Goal: Task Accomplishment & Management: Use online tool/utility

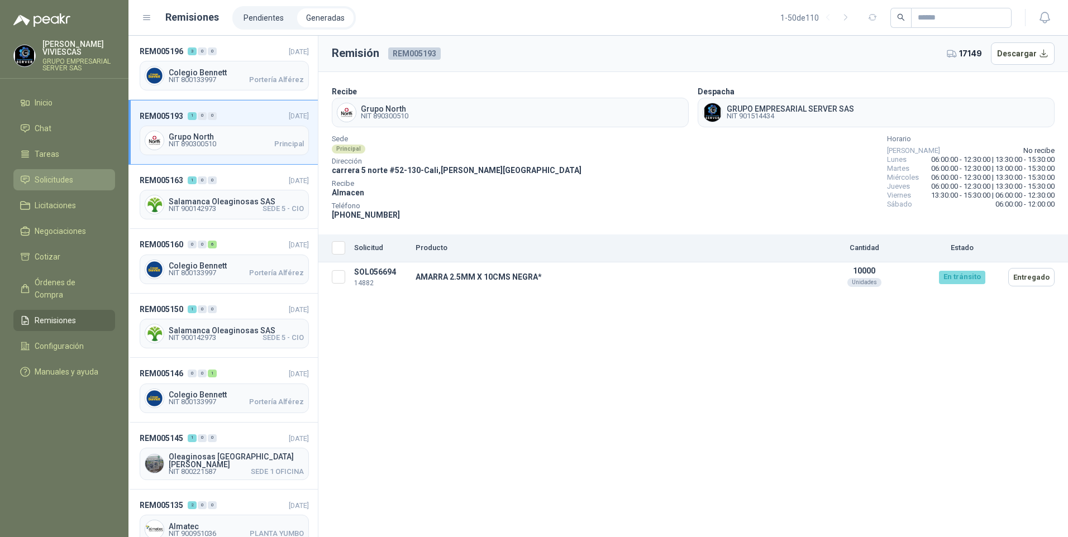
click at [60, 174] on span "Solicitudes" at bounding box center [54, 180] width 39 height 12
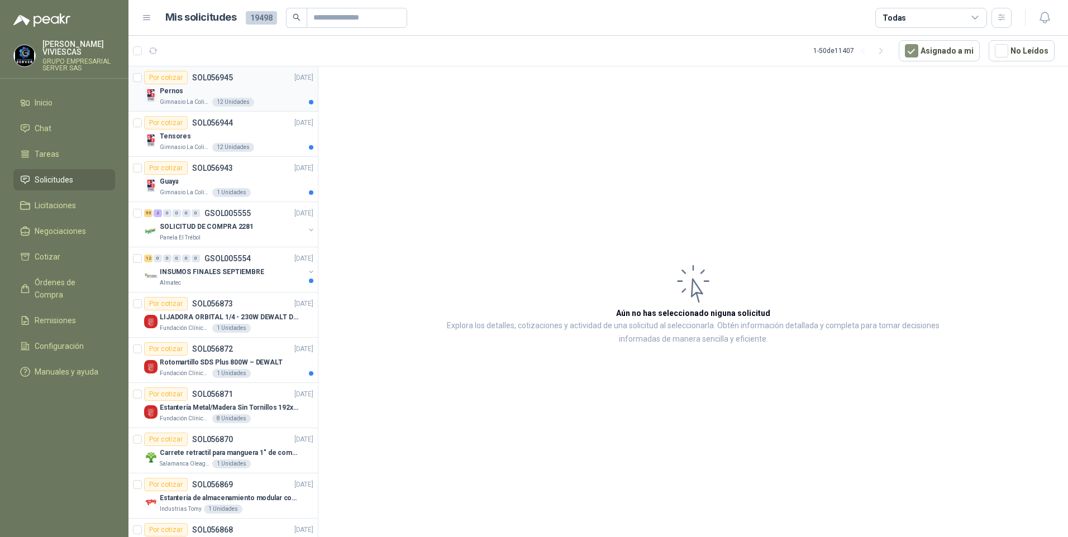
click at [171, 97] on div "Pernos" at bounding box center [237, 90] width 154 height 13
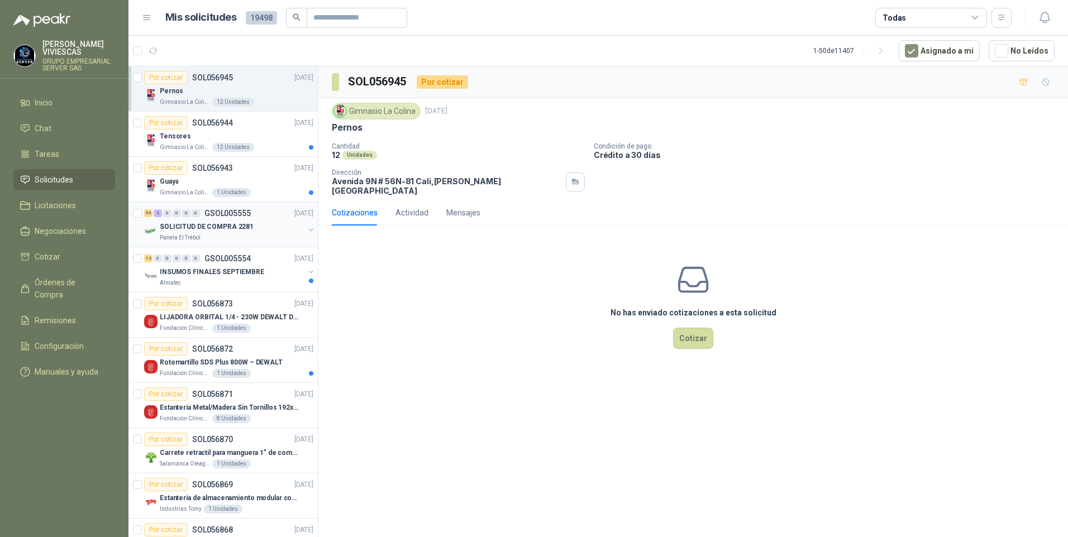
click at [195, 230] on p "SOLICITUD DE COMPRA 2281" at bounding box center [207, 227] width 94 height 11
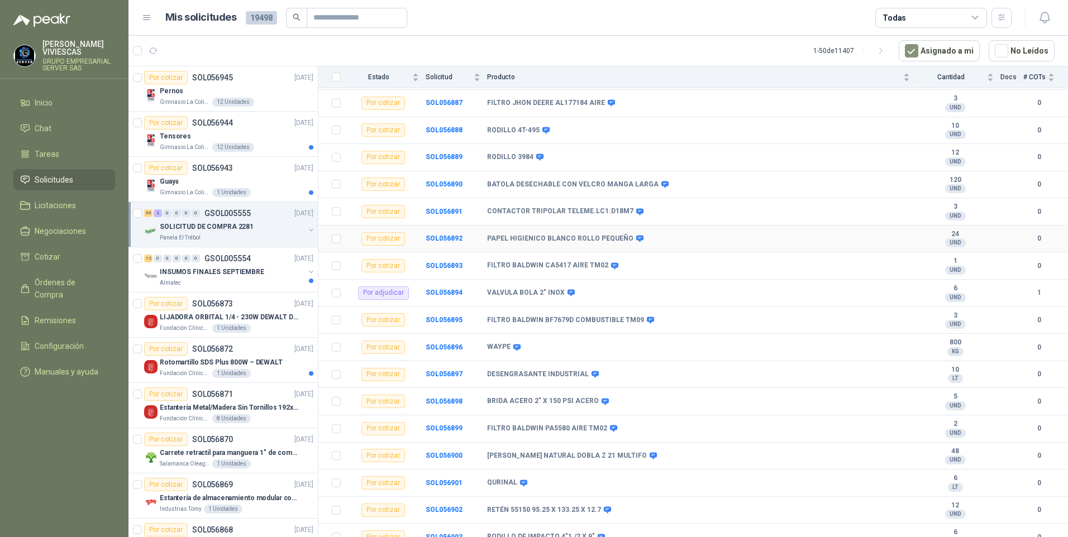
scroll to position [168, 0]
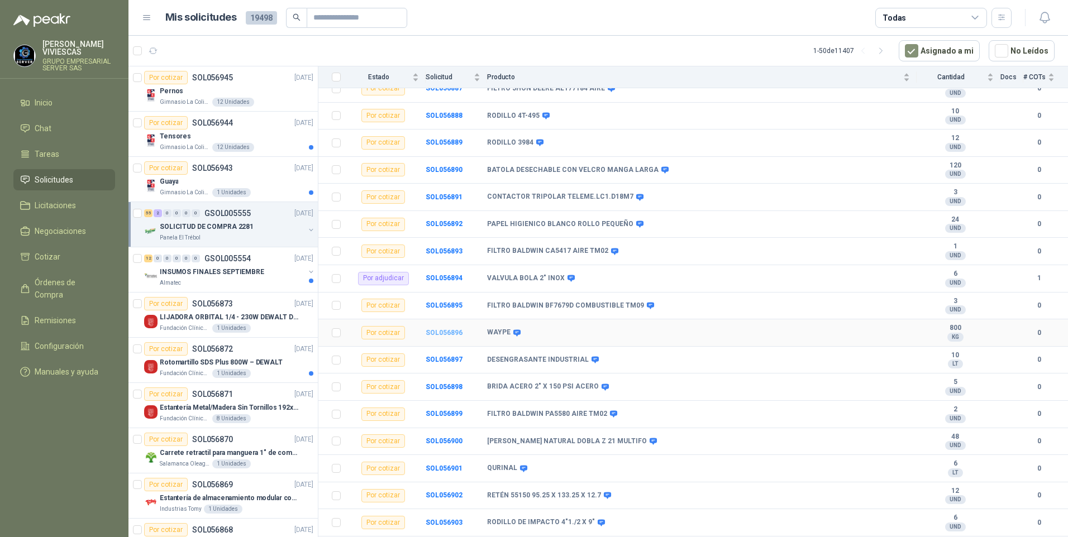
click at [445, 333] on b "SOL056896" at bounding box center [444, 333] width 37 height 8
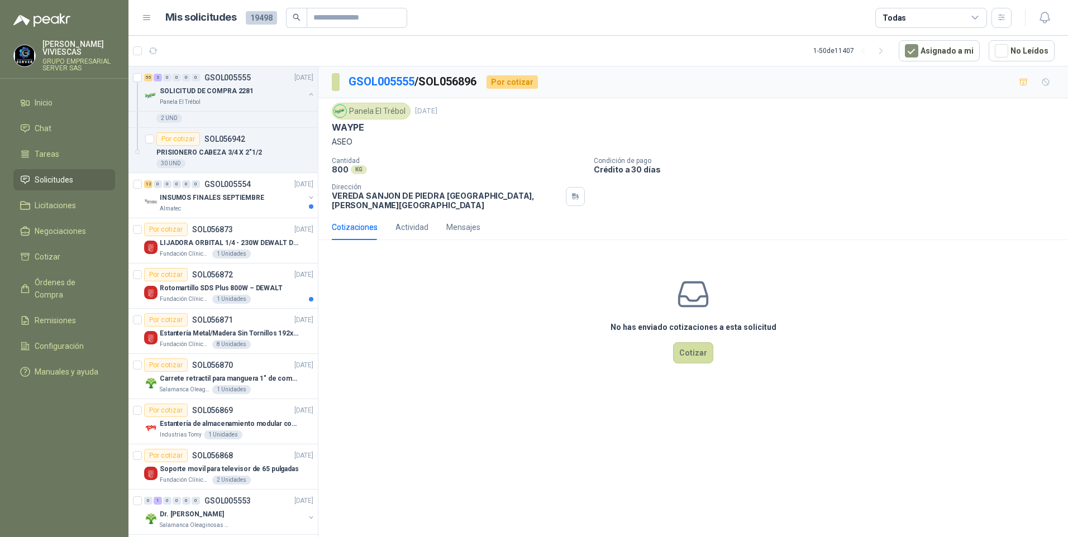
scroll to position [2625, 0]
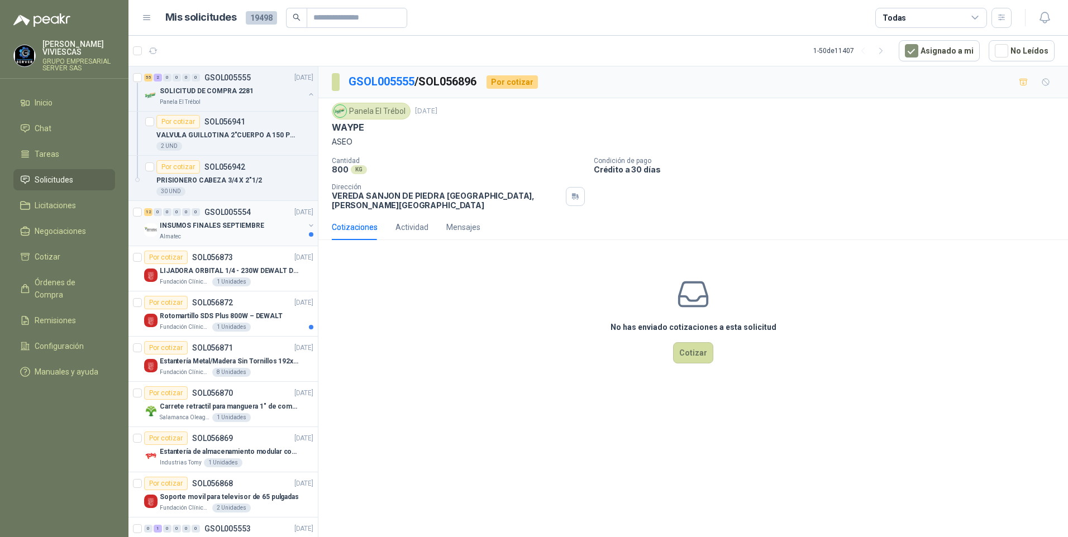
click at [187, 225] on p "INSUMOS FINALES SEPTIEMBRE" at bounding box center [212, 226] width 104 height 11
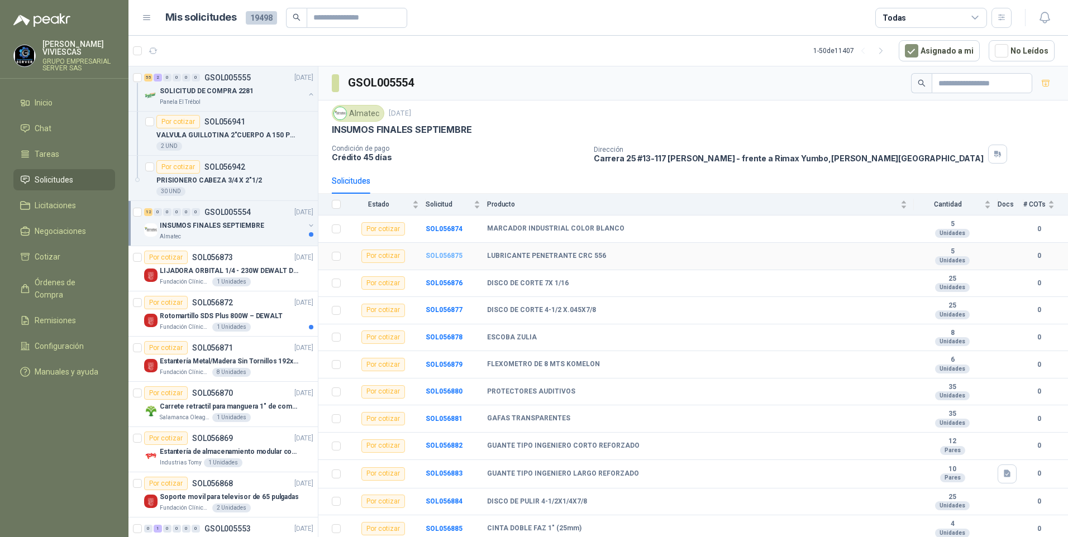
click at [436, 257] on b "SOL056875" at bounding box center [444, 256] width 37 height 8
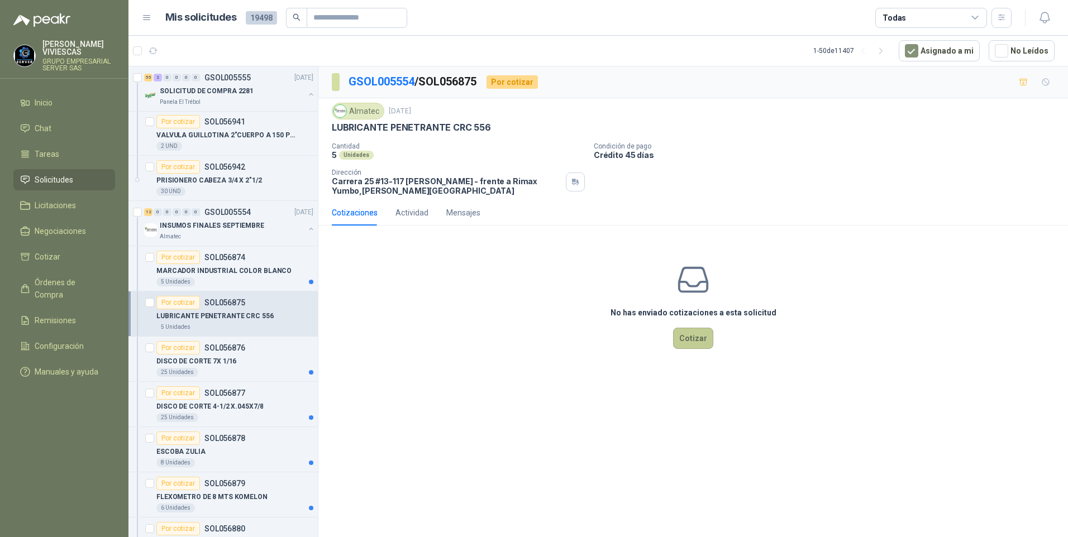
click at [700, 343] on button "Cotizar" at bounding box center [693, 338] width 40 height 21
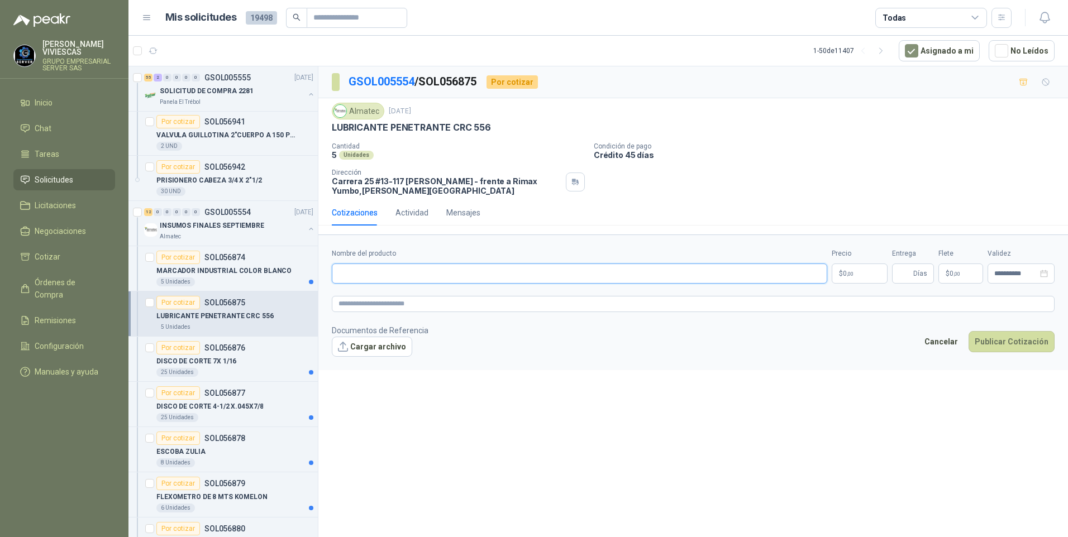
click at [361, 279] on input "Nombre del producto" at bounding box center [579, 274] width 495 height 20
click at [348, 274] on input "Nombre del producto" at bounding box center [579, 274] width 495 height 20
type input "**********"
click at [847, 279] on p "$ 0 ,00" at bounding box center [860, 274] width 56 height 20
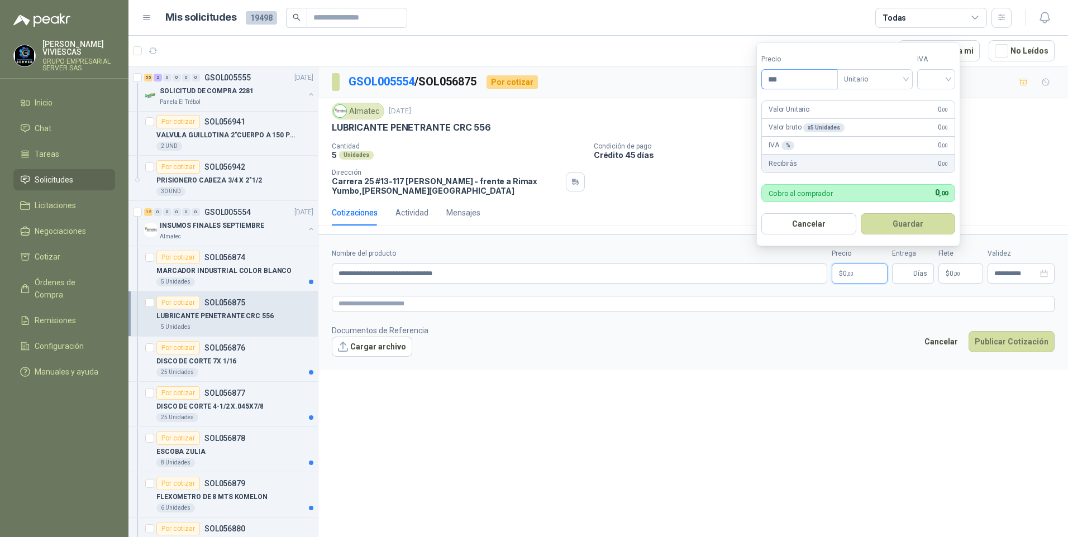
click at [787, 77] on input "***" at bounding box center [799, 79] width 75 height 19
type input "********"
click at [938, 70] on input "search" at bounding box center [936, 78] width 25 height 17
click at [939, 96] on div "19%" at bounding box center [939, 102] width 34 height 18
click at [901, 225] on button "Guardar" at bounding box center [910, 223] width 96 height 21
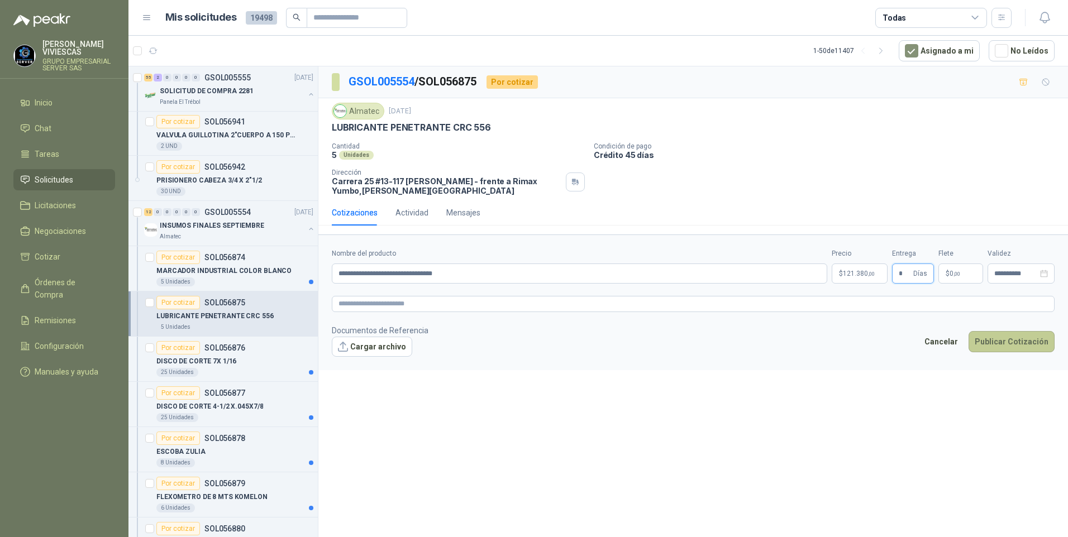
type input "*"
click at [1014, 345] on button "Publicar Cotización" at bounding box center [1011, 341] width 86 height 21
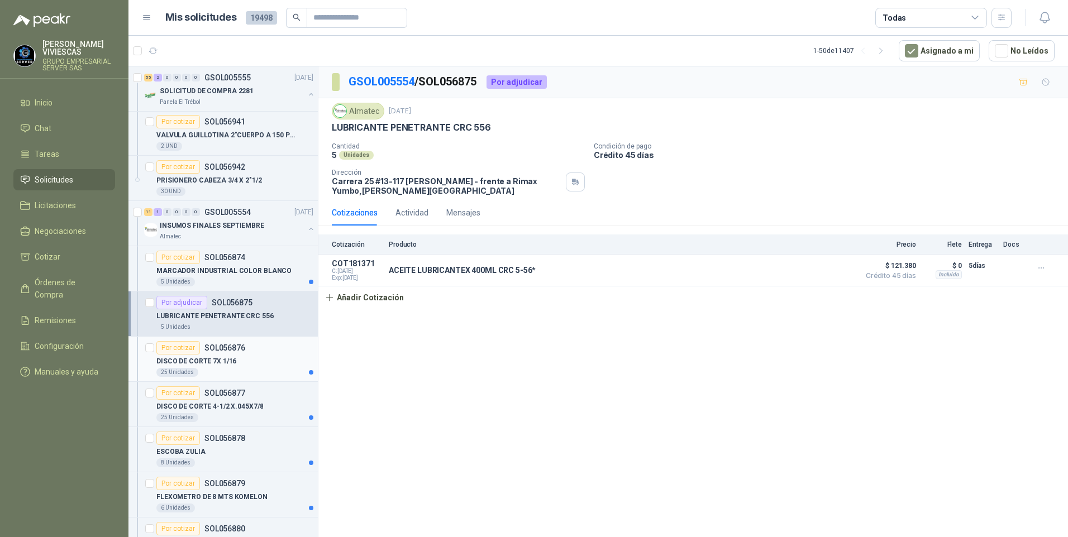
click at [195, 367] on div "DISCO DE CORTE 7X 1/16" at bounding box center [234, 361] width 157 height 13
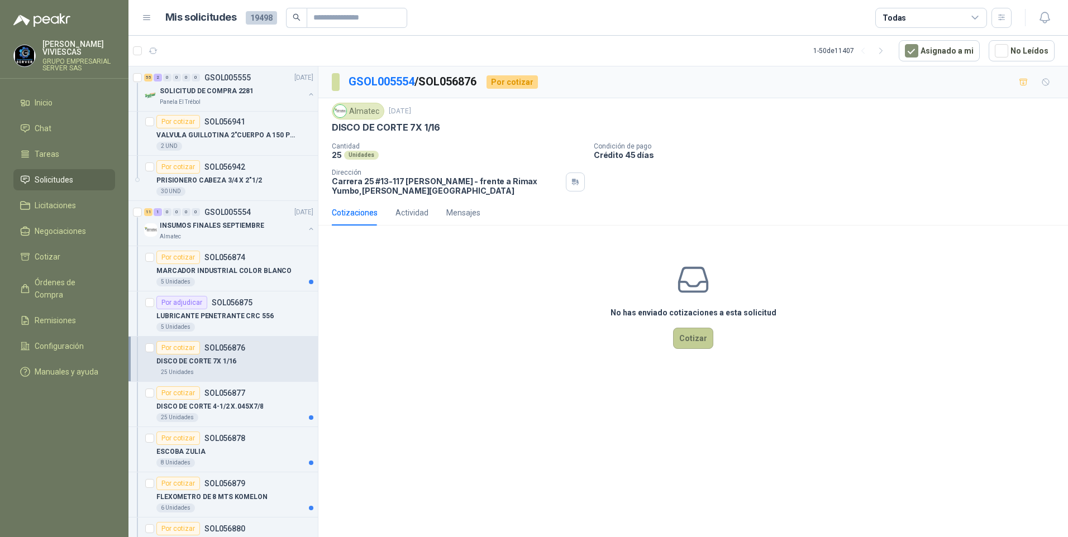
click at [688, 345] on button "Cotizar" at bounding box center [693, 338] width 40 height 21
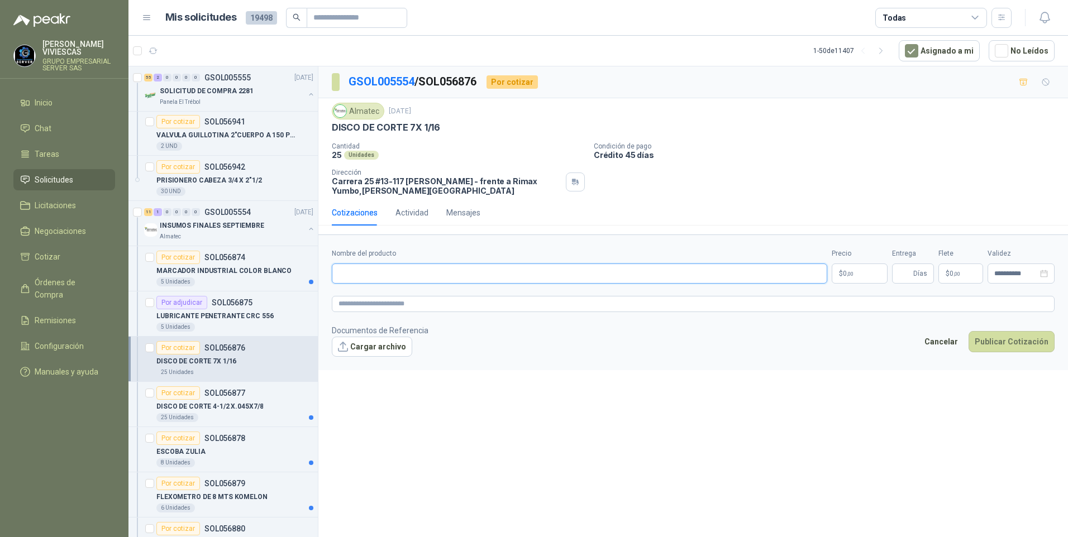
click at [364, 269] on input "Nombre del producto" at bounding box center [579, 274] width 495 height 20
type input "**********"
click at [852, 267] on p "$ 0 ,00" at bounding box center [860, 274] width 56 height 20
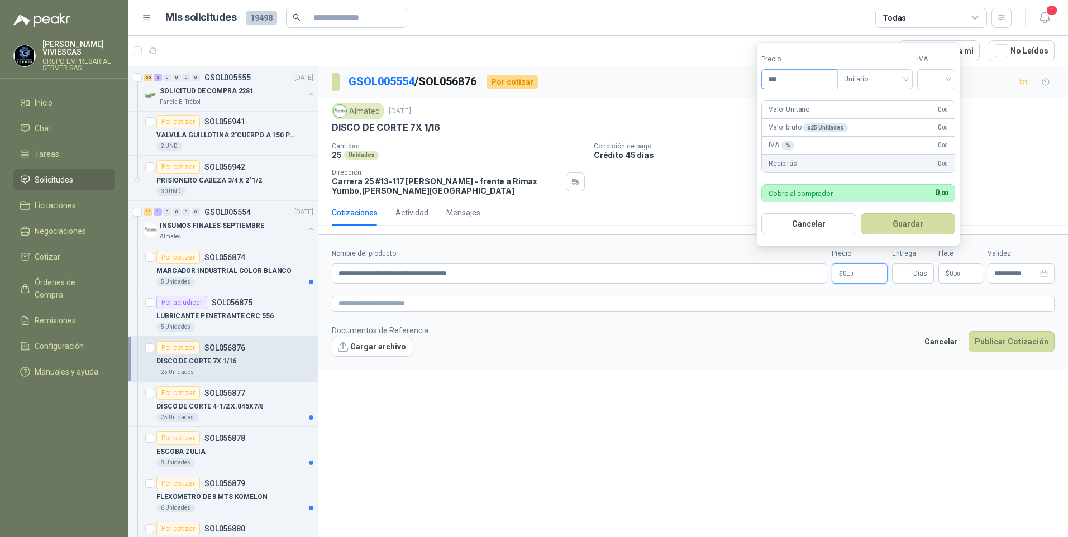
click at [788, 70] on input "***" at bounding box center [799, 79] width 75 height 19
type input "*******"
click at [928, 72] on input "search" at bounding box center [936, 78] width 25 height 17
drag, startPoint x: 941, startPoint y: 96, endPoint x: 921, endPoint y: 275, distance: 180.4
click at [939, 97] on div "19%" at bounding box center [938, 102] width 21 height 12
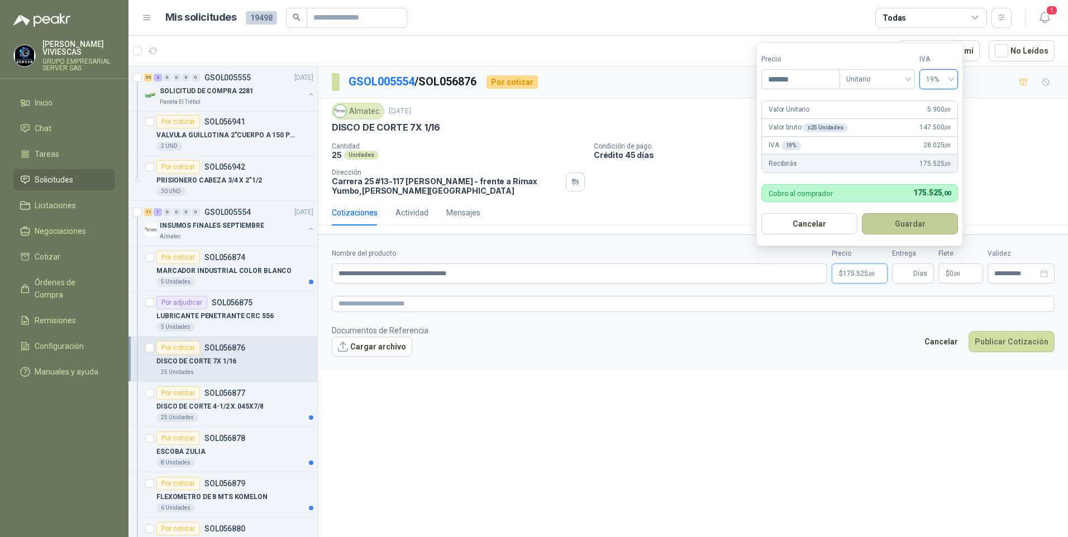
click at [913, 221] on button "Guardar" at bounding box center [910, 223] width 96 height 21
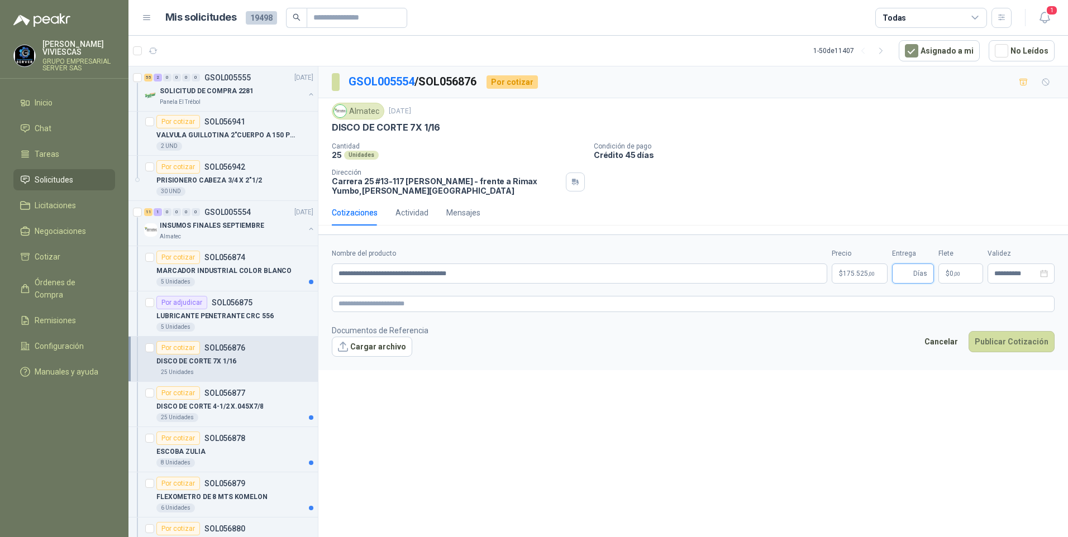
click at [908, 270] on input "Entrega" at bounding box center [905, 273] width 12 height 19
type input "*"
click at [1051, 336] on button "Publicar Cotización" at bounding box center [1011, 341] width 86 height 21
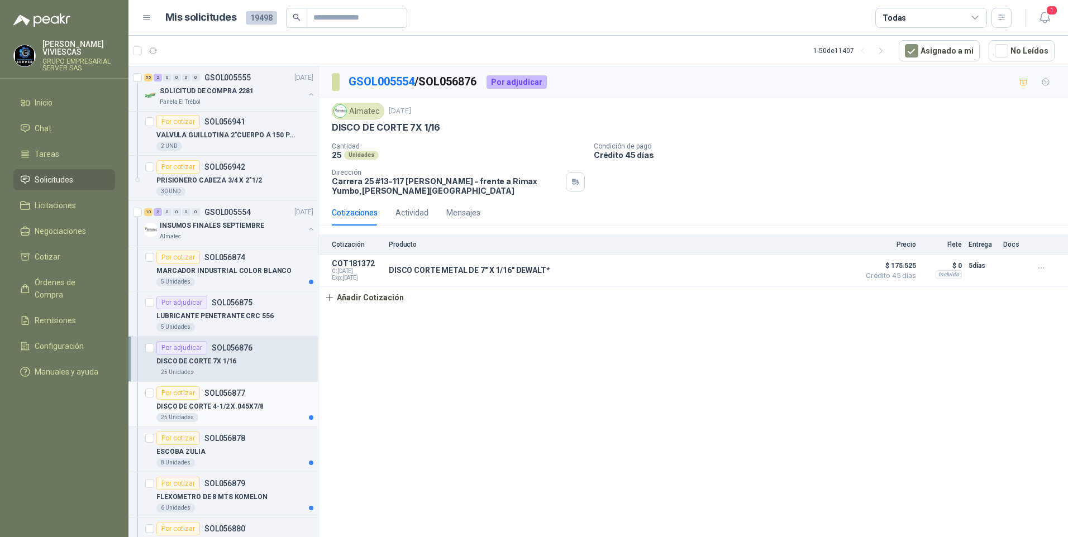
scroll to position [2681, 0]
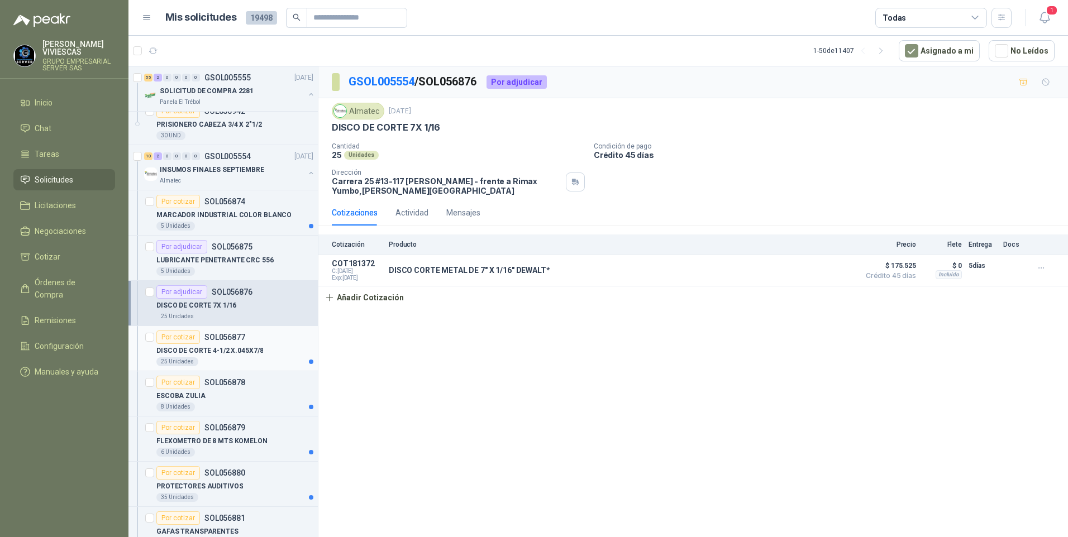
click at [237, 355] on p "DISCO DE CORTE 4-1/2 X.045X7/8" at bounding box center [209, 351] width 107 height 11
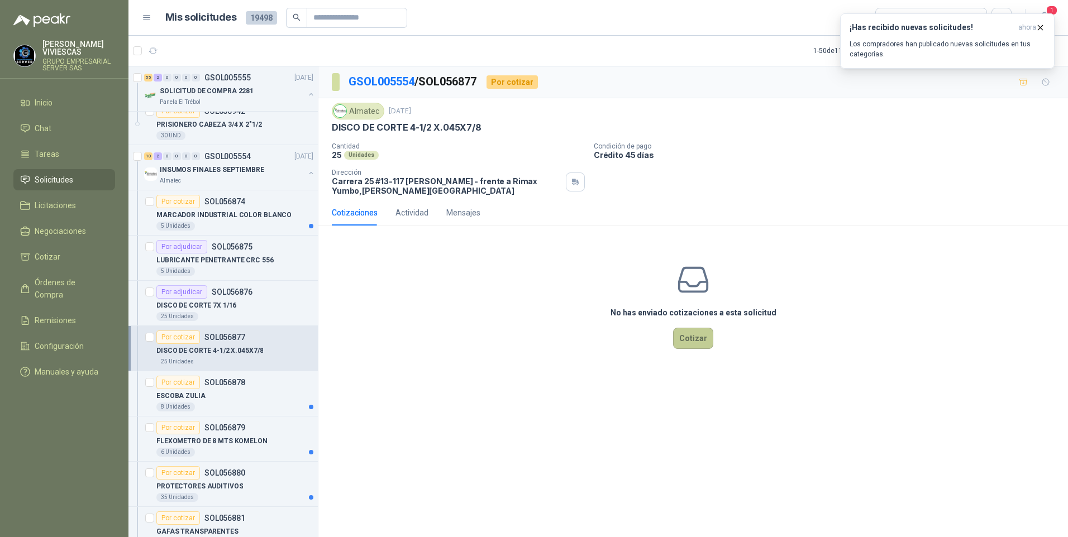
click at [694, 338] on button "Cotizar" at bounding box center [693, 338] width 40 height 21
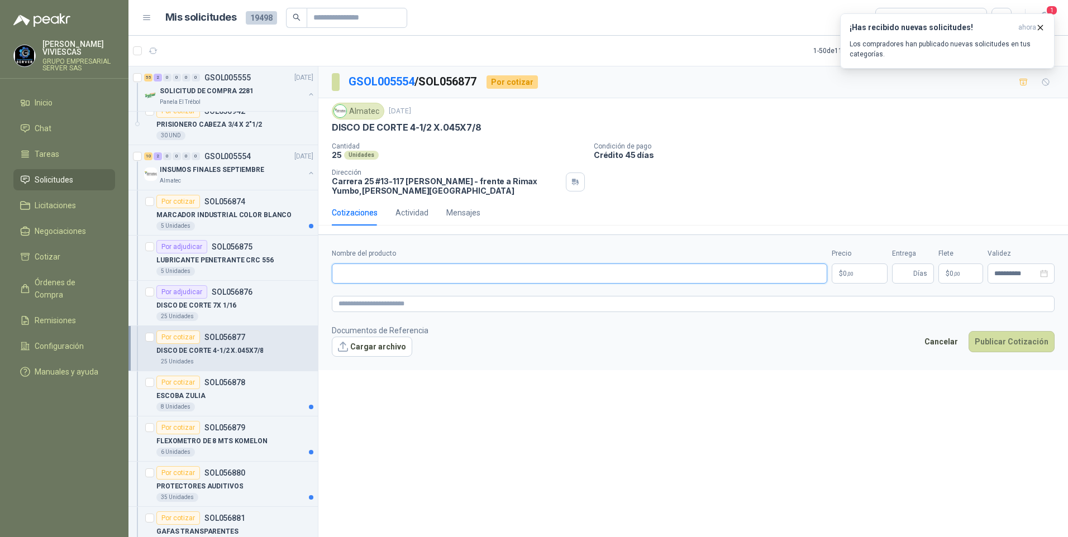
click at [353, 271] on input "Nombre del producto" at bounding box center [579, 274] width 495 height 20
type input "*"
type input "**********"
click at [866, 275] on p "$ 0 ,00" at bounding box center [860, 274] width 56 height 20
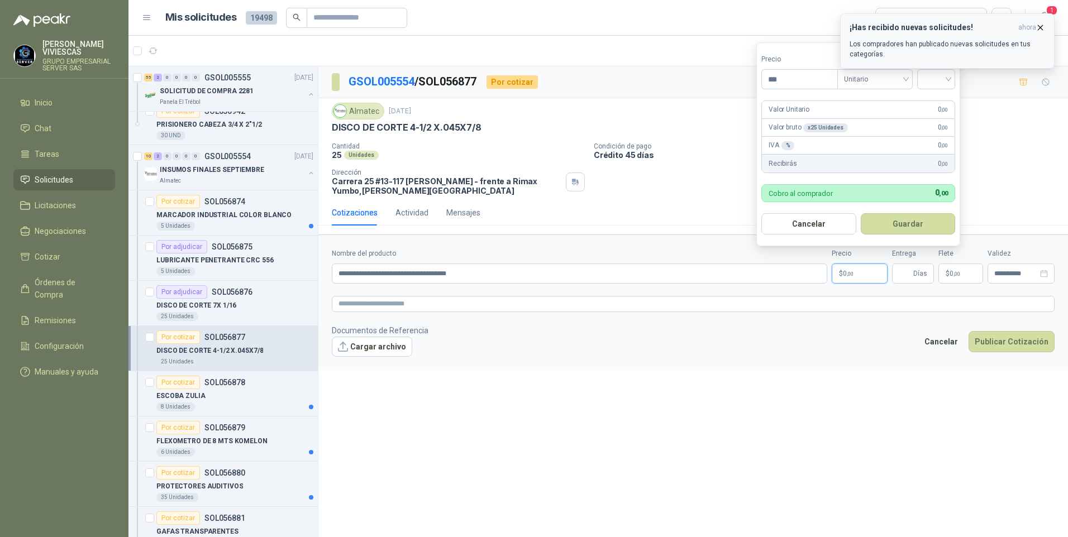
click at [1039, 25] on icon "button" at bounding box center [1039, 27] width 9 height 9
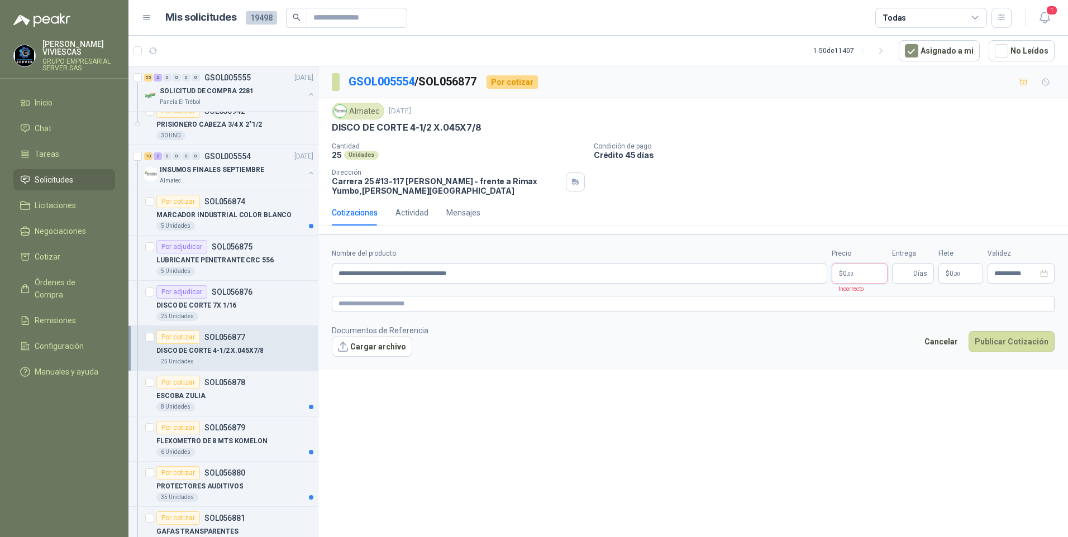
click at [861, 273] on p "$ 0 ,00" at bounding box center [860, 274] width 56 height 20
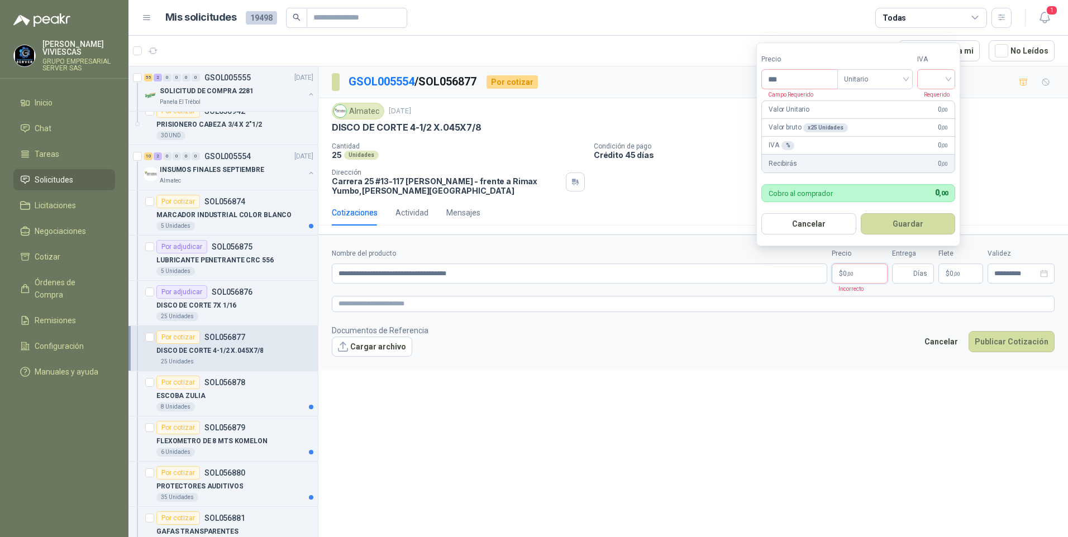
click at [796, 68] on div "Precio *** Campo Requerido" at bounding box center [799, 71] width 76 height 35
click at [797, 79] on input "***" at bounding box center [799, 79] width 75 height 19
type input "*******"
click at [948, 74] on input "search" at bounding box center [936, 78] width 25 height 17
click at [939, 99] on div "19%" at bounding box center [938, 102] width 21 height 12
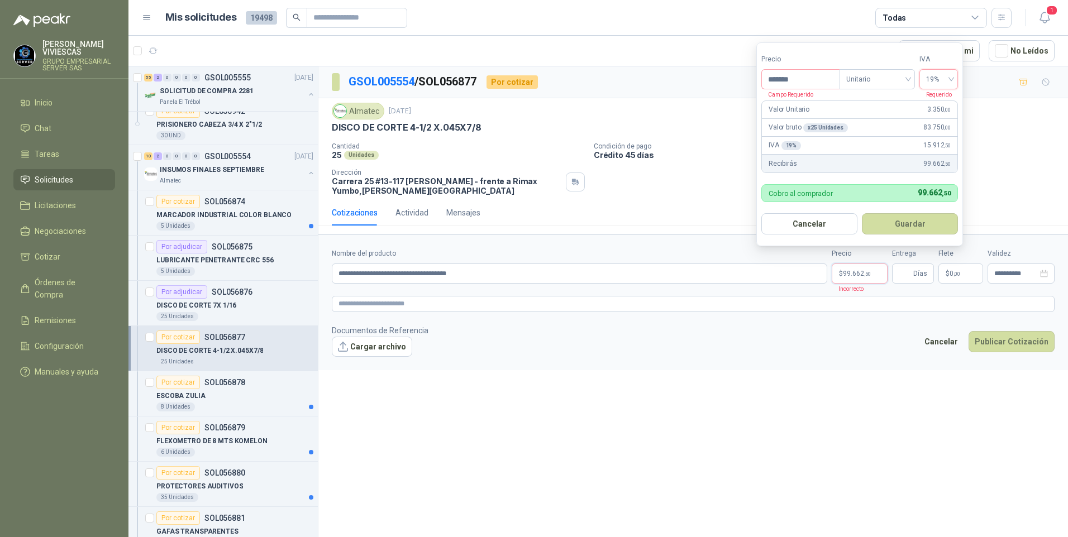
click at [899, 223] on button "Guardar" at bounding box center [910, 223] width 96 height 21
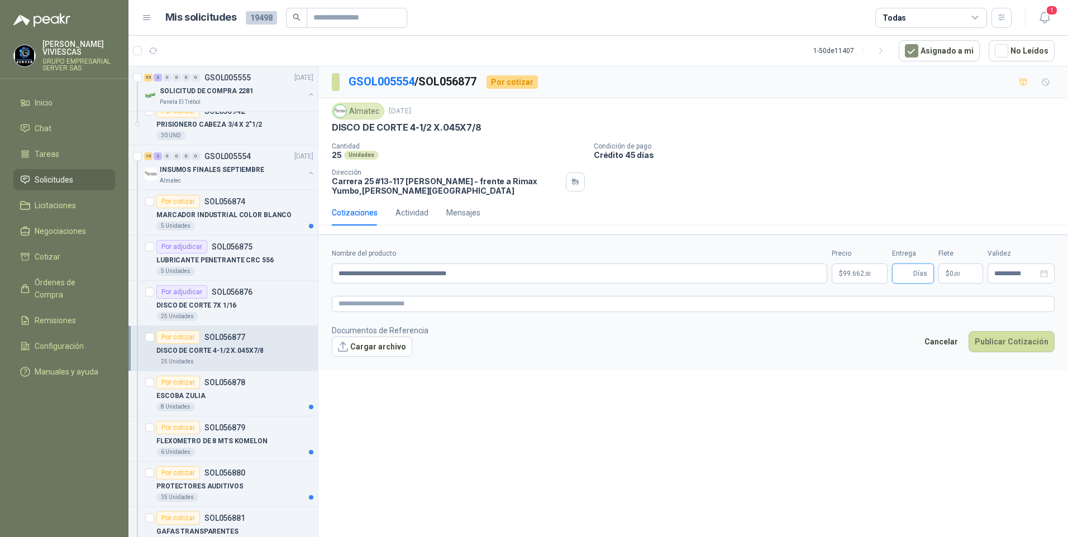
click at [909, 276] on input "Entrega" at bounding box center [905, 273] width 12 height 19
type input "*"
click at [1025, 337] on button "Publicar Cotización" at bounding box center [1011, 341] width 86 height 21
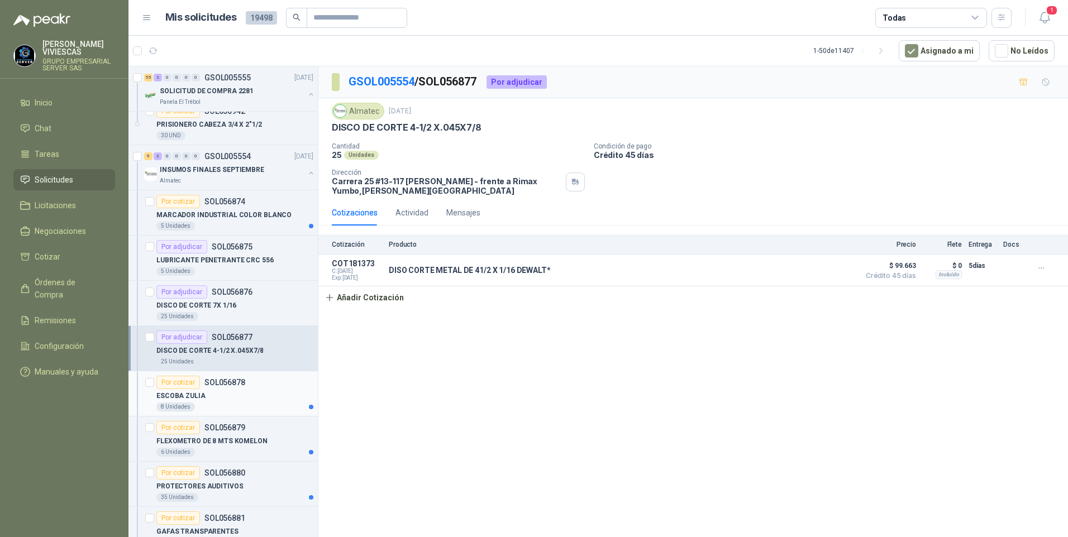
click at [188, 394] on p "ESCOBA ZULIA" at bounding box center [180, 396] width 49 height 11
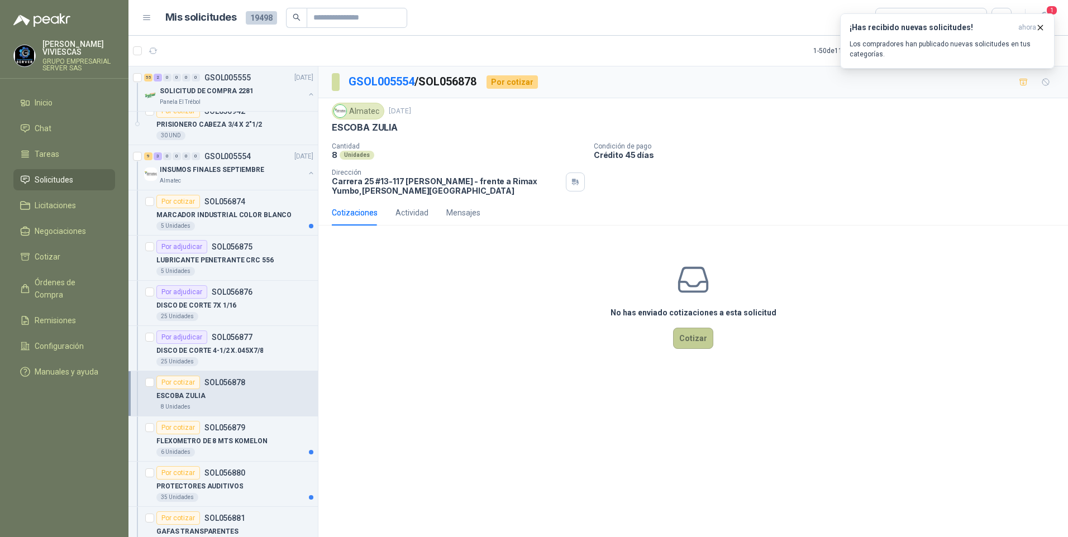
click at [692, 333] on button "Cotizar" at bounding box center [693, 338] width 40 height 21
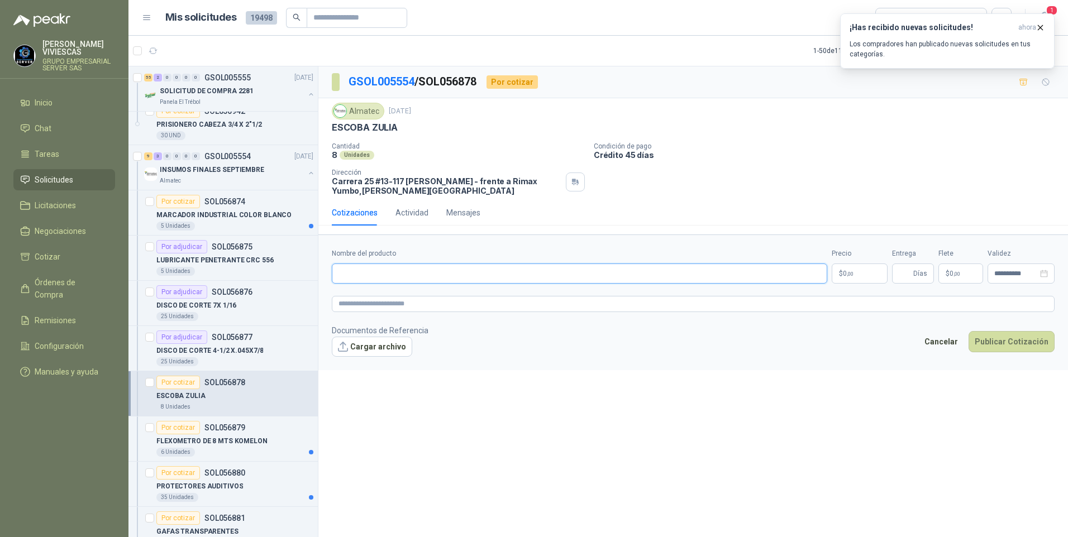
click at [379, 278] on input "Nombre del producto" at bounding box center [579, 274] width 495 height 20
click at [853, 269] on p "$ 0 ,00" at bounding box center [860, 274] width 56 height 20
click at [385, 273] on input "**********" at bounding box center [579, 274] width 495 height 20
click at [383, 272] on input "**********" at bounding box center [579, 274] width 495 height 20
type input "**********"
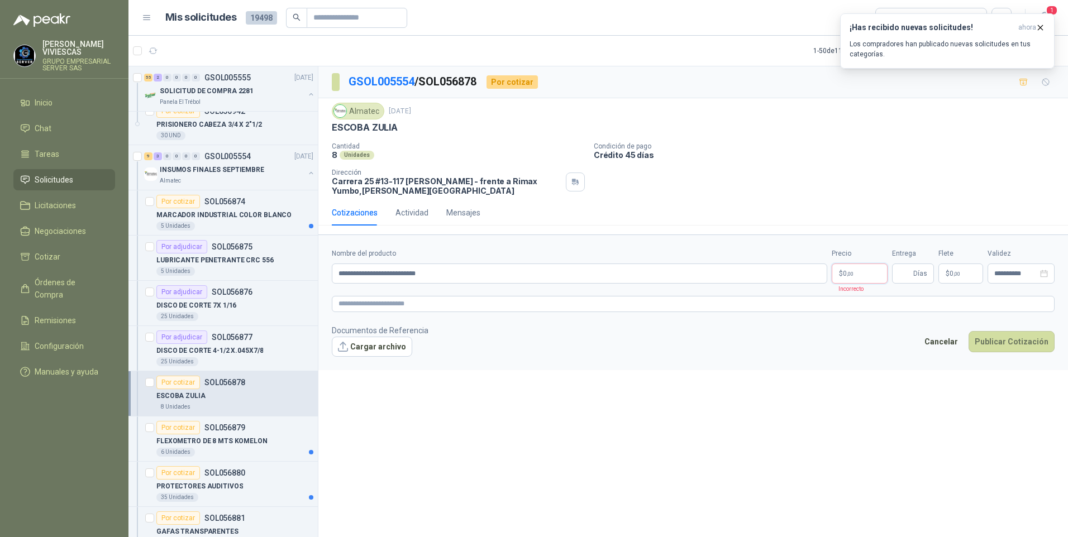
click at [852, 266] on p "$ 0 ,00" at bounding box center [860, 274] width 56 height 20
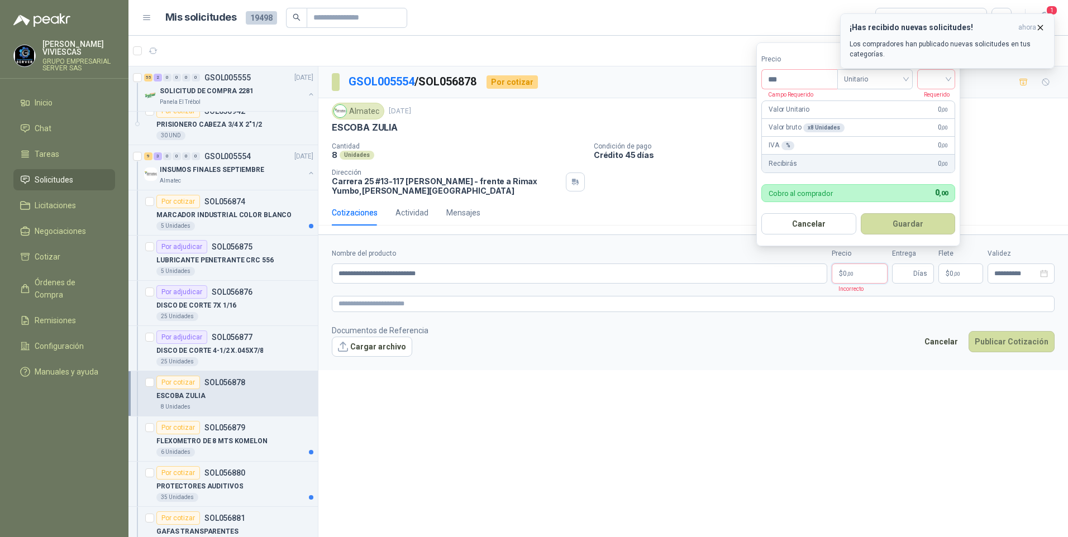
drag, startPoint x: 1037, startPoint y: 22, endPoint x: 1028, endPoint y: 32, distance: 13.5
click at [1037, 23] on button "¡Has recibido nuevas solicitudes! ahora Los compradores han publicado nuevas so…" at bounding box center [947, 40] width 214 height 55
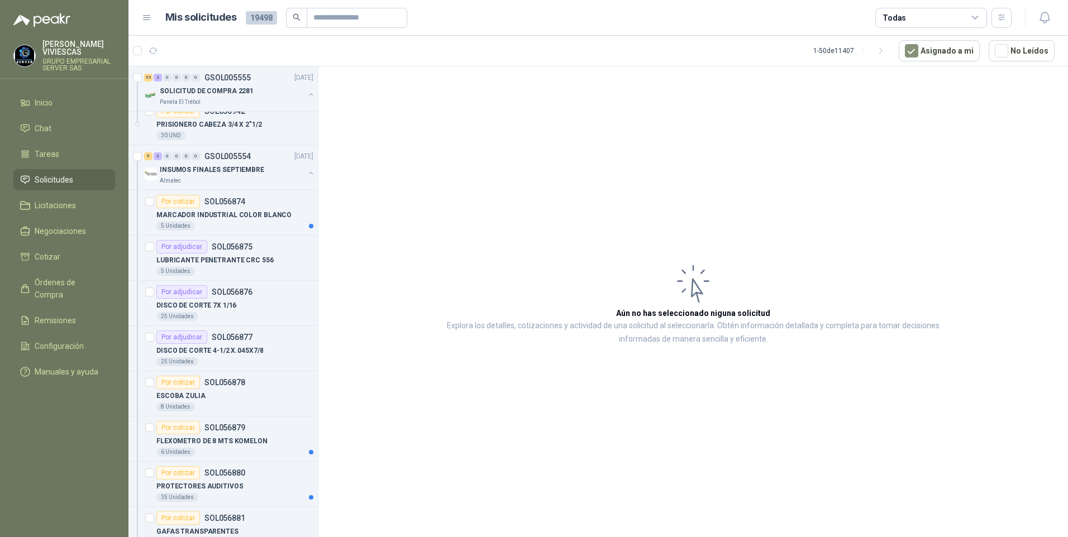
click at [848, 278] on article "Aún no has seleccionado niguna solicitud Explora los detalles, cotizaciones y a…" at bounding box center [693, 303] width 750 height 475
click at [190, 391] on p "ESCOBA ZULIA" at bounding box center [180, 396] width 49 height 11
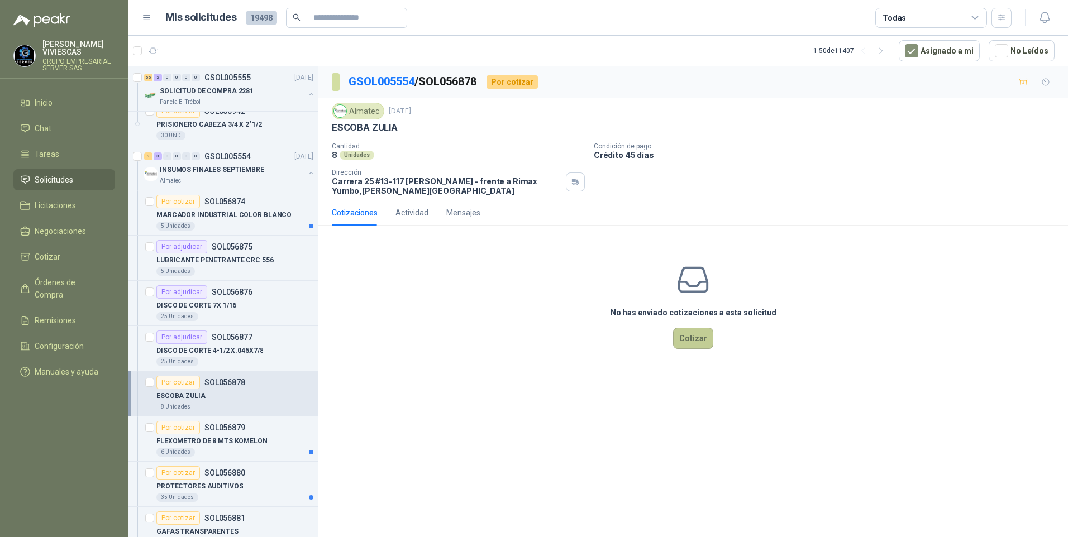
click at [694, 341] on button "Cotizar" at bounding box center [693, 338] width 40 height 21
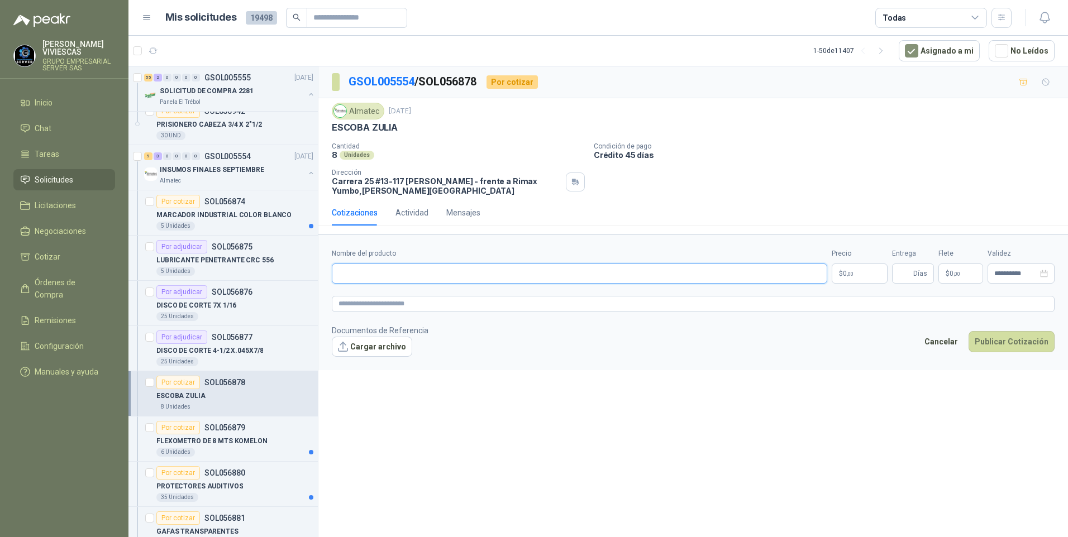
drag, startPoint x: 388, startPoint y: 269, endPoint x: 395, endPoint y: 261, distance: 10.3
click at [391, 269] on input "Nombre del producto" at bounding box center [579, 274] width 495 height 20
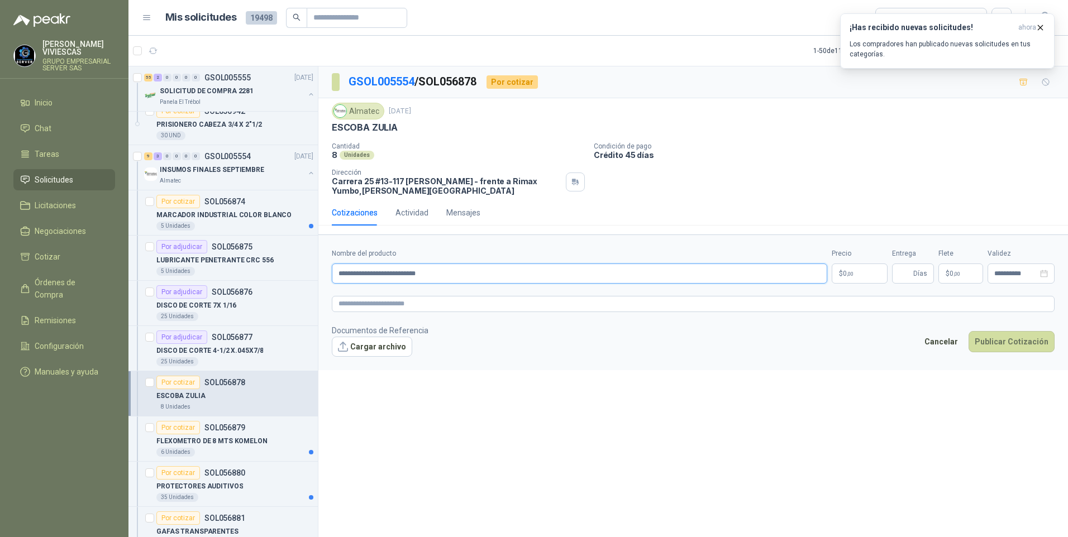
drag, startPoint x: 455, startPoint y: 274, endPoint x: 410, endPoint y: 262, distance: 46.3
click at [333, 276] on input "**********" at bounding box center [579, 274] width 495 height 20
type input "*"
type input "**********"
click at [855, 265] on p "$ 0 ,00" at bounding box center [860, 274] width 56 height 20
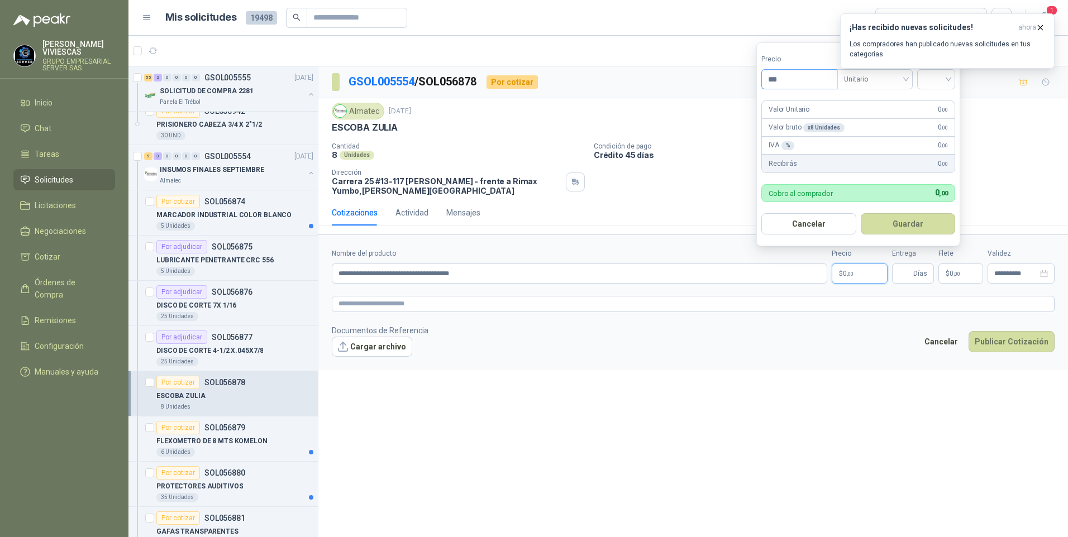
click at [795, 77] on input "***" at bounding box center [799, 79] width 75 height 19
type input "*******"
click at [948, 81] on input "search" at bounding box center [936, 78] width 25 height 17
click at [933, 104] on div "19%" at bounding box center [938, 102] width 21 height 12
drag, startPoint x: 906, startPoint y: 223, endPoint x: 904, endPoint y: 244, distance: 21.3
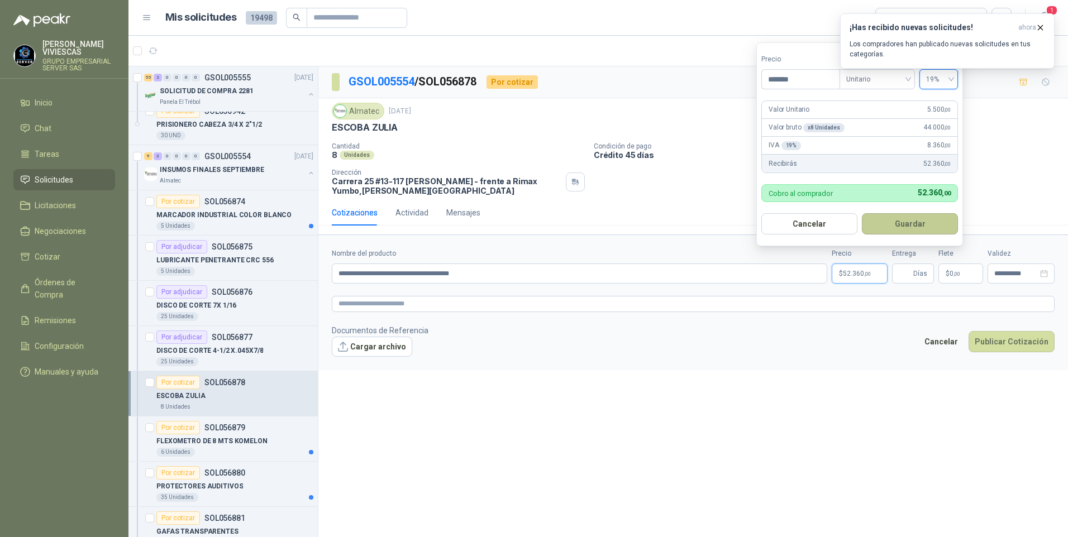
click at [906, 224] on button "Guardar" at bounding box center [910, 223] width 96 height 21
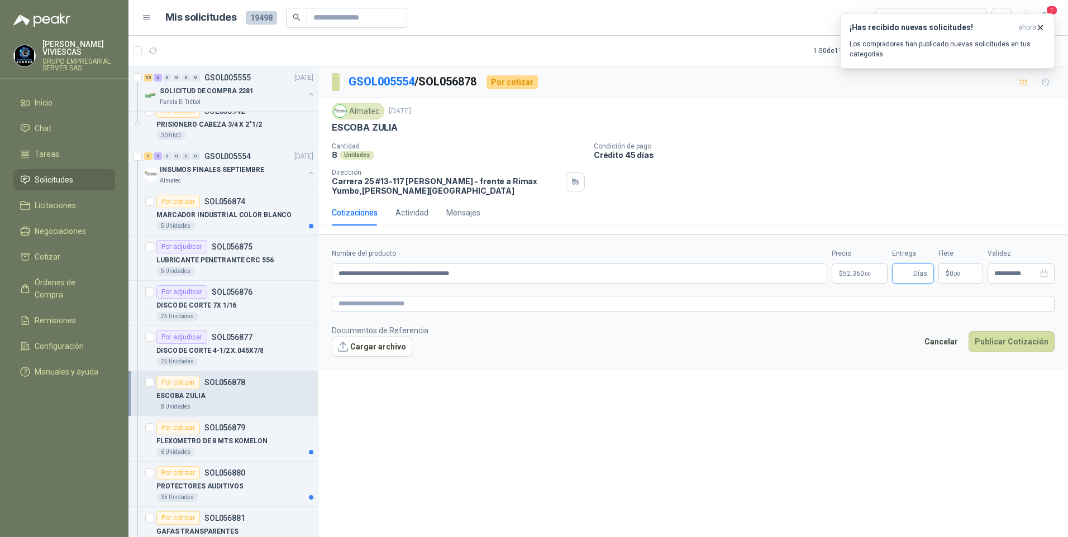
click at [907, 277] on input "Entrega" at bounding box center [905, 273] width 12 height 19
type input "*"
click at [1023, 343] on button "Publicar Cotización" at bounding box center [1011, 341] width 86 height 21
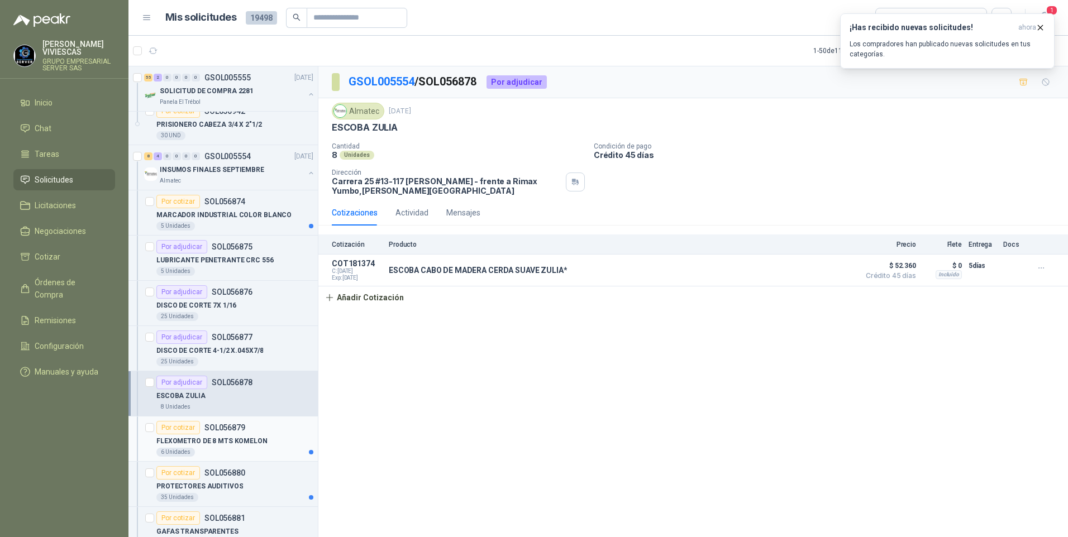
click at [194, 438] on p "FLEXOMETRO DE 8 MTS KOMELON" at bounding box center [211, 441] width 111 height 11
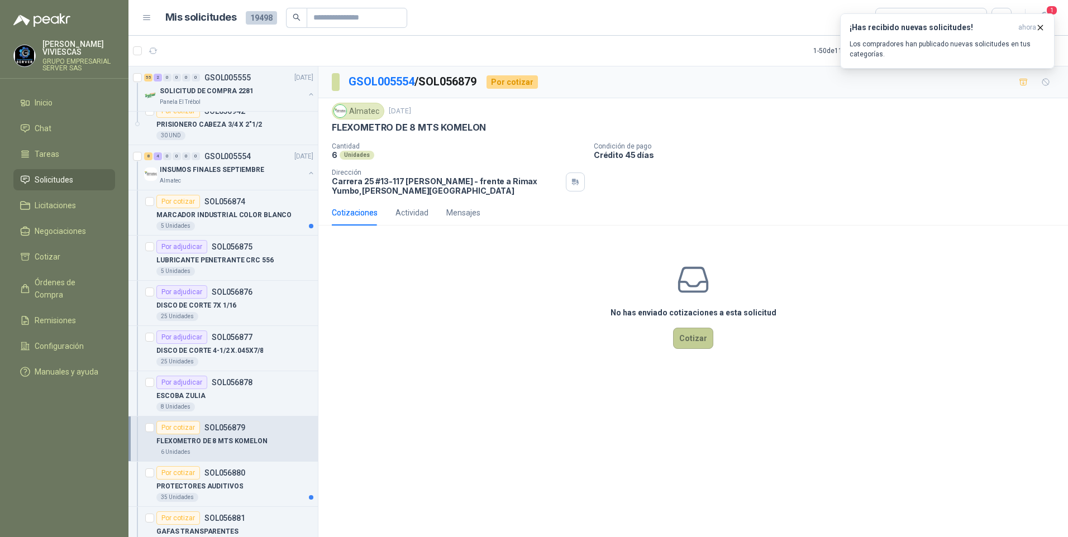
click at [696, 339] on button "Cotizar" at bounding box center [693, 338] width 40 height 21
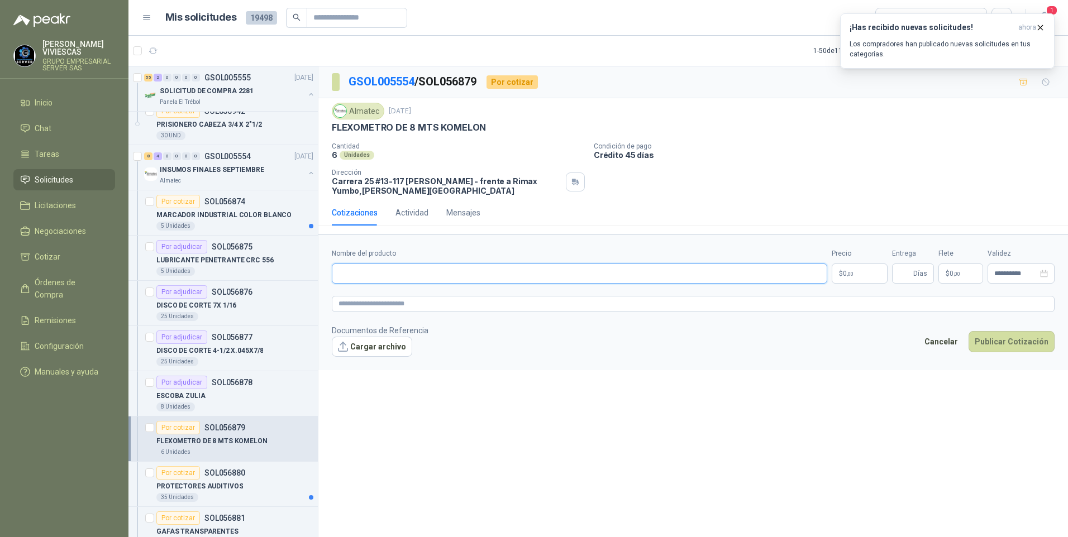
drag, startPoint x: 360, startPoint y: 276, endPoint x: 349, endPoint y: 276, distance: 10.6
click at [343, 274] on input "Nombre del producto" at bounding box center [579, 274] width 495 height 20
type input "*"
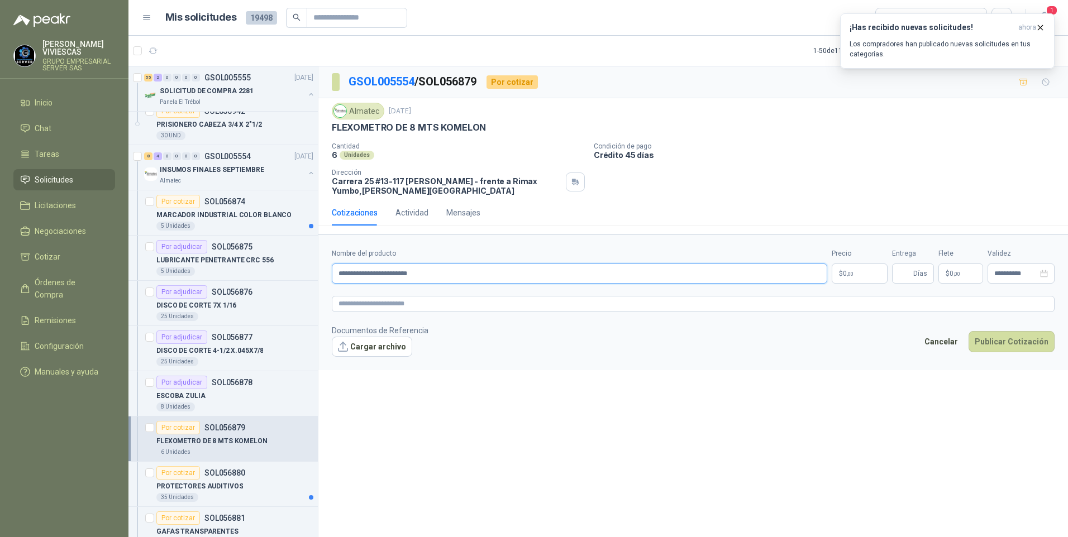
click at [412, 273] on input "**********" at bounding box center [579, 274] width 495 height 20
click at [420, 268] on input "**********" at bounding box center [579, 274] width 495 height 20
type input "**********"
click at [846, 265] on p "$ 0 ,00" at bounding box center [860, 274] width 56 height 20
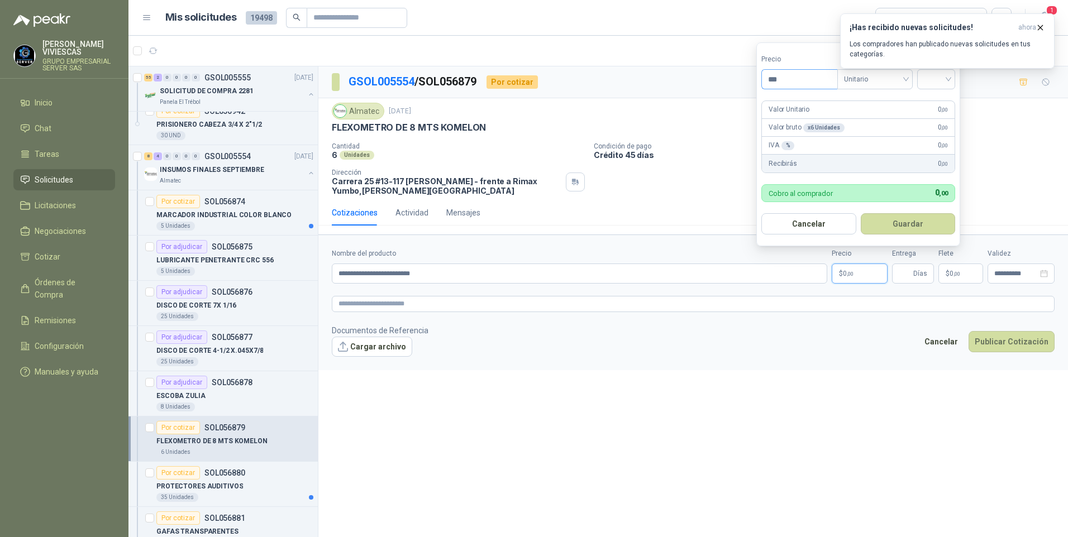
click at [807, 77] on input "***" at bounding box center [799, 79] width 75 height 19
type input "********"
click at [946, 82] on input "search" at bounding box center [936, 78] width 25 height 17
drag, startPoint x: 940, startPoint y: 96, endPoint x: 930, endPoint y: 133, distance: 38.6
click at [939, 97] on div "19%" at bounding box center [938, 102] width 21 height 12
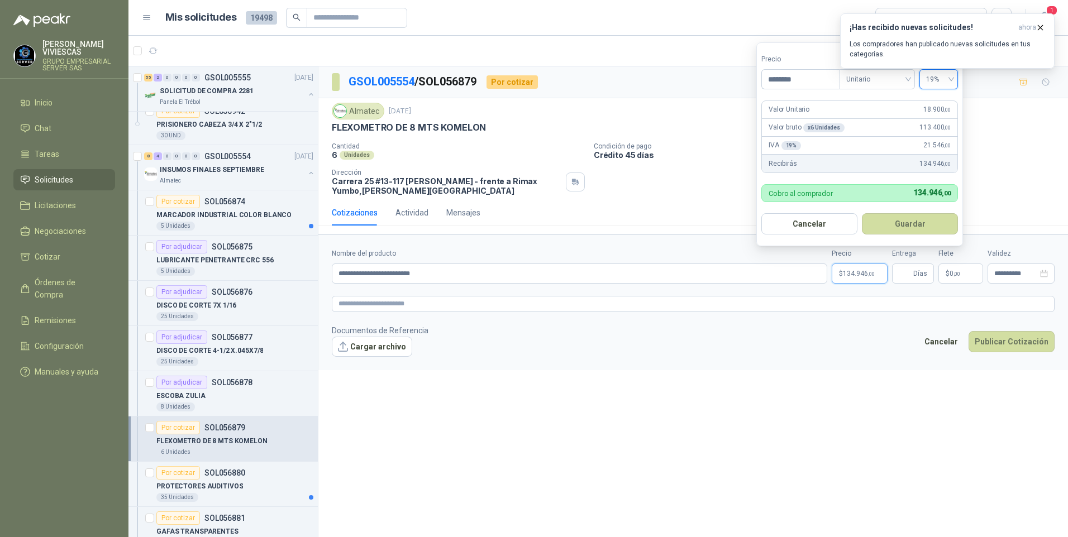
drag, startPoint x: 910, startPoint y: 222, endPoint x: 898, endPoint y: 235, distance: 18.2
click at [910, 222] on button "Guardar" at bounding box center [910, 223] width 96 height 21
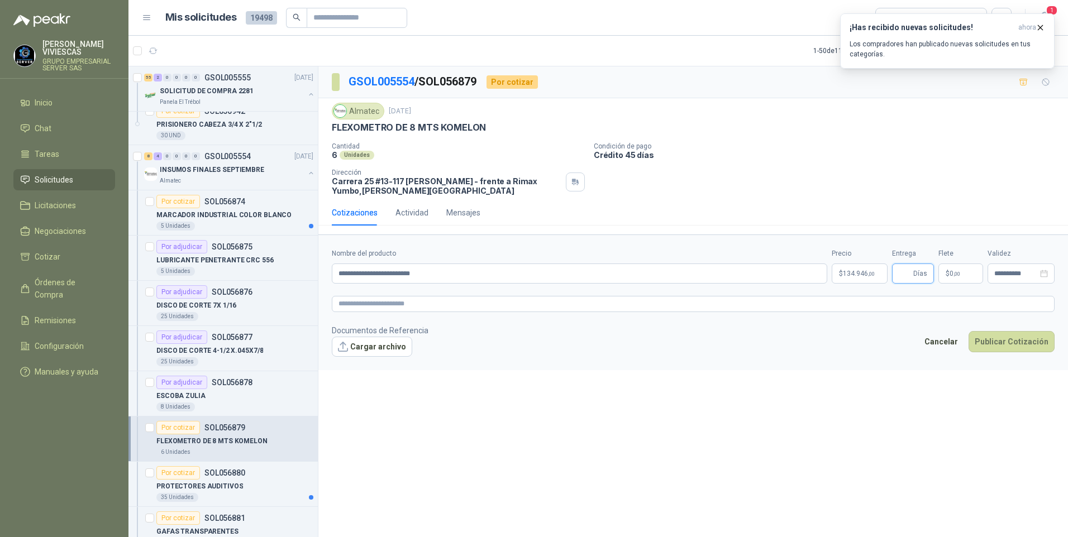
click at [907, 273] on input "Entrega" at bounding box center [905, 273] width 12 height 19
type input "*"
drag, startPoint x: 993, startPoint y: 348, endPoint x: 990, endPoint y: 343, distance: 5.8
click at [990, 343] on button "Publicar Cotización" at bounding box center [1011, 341] width 86 height 21
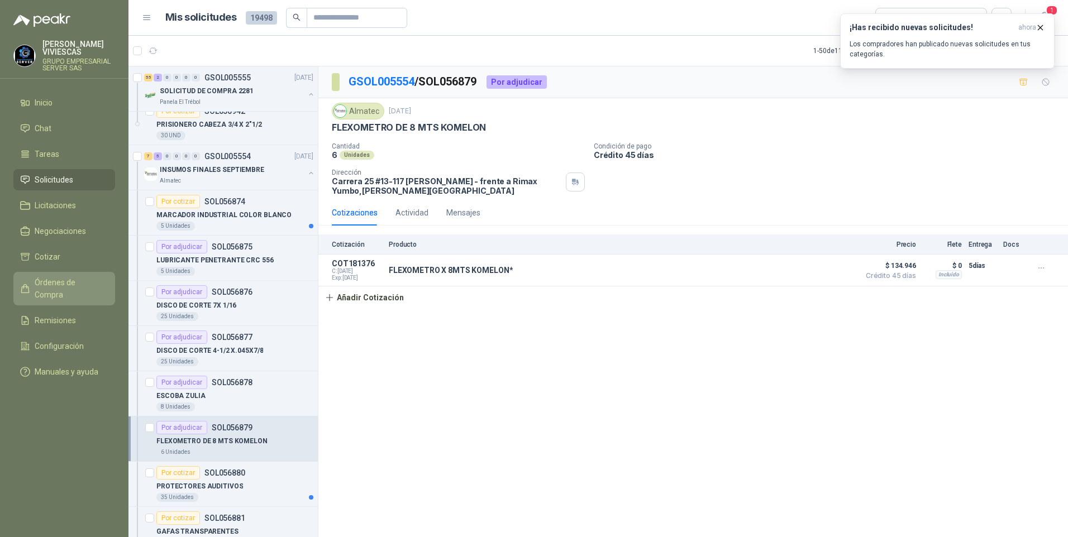
click at [50, 281] on span "Órdenes de Compra" at bounding box center [70, 288] width 70 height 25
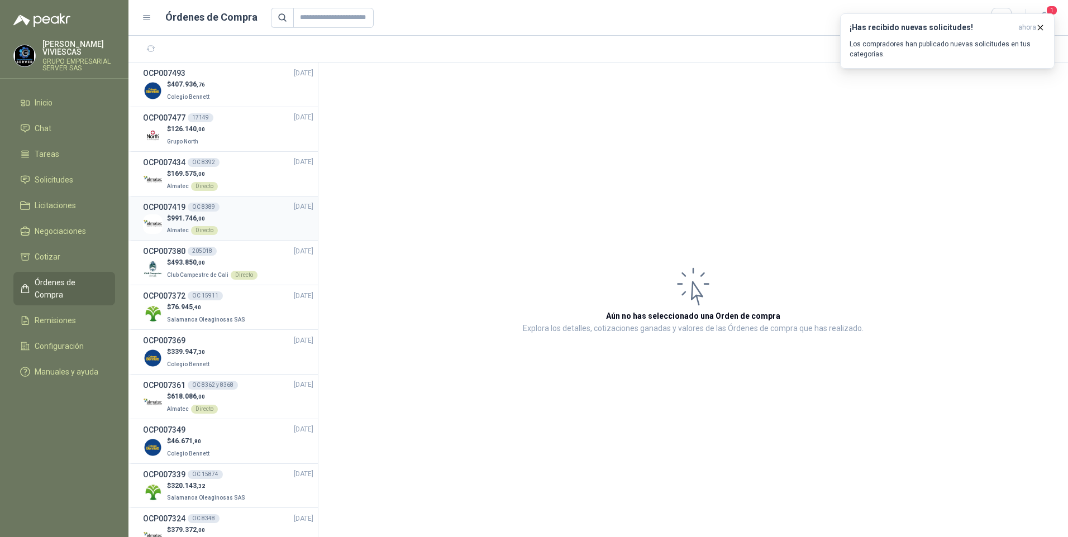
click at [182, 215] on span "991.746 ,00" at bounding box center [188, 218] width 34 height 8
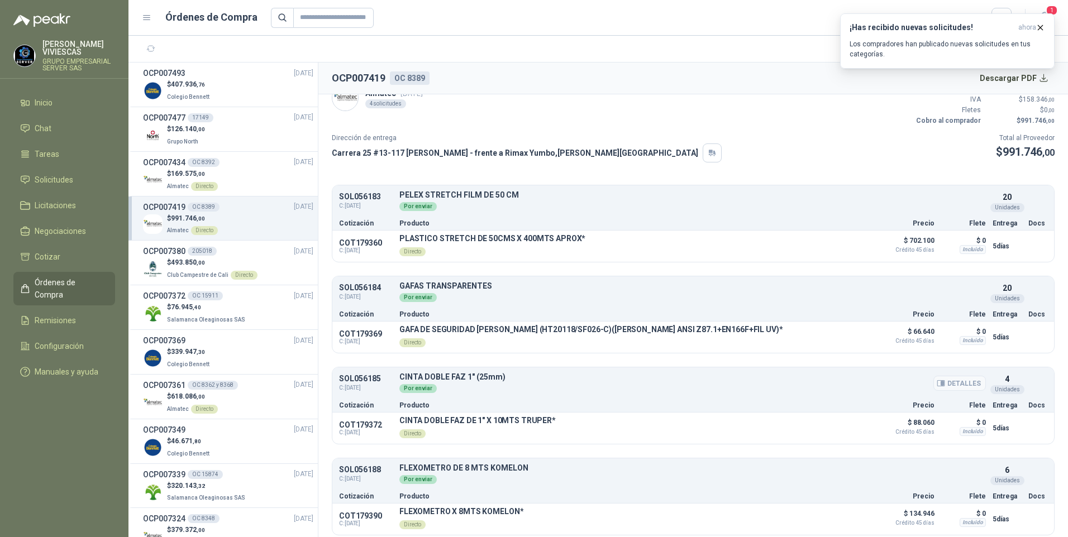
scroll to position [23, 0]
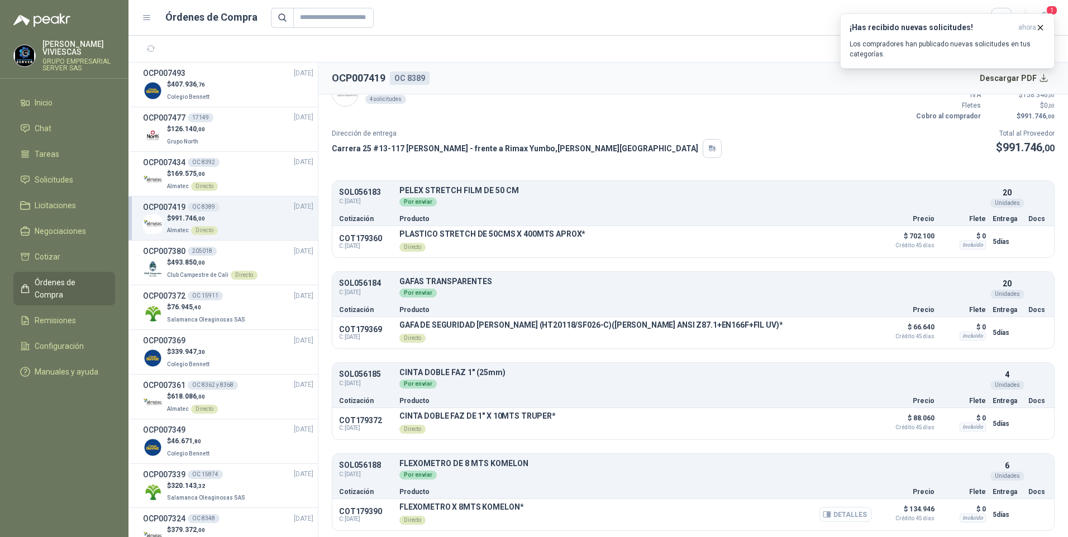
click at [841, 511] on button "Detalles" at bounding box center [845, 514] width 53 height 15
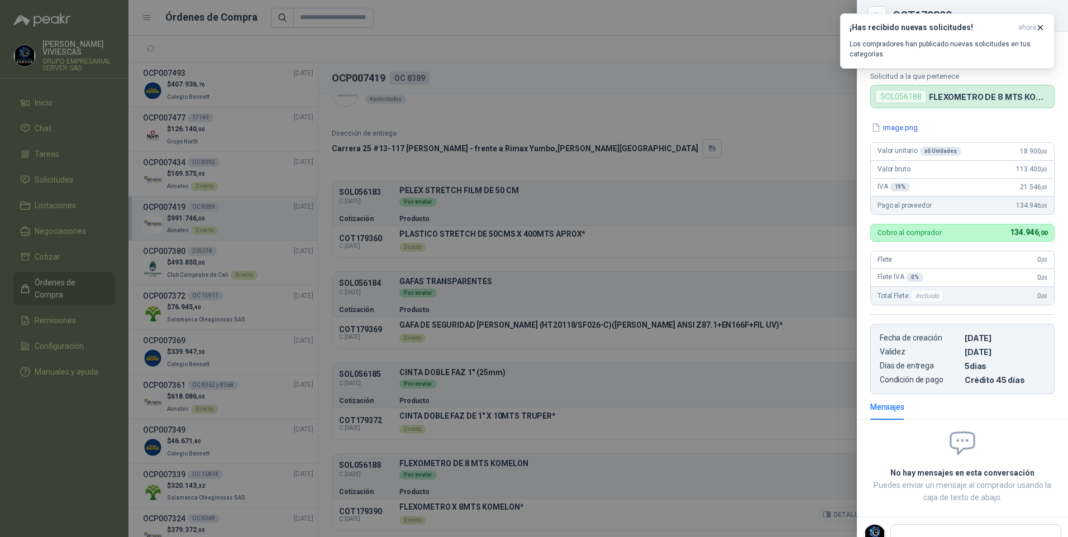
scroll to position [50, 0]
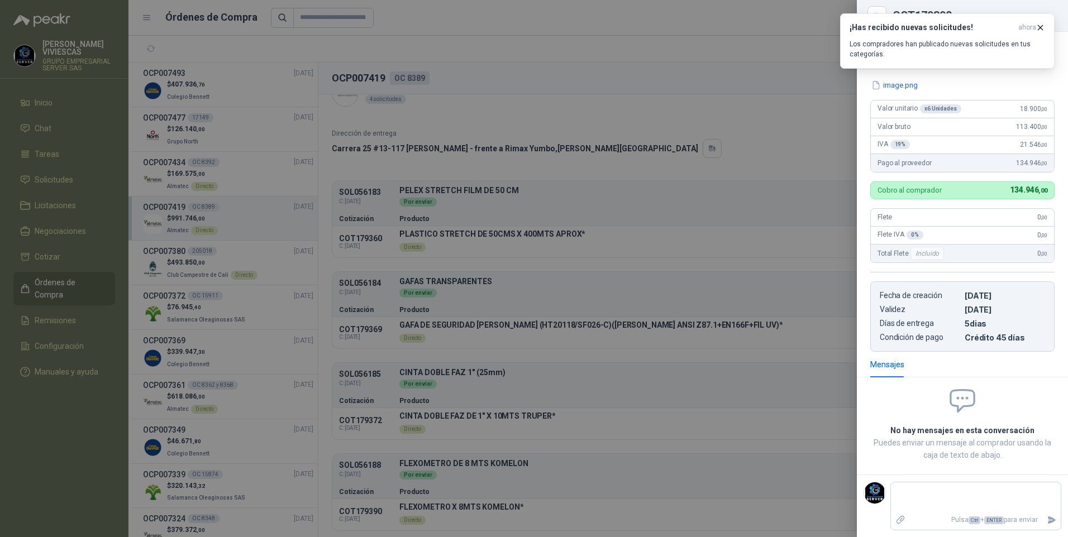
click at [542, 70] on div at bounding box center [534, 268] width 1068 height 537
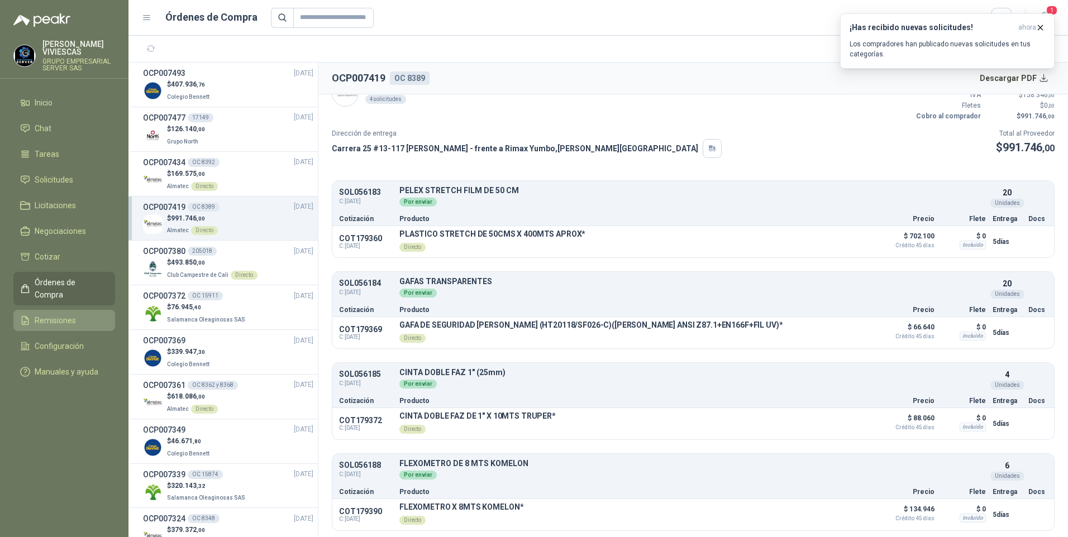
click at [32, 314] on li "Remisiones" at bounding box center [64, 320] width 88 height 12
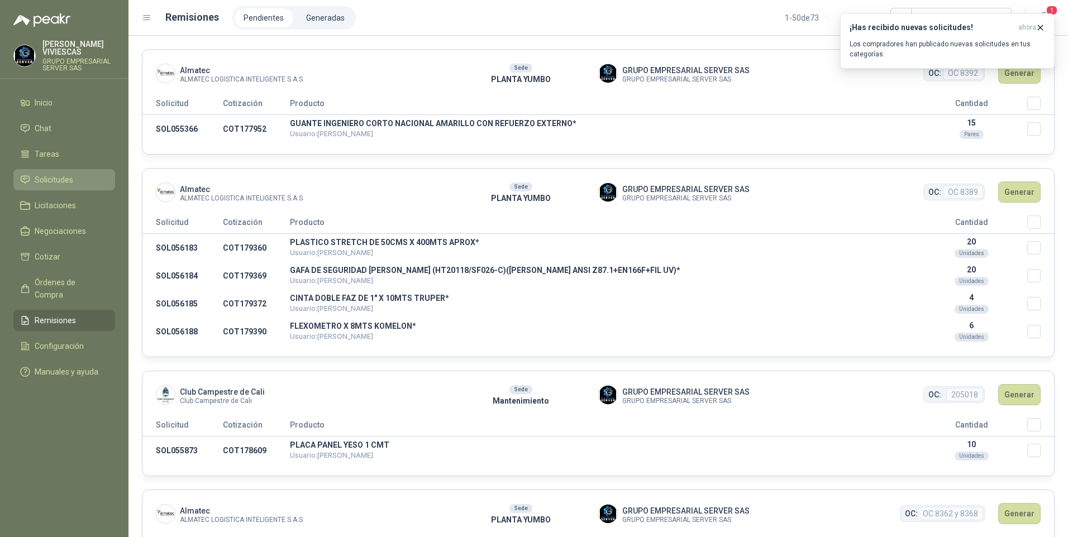
click at [45, 175] on span "Solicitudes" at bounding box center [54, 180] width 39 height 12
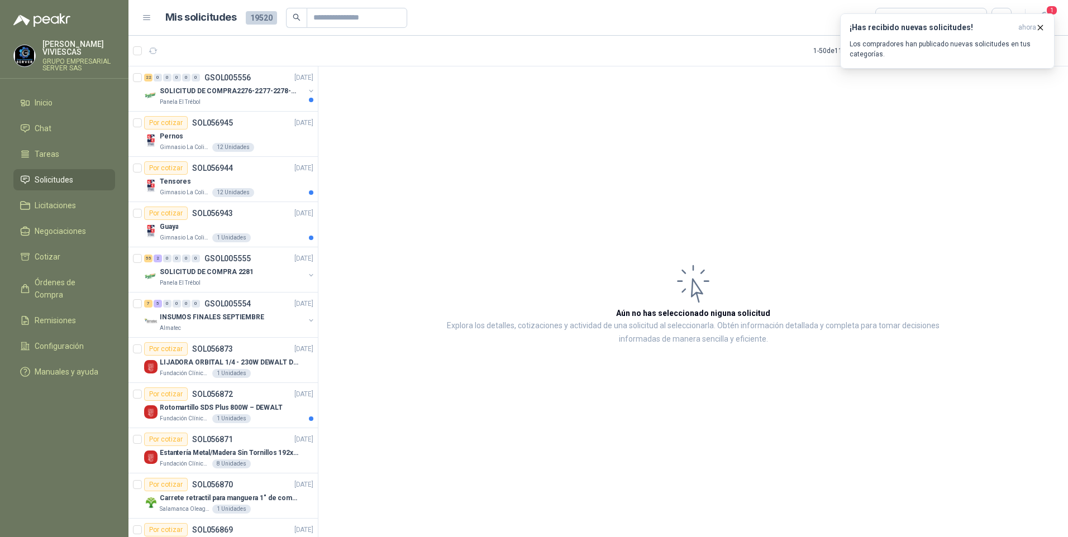
scroll to position [112, 0]
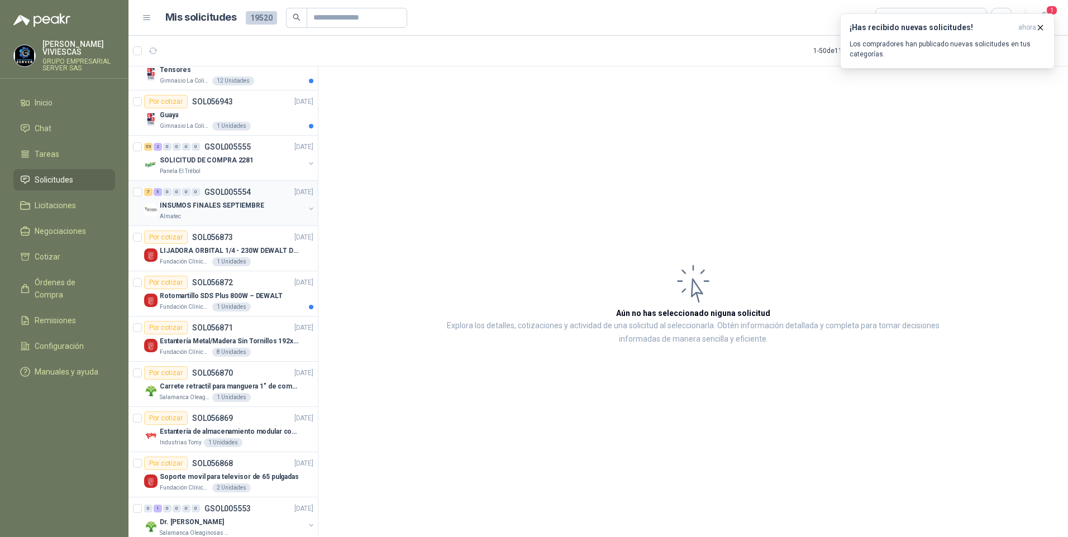
click at [202, 198] on div "7 5 0 0 0 0 GSOL005554 [DATE]" at bounding box center [229, 191] width 171 height 13
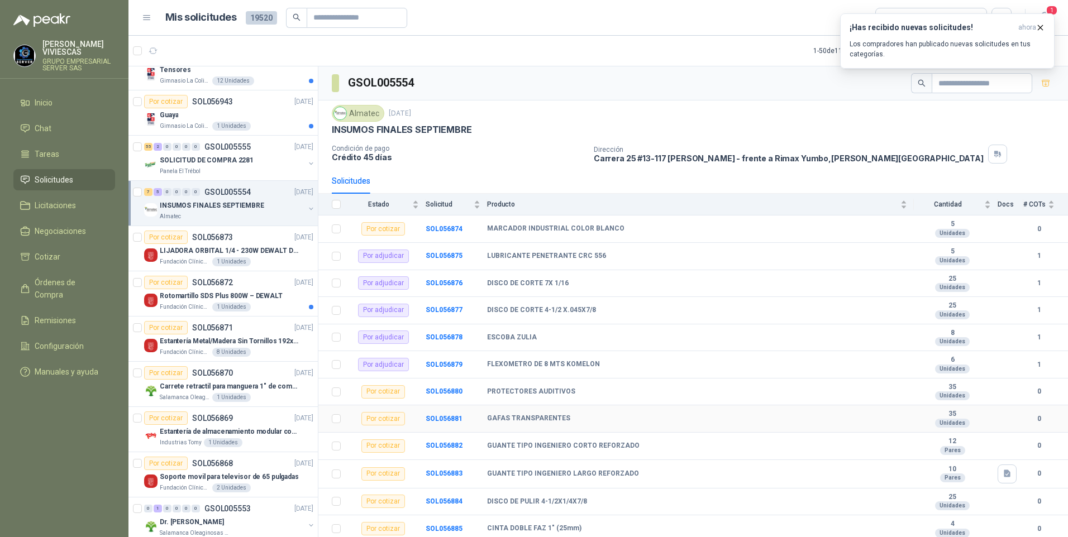
scroll to position [2, 0]
click at [458, 390] on b "SOL056880" at bounding box center [444, 390] width 37 height 8
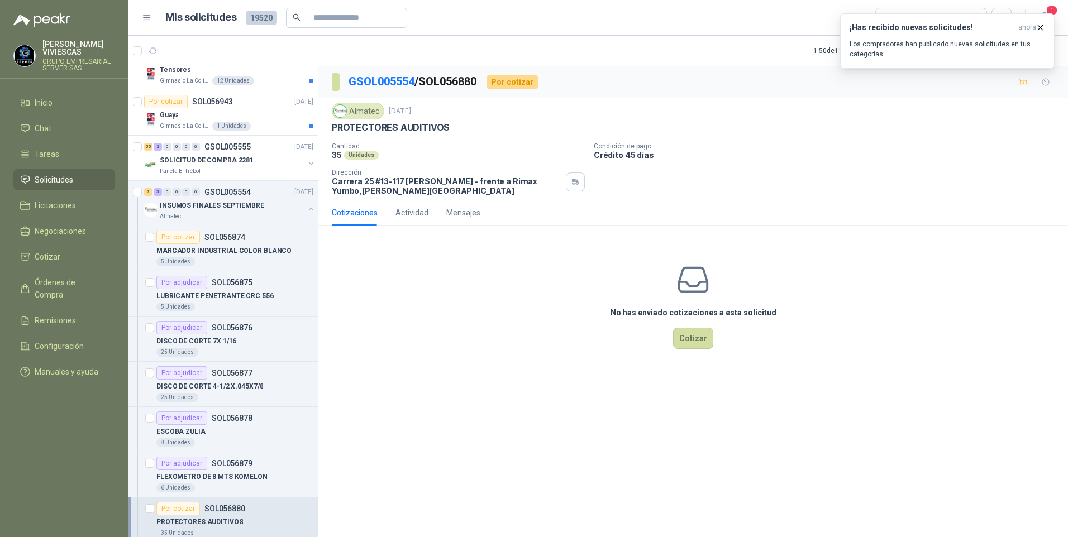
click at [522, 380] on div "GSOL005554 / SOL056880 Por cotizar Almatec [DATE] PROTECTORES AUDITIVOS  Canti…" at bounding box center [693, 303] width 750 height 475
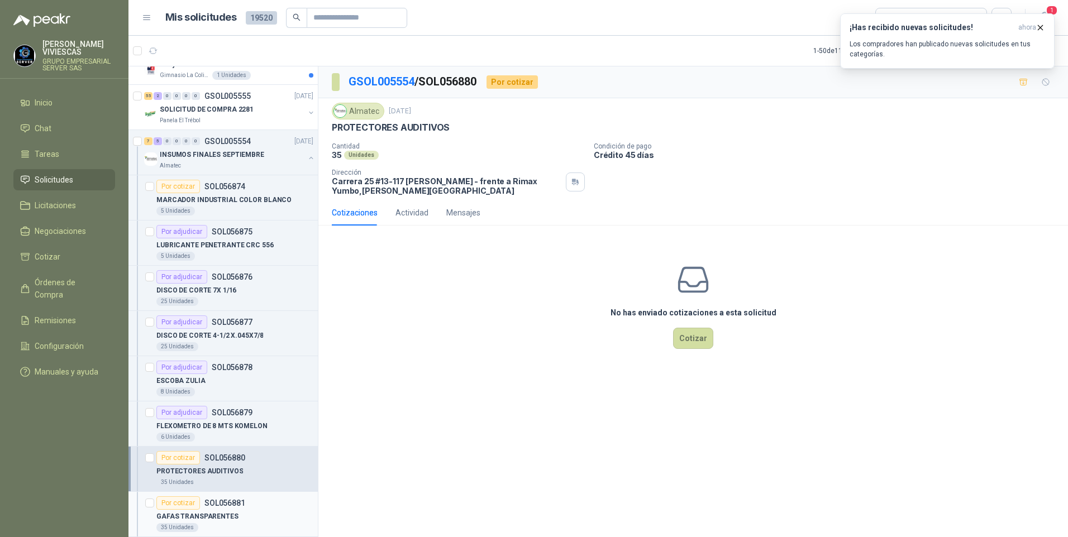
scroll to position [223, 0]
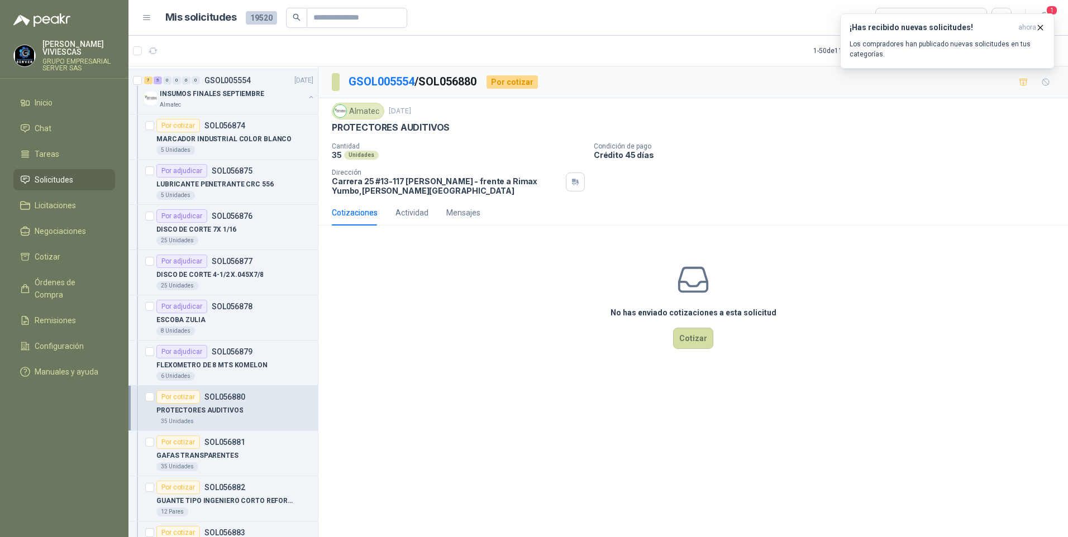
click at [214, 412] on p "PROTECTORES AUDITIVOS" at bounding box center [199, 410] width 87 height 11
click at [1039, 26] on icon "button" at bounding box center [1039, 27] width 9 height 9
click at [700, 342] on button "Cotizar" at bounding box center [693, 338] width 40 height 21
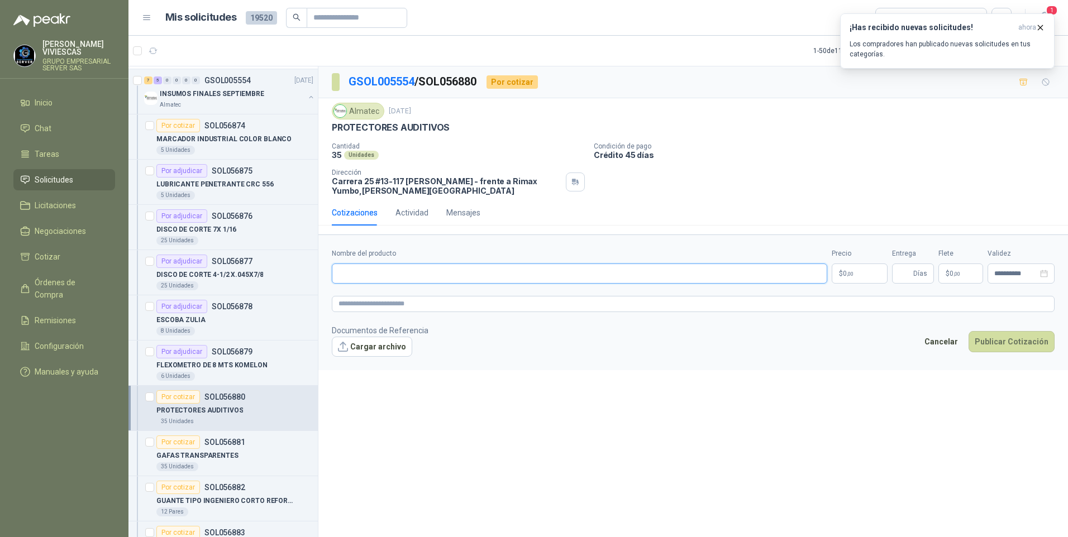
click at [360, 270] on input "Nombre del producto" at bounding box center [579, 274] width 495 height 20
type input "*"
type input "**********"
click at [844, 274] on span "0 ,00" at bounding box center [848, 273] width 11 height 7
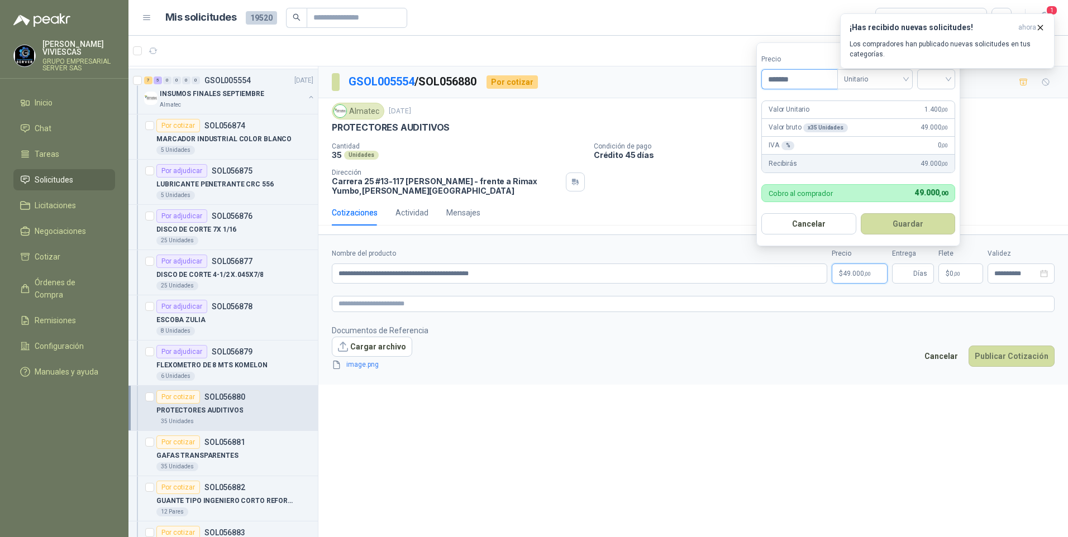
type input "*******"
drag, startPoint x: 955, startPoint y: 72, endPoint x: 941, endPoint y: 84, distance: 18.2
click at [955, 69] on div "¡Has recibido nuevas solicitudes! ahora Los compradores han publicado nuevas so…" at bounding box center [947, 40] width 214 height 55
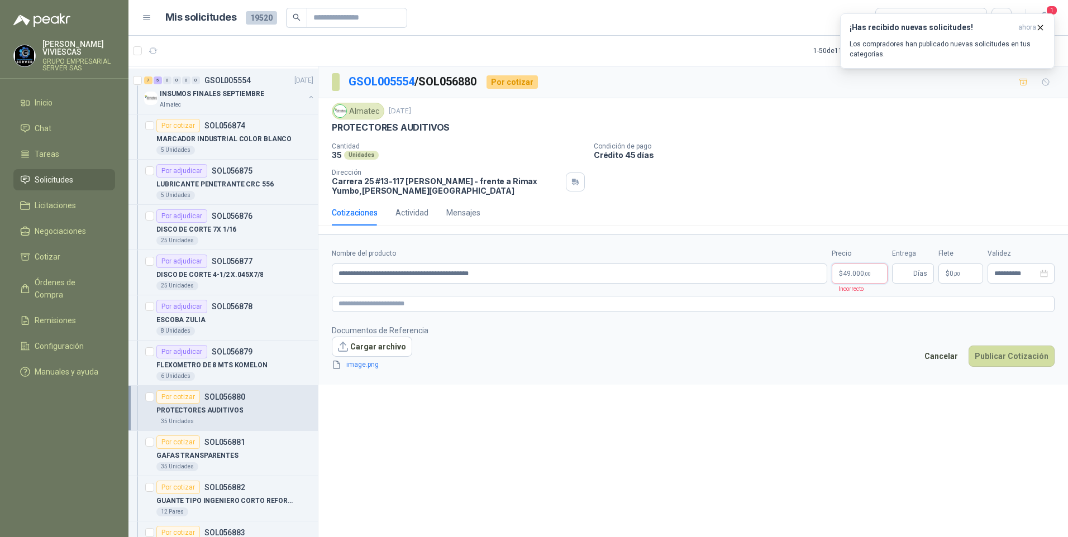
click at [861, 278] on p "$ 49.000 ,00" at bounding box center [860, 274] width 56 height 20
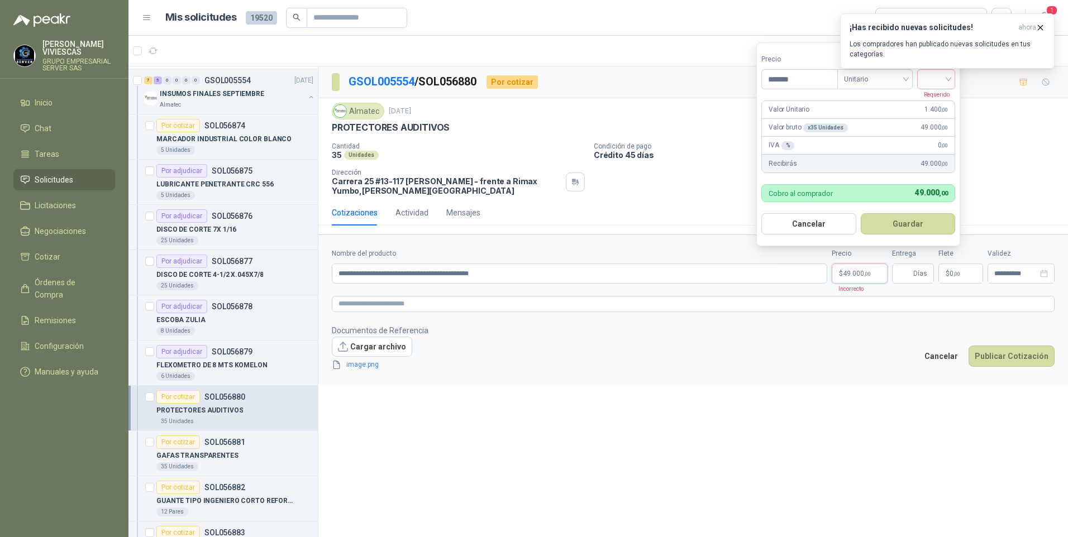
click at [943, 69] on div "¡Has recibido nuevas solicitudes! ahora Los compradores han publicado nuevas so…" at bounding box center [947, 40] width 214 height 55
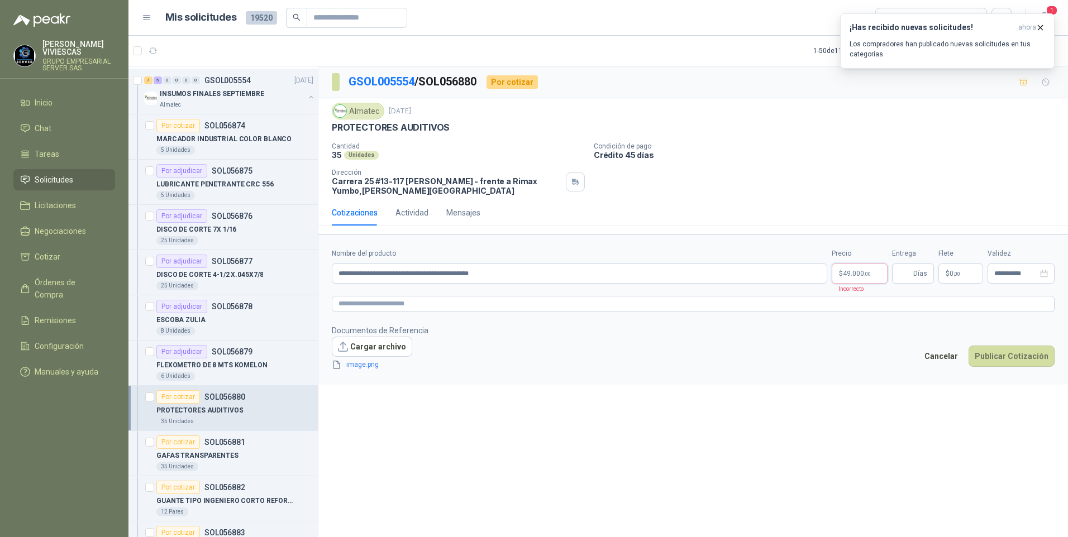
click at [862, 275] on span "49.000 ,00" at bounding box center [857, 273] width 28 height 7
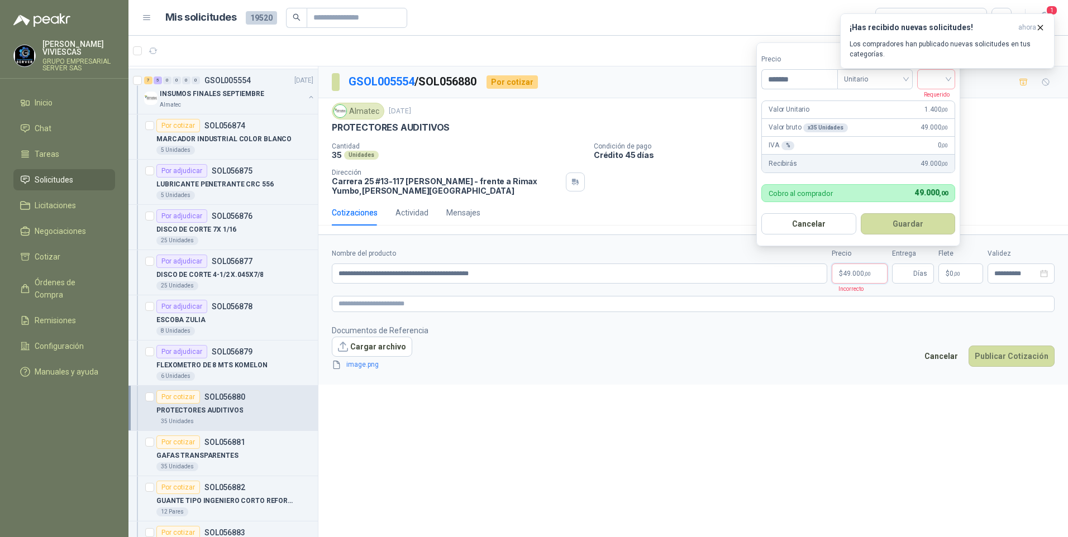
click at [950, 69] on div "¡Has recibido nuevas solicitudes! ahora Los compradores han publicado nuevas so…" at bounding box center [947, 40] width 214 height 55
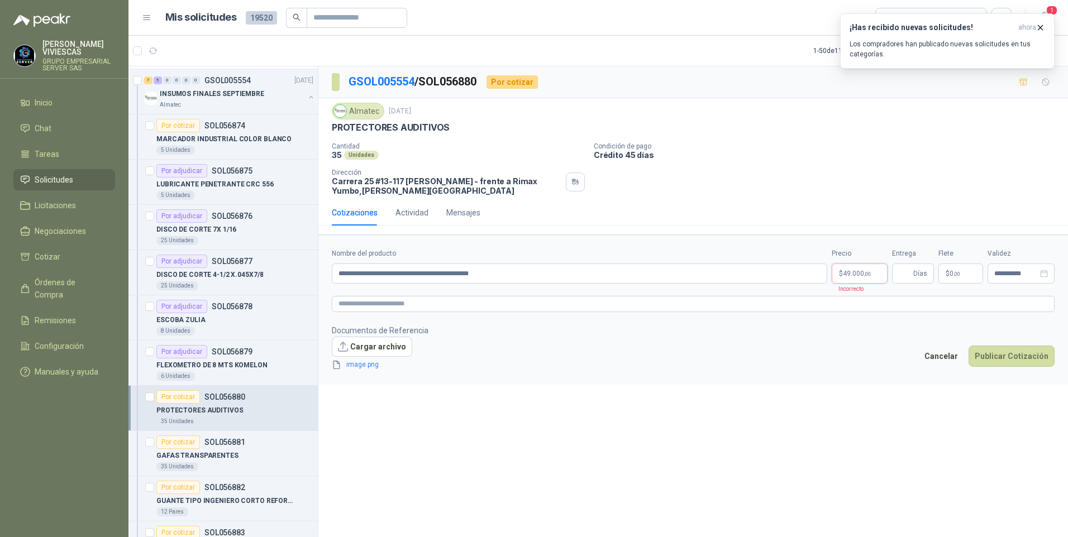
click at [868, 276] on span ",00" at bounding box center [867, 274] width 7 height 6
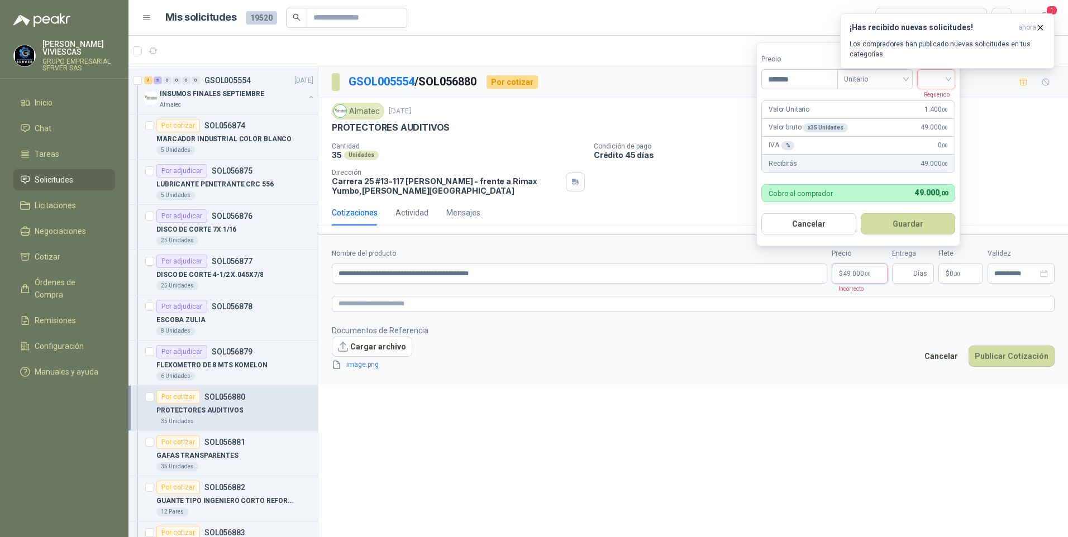
click at [948, 78] on input "search" at bounding box center [936, 78] width 25 height 17
click at [948, 99] on div "19%" at bounding box center [938, 102] width 21 height 12
click at [898, 224] on button "Guardar" at bounding box center [910, 223] width 96 height 21
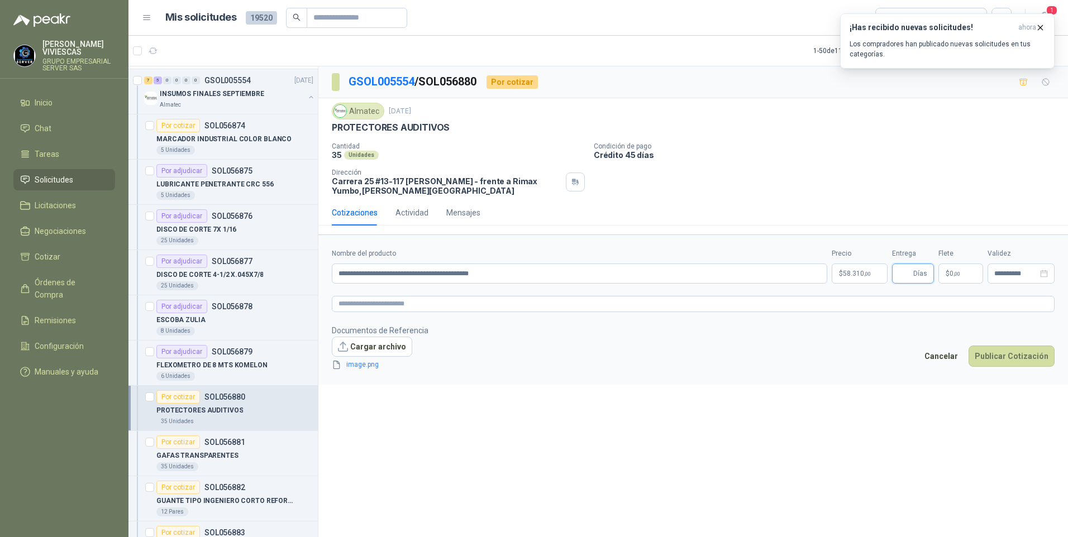
click at [910, 277] on input "Entrega" at bounding box center [905, 273] width 12 height 19
type input "*"
click at [754, 447] on div "**********" at bounding box center [693, 303] width 750 height 475
click at [361, 363] on link "image.png" at bounding box center [379, 365] width 74 height 11
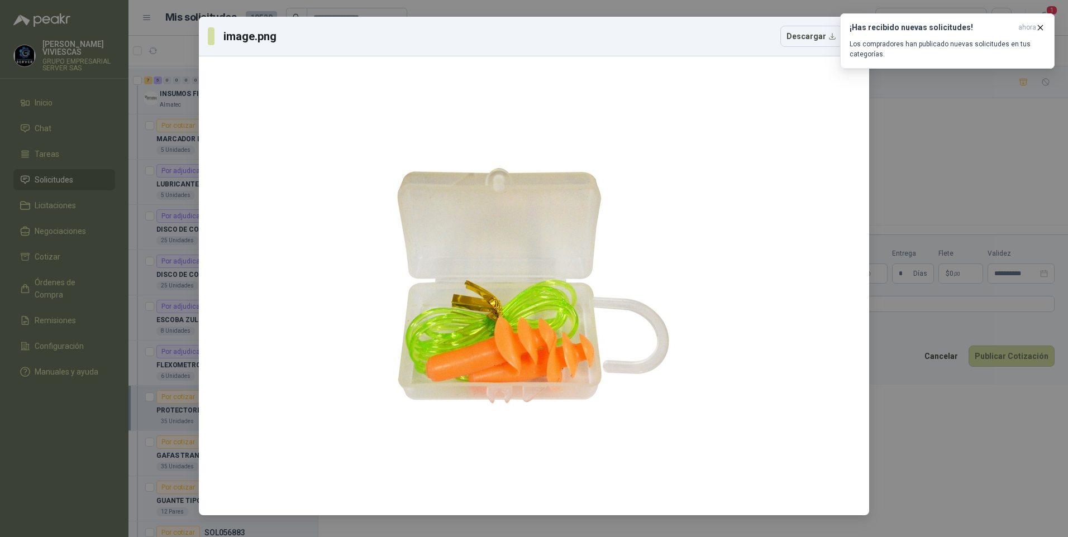
click at [925, 475] on div "image.png Descargar" at bounding box center [534, 268] width 1068 height 537
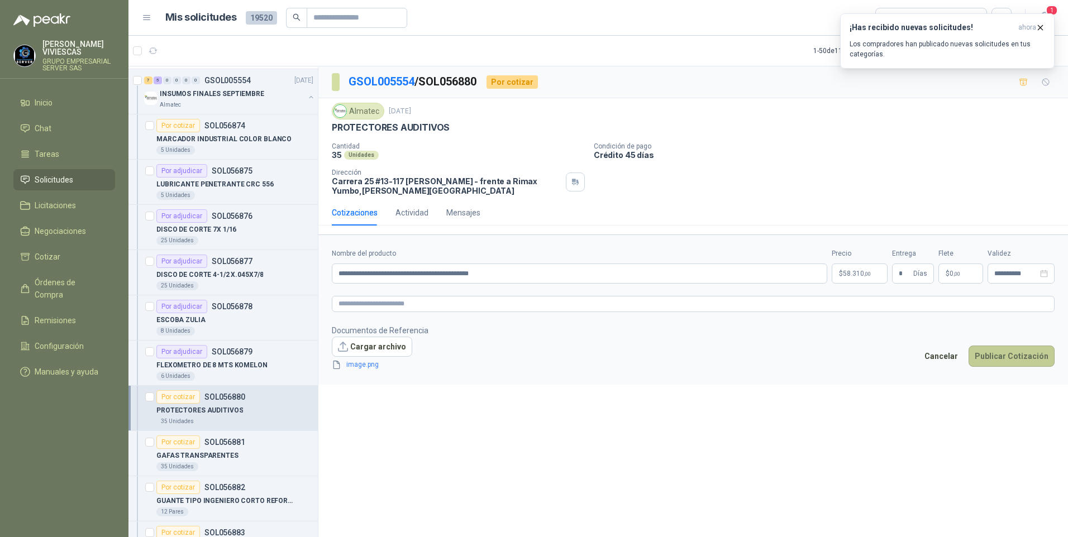
click at [1009, 359] on button "Publicar Cotización" at bounding box center [1011, 356] width 86 height 21
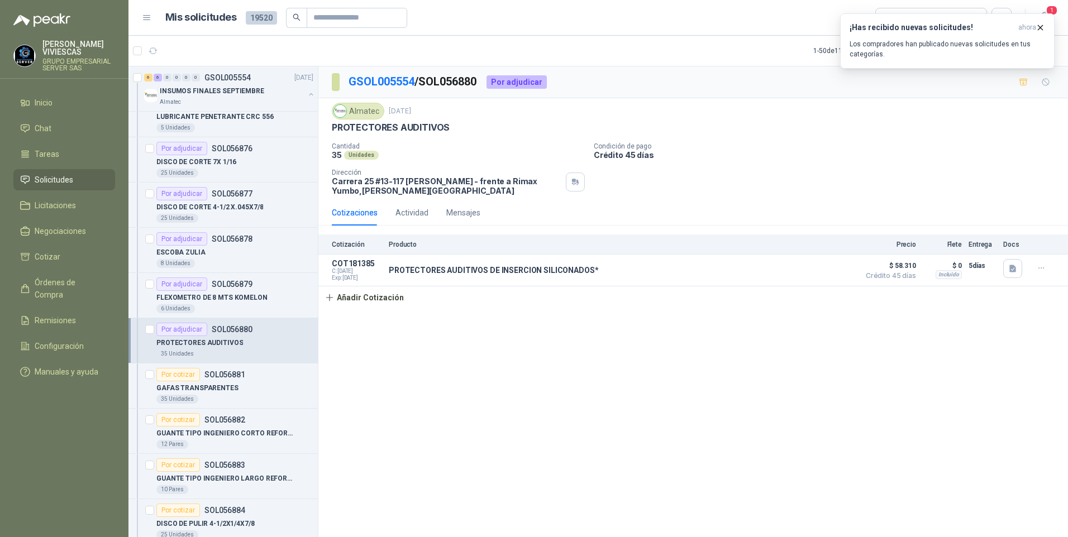
scroll to position [391, 0]
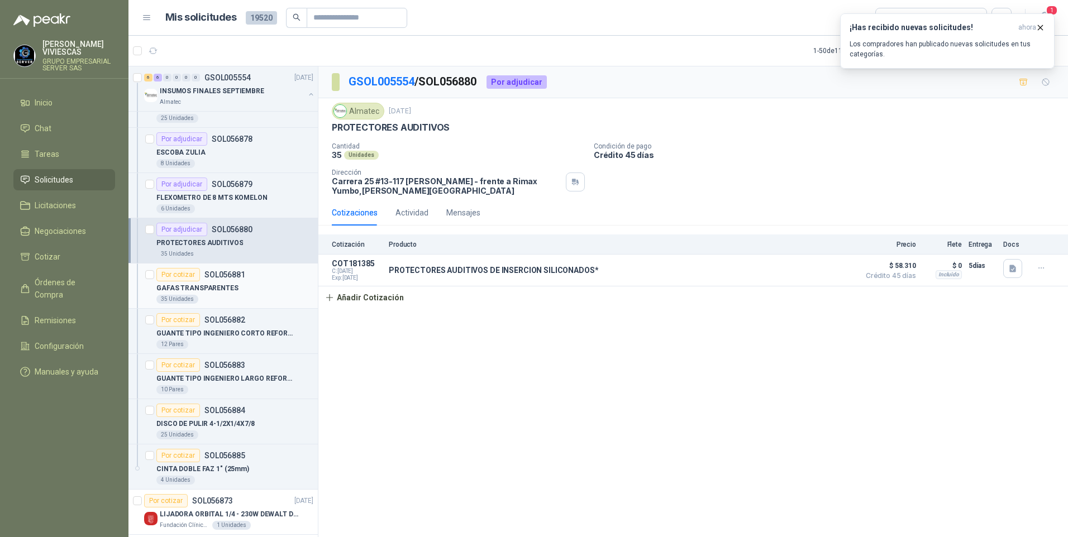
click at [211, 287] on p "GAFAS TRANSPARENTES" at bounding box center [197, 288] width 82 height 11
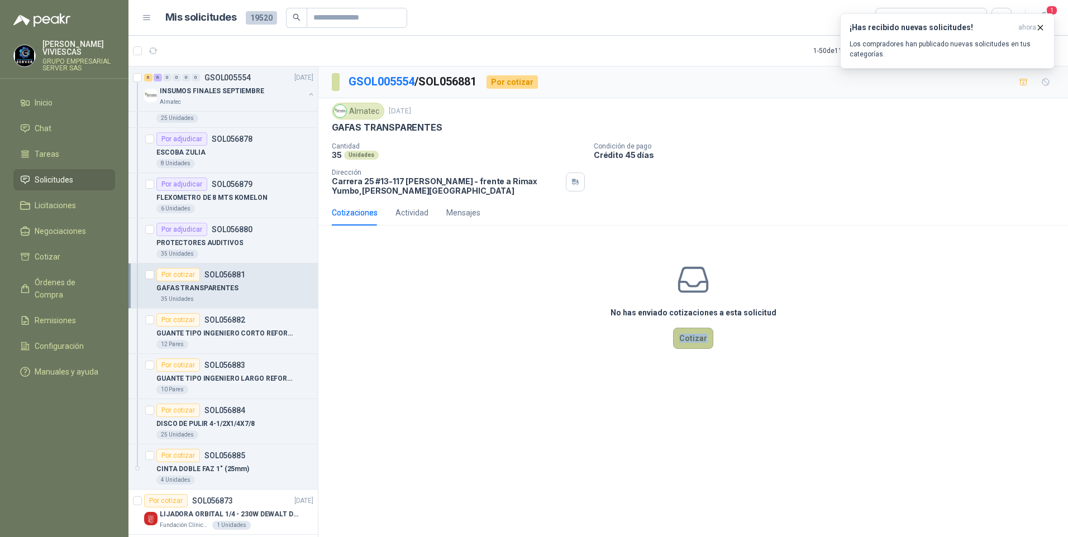
click at [676, 343] on div "No has enviado cotizaciones a esta solicitud Cotizar" at bounding box center [693, 306] width 750 height 142
click at [704, 347] on button "Cotizar" at bounding box center [693, 338] width 40 height 21
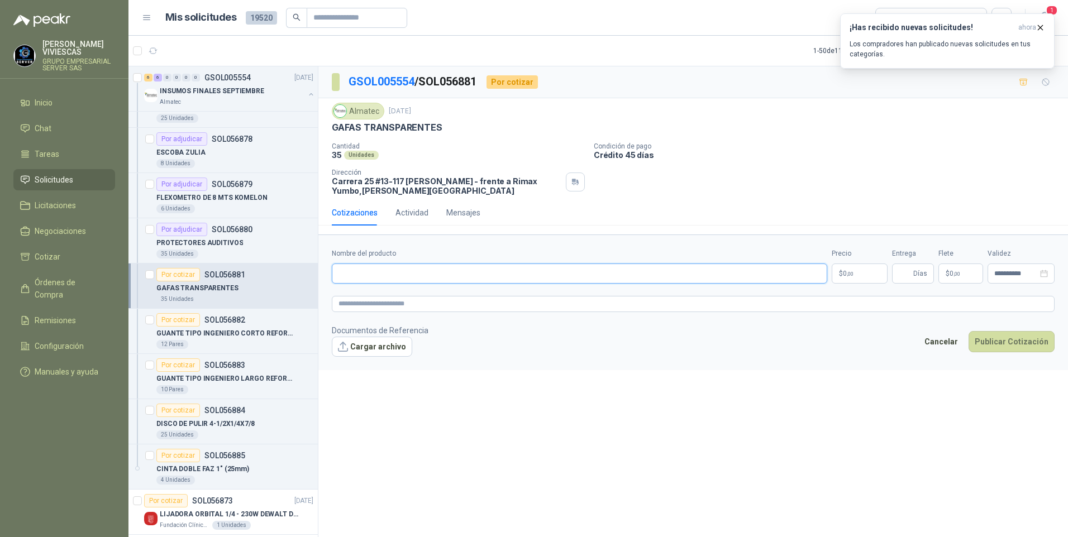
click at [360, 267] on input "Nombre del producto" at bounding box center [579, 274] width 495 height 20
drag, startPoint x: 359, startPoint y: 274, endPoint x: 311, endPoint y: 330, distance: 74.1
click at [341, 296] on form "**********" at bounding box center [693, 302] width 750 height 135
drag, startPoint x: 311, startPoint y: 328, endPoint x: 693, endPoint y: 189, distance: 405.8
click at [693, 189] on div "Cantidad 35 Unidades Condición de pago Crédito 45 [PERSON_NAME] Dirección [STRE…" at bounding box center [693, 168] width 723 height 53
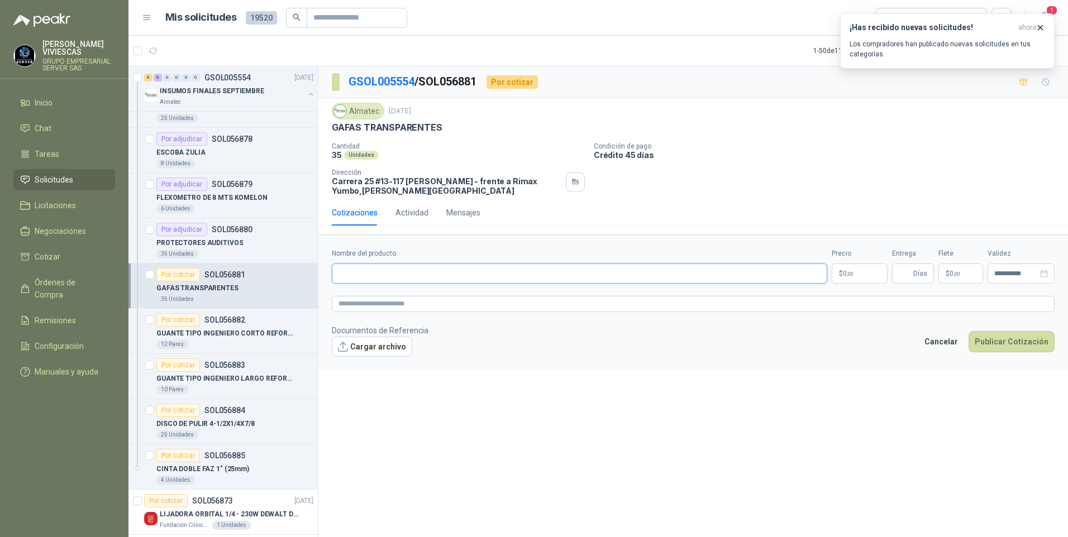
paste input "**********"
click at [428, 272] on input "**********" at bounding box center [579, 274] width 495 height 20
click at [416, 275] on input "**********" at bounding box center [579, 274] width 495 height 20
click at [481, 273] on input "**********" at bounding box center [579, 274] width 495 height 20
drag, startPoint x: 598, startPoint y: 275, endPoint x: 675, endPoint y: 272, distance: 77.1
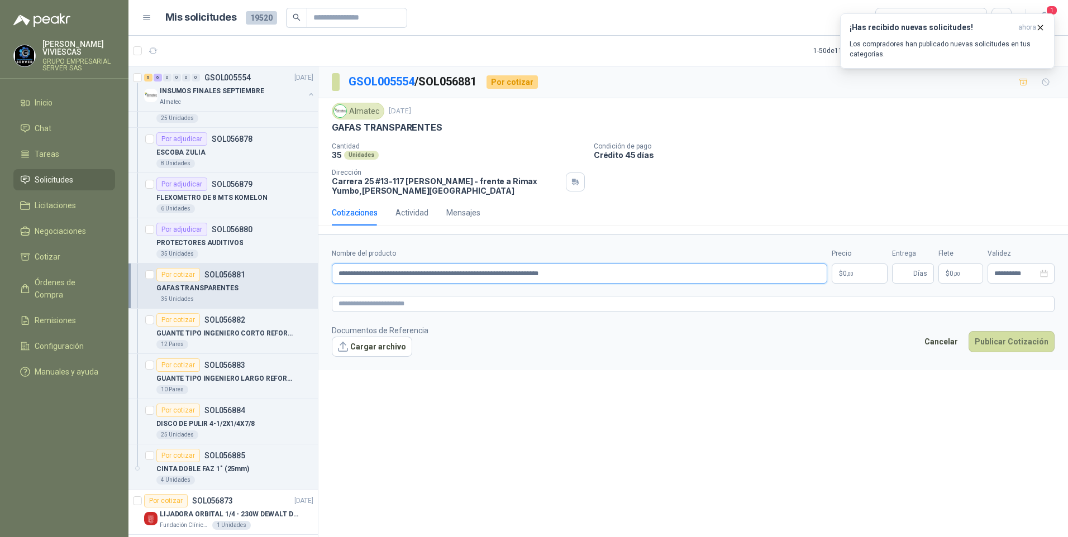
click at [599, 275] on input "**********" at bounding box center [579, 274] width 495 height 20
type input "**********"
click at [846, 284] on p "$ 0 ,00" at bounding box center [860, 274] width 56 height 20
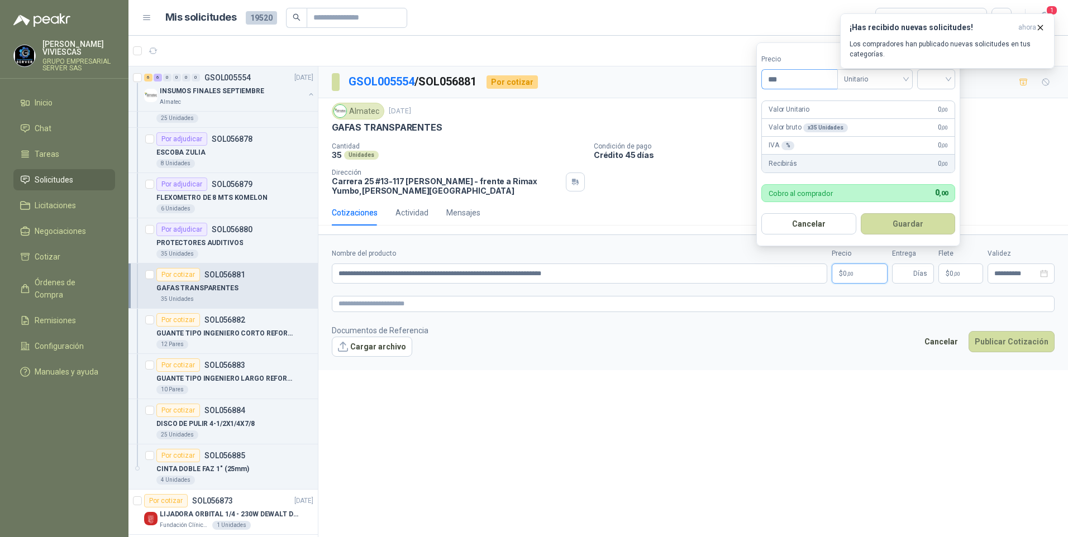
click at [803, 74] on input "***" at bounding box center [799, 79] width 75 height 19
type input "*******"
click at [959, 81] on form "Precio ******* Tipo Unitario IVA Valor Unitario 2.700 ,00 Valor bruto x 35 Unid…" at bounding box center [858, 144] width 204 height 204
click at [955, 79] on div at bounding box center [936, 79] width 38 height 20
click at [946, 102] on div "19%" at bounding box center [938, 102] width 21 height 12
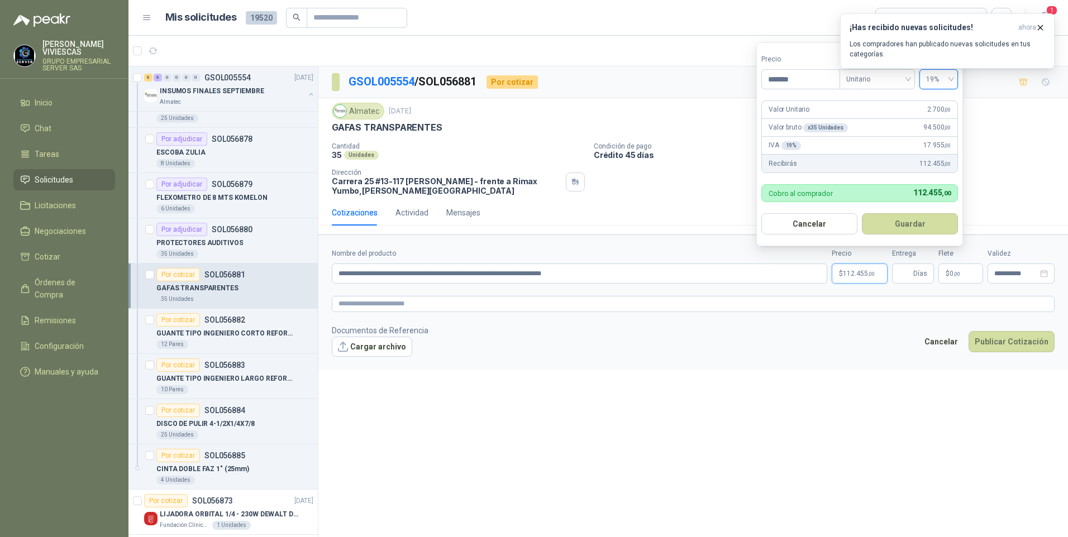
drag, startPoint x: 910, startPoint y: 214, endPoint x: 910, endPoint y: 240, distance: 25.7
click at [911, 218] on button "Guardar" at bounding box center [910, 223] width 96 height 21
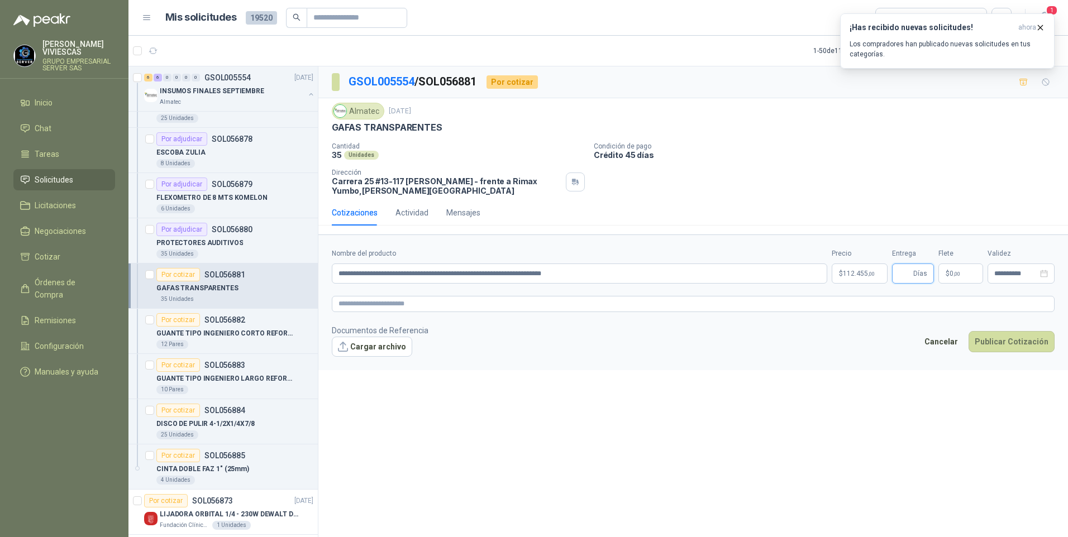
click at [904, 278] on input "Entrega" at bounding box center [905, 273] width 12 height 19
type input "*"
click at [1004, 339] on button "Publicar Cotización" at bounding box center [1011, 341] width 86 height 21
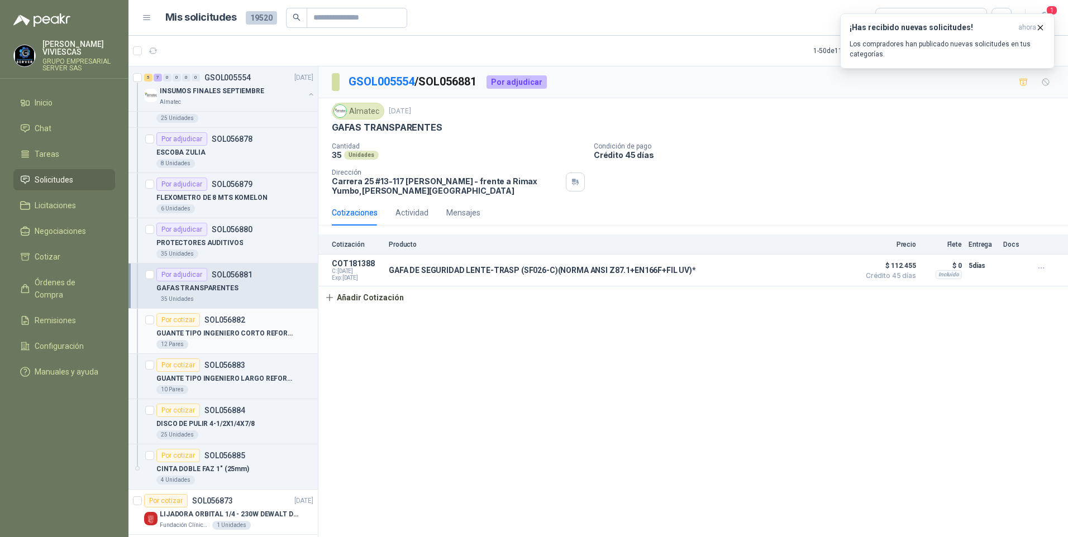
click at [189, 330] on p "GUANTE TIPO INGENIERO CORTO REFORZADO" at bounding box center [225, 333] width 139 height 11
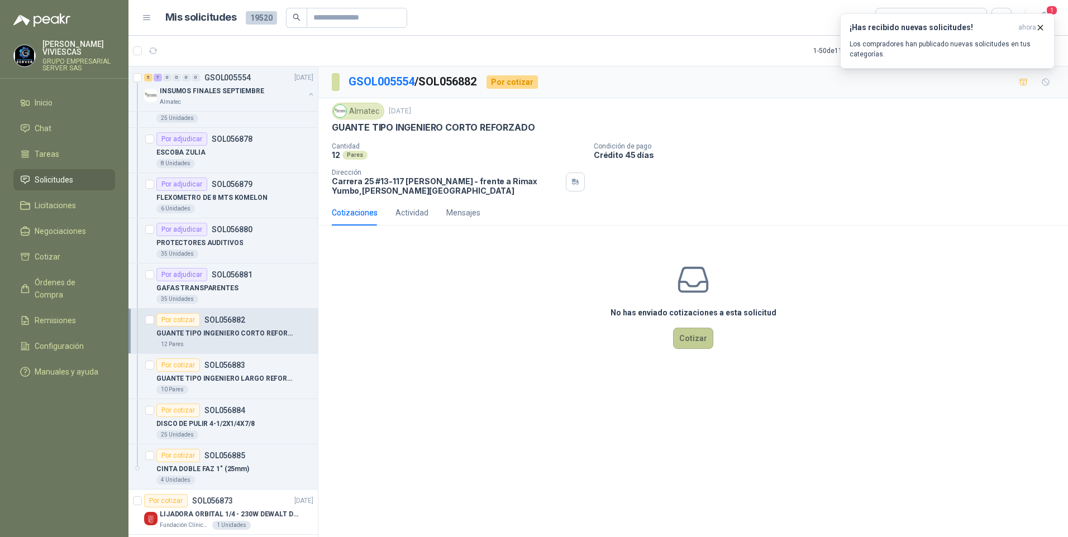
click at [703, 346] on button "Cotizar" at bounding box center [693, 338] width 40 height 21
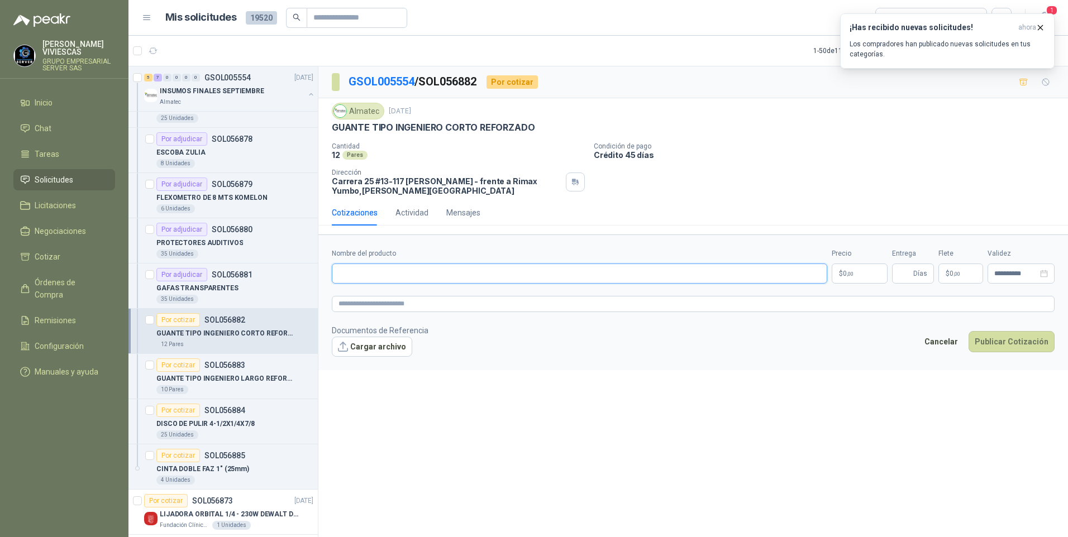
click at [370, 278] on input "Nombre del producto" at bounding box center [579, 274] width 495 height 20
drag, startPoint x: 478, startPoint y: 276, endPoint x: 361, endPoint y: 276, distance: 116.7
click at [386, 276] on input "**********" at bounding box center [579, 274] width 495 height 20
type input "*"
paste input "text"
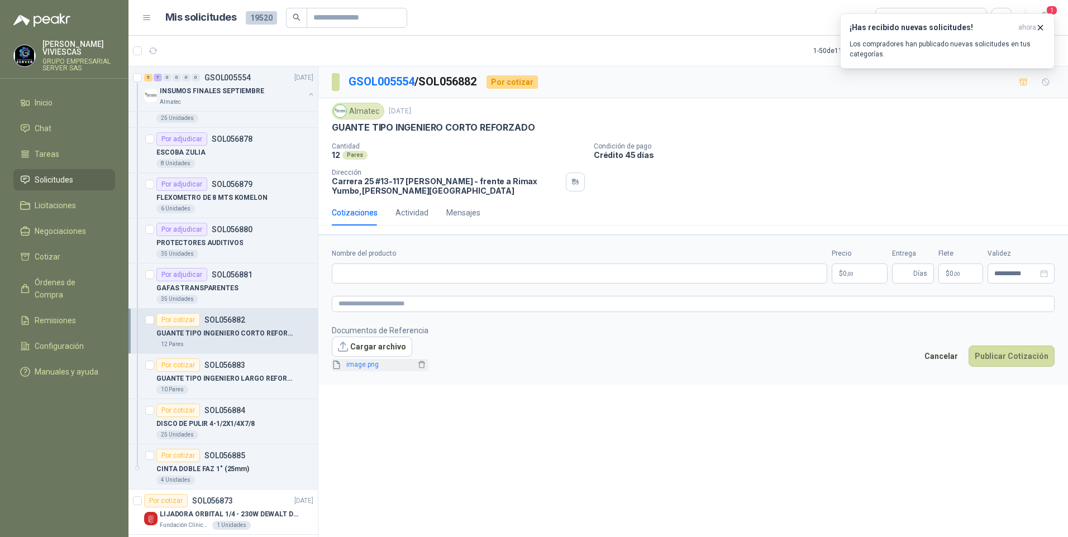
click at [358, 364] on div "image.png" at bounding box center [380, 364] width 97 height 15
click at [358, 364] on link "image.png" at bounding box center [379, 365] width 74 height 11
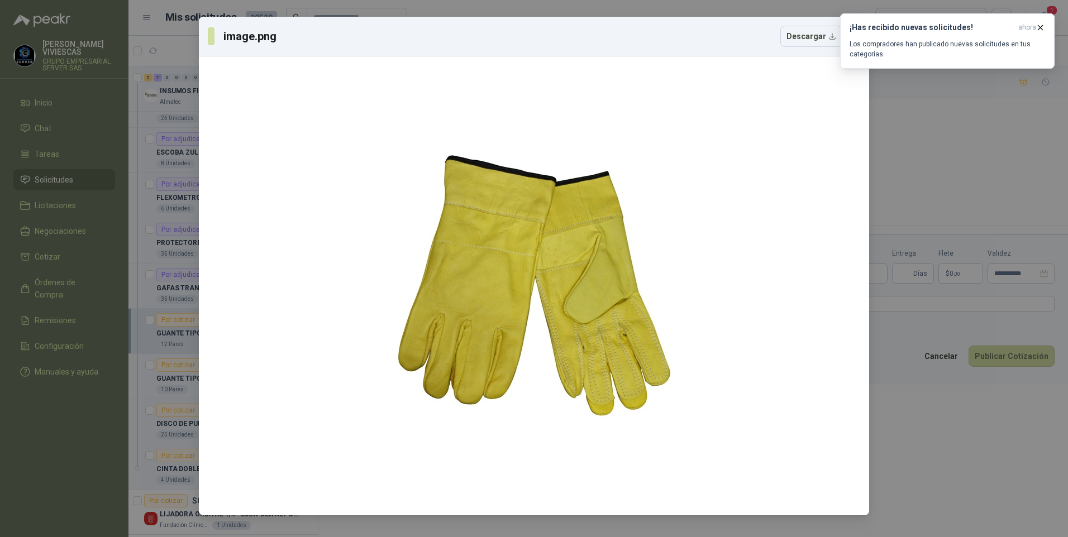
click at [933, 494] on div "image.png Descargar" at bounding box center [534, 268] width 1068 height 537
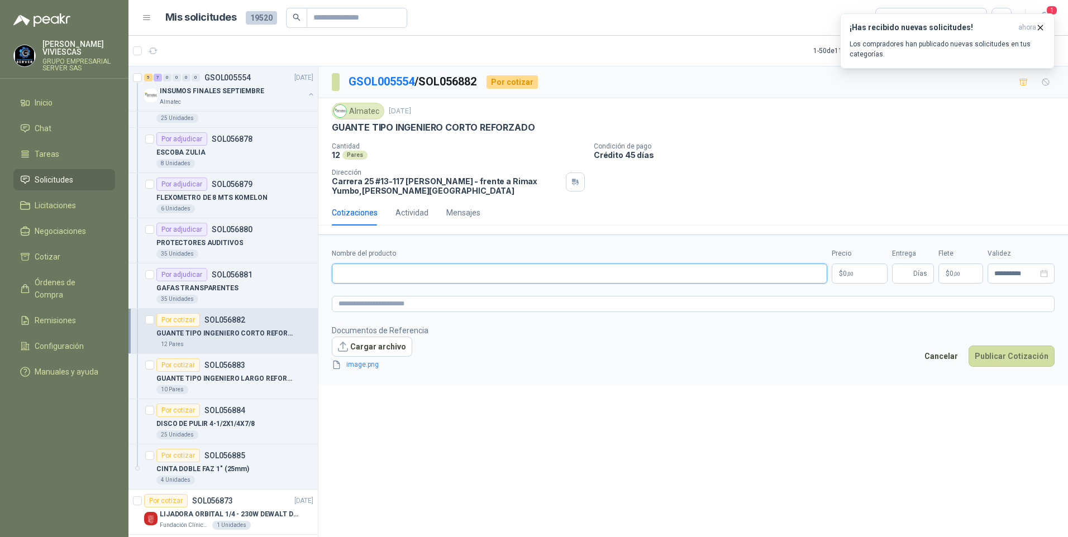
click at [363, 270] on input "Nombre del producto" at bounding box center [579, 274] width 495 height 20
paste input "**********"
type input "**********"
click at [856, 270] on p "$ 0 ,00" at bounding box center [860, 274] width 56 height 20
click at [743, 341] on footer "Documentos de Referencia Cargar archivo image.png Cancelar Publicar Cotización" at bounding box center [693, 347] width 723 height 47
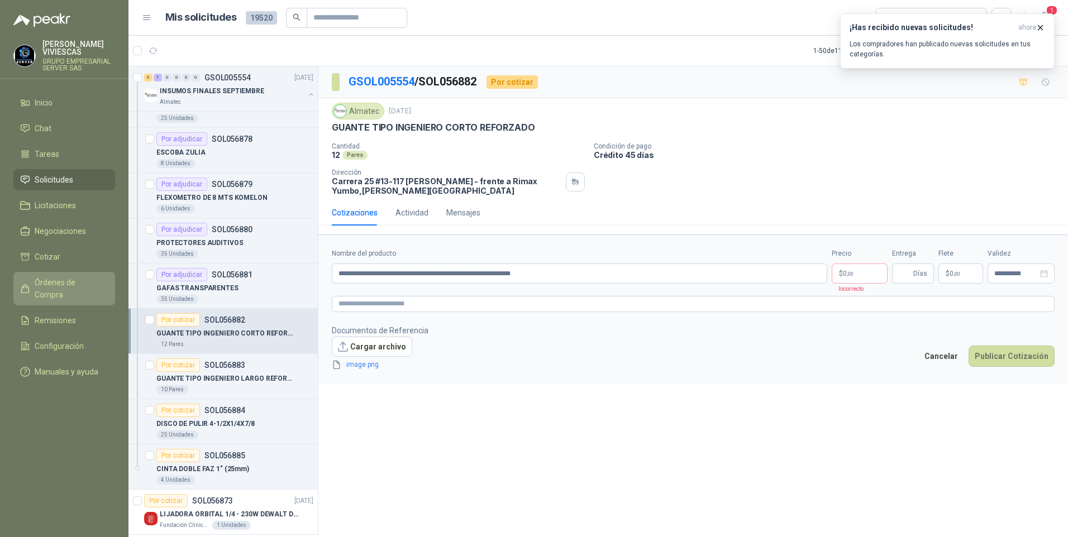
click at [59, 282] on span "Órdenes de Compra" at bounding box center [70, 288] width 70 height 25
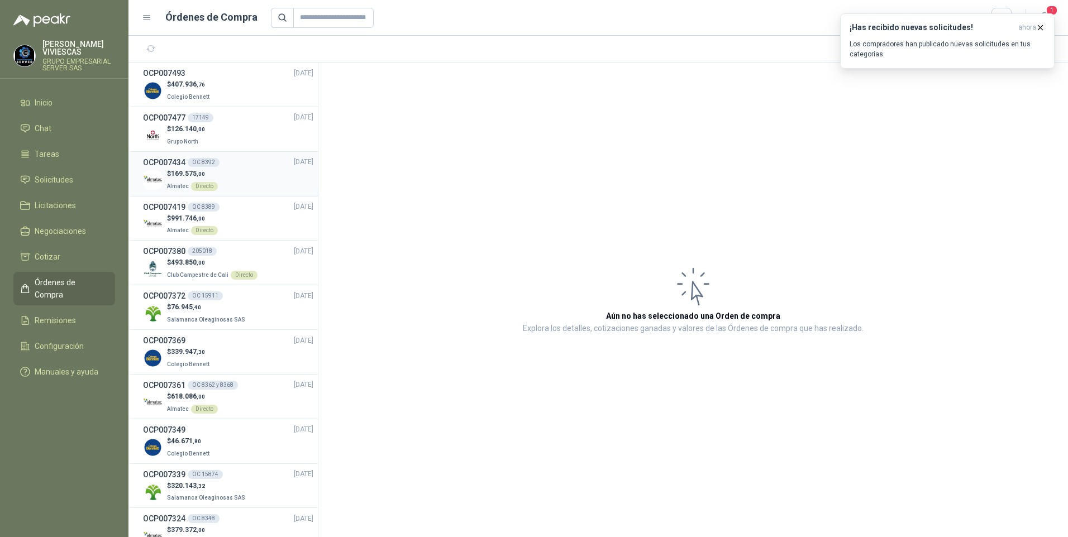
click at [185, 171] on span "169.575 ,00" at bounding box center [188, 174] width 34 height 8
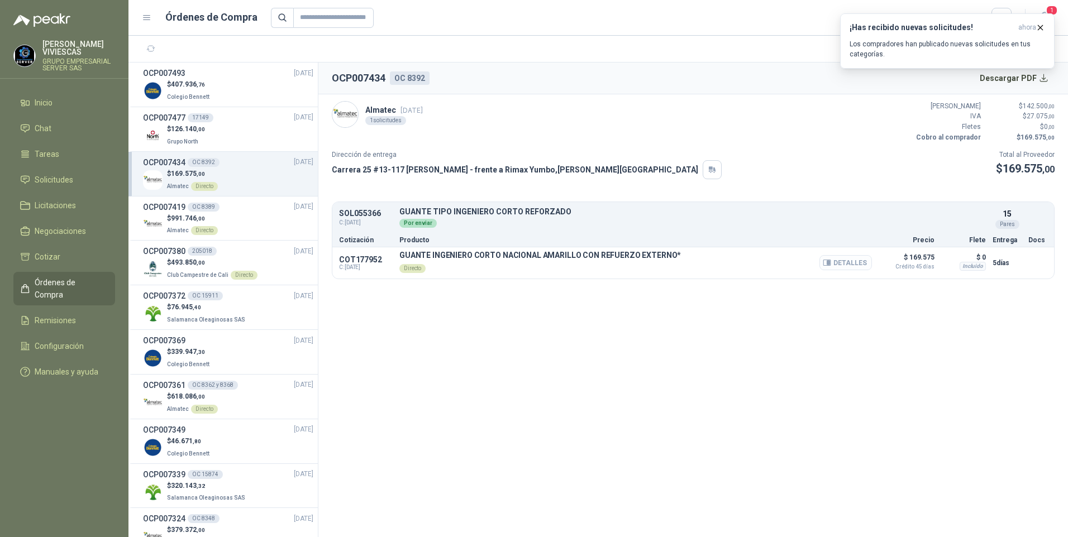
click at [863, 262] on button "Detalles" at bounding box center [845, 262] width 53 height 15
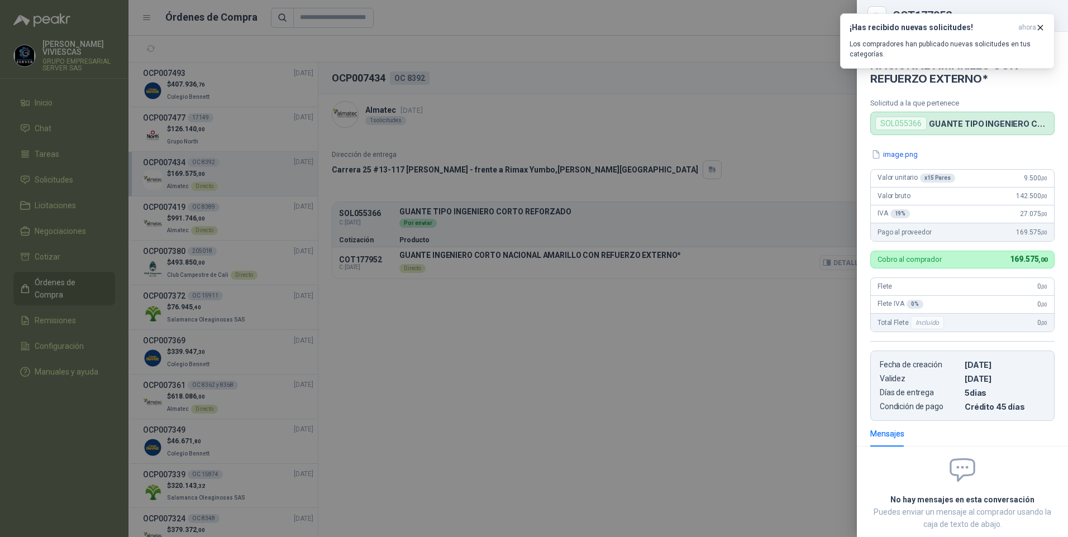
scroll to position [64, 0]
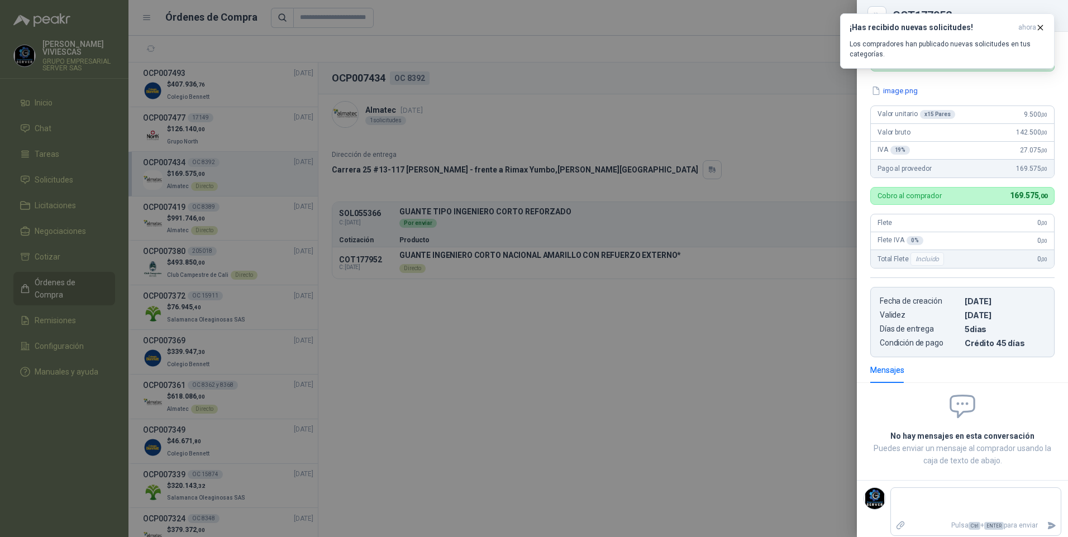
drag, startPoint x: 655, startPoint y: 431, endPoint x: 660, endPoint y: 425, distance: 7.6
click at [655, 432] on div at bounding box center [534, 268] width 1068 height 537
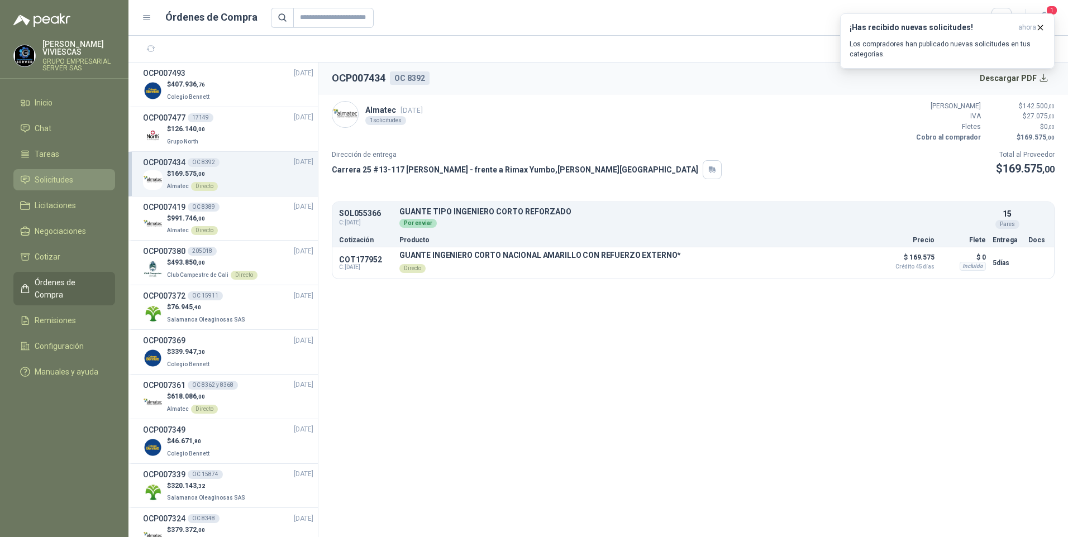
click at [41, 179] on span "Solicitudes" at bounding box center [54, 180] width 39 height 12
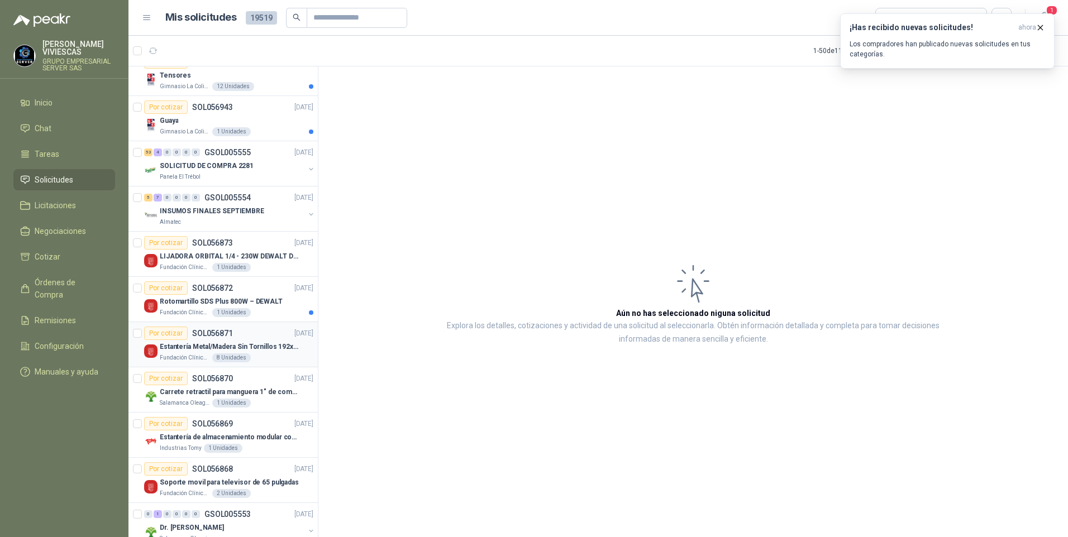
scroll to position [136, 0]
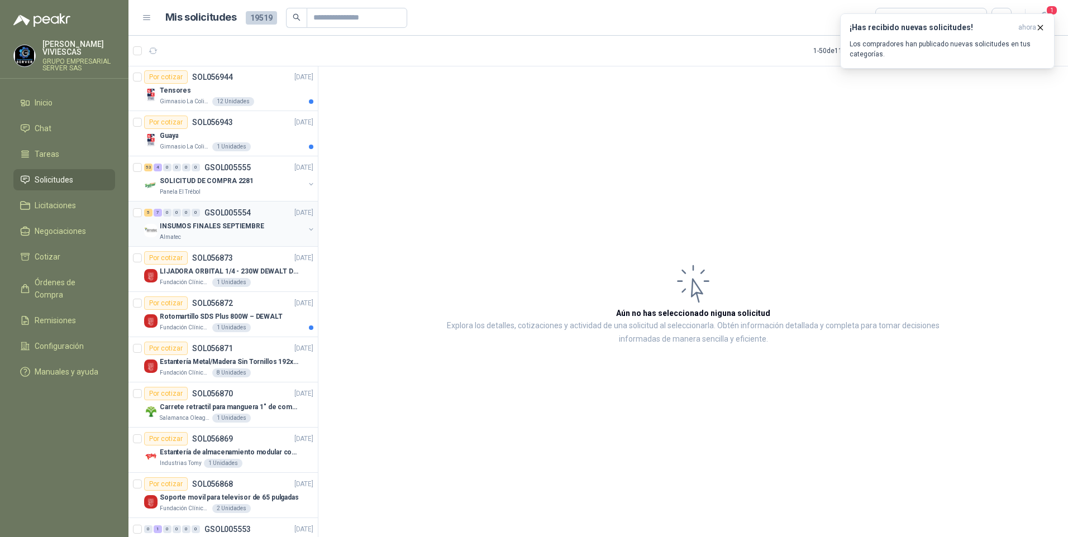
click at [199, 224] on p "INSUMOS FINALES SEPTIEMBRE" at bounding box center [212, 226] width 104 height 11
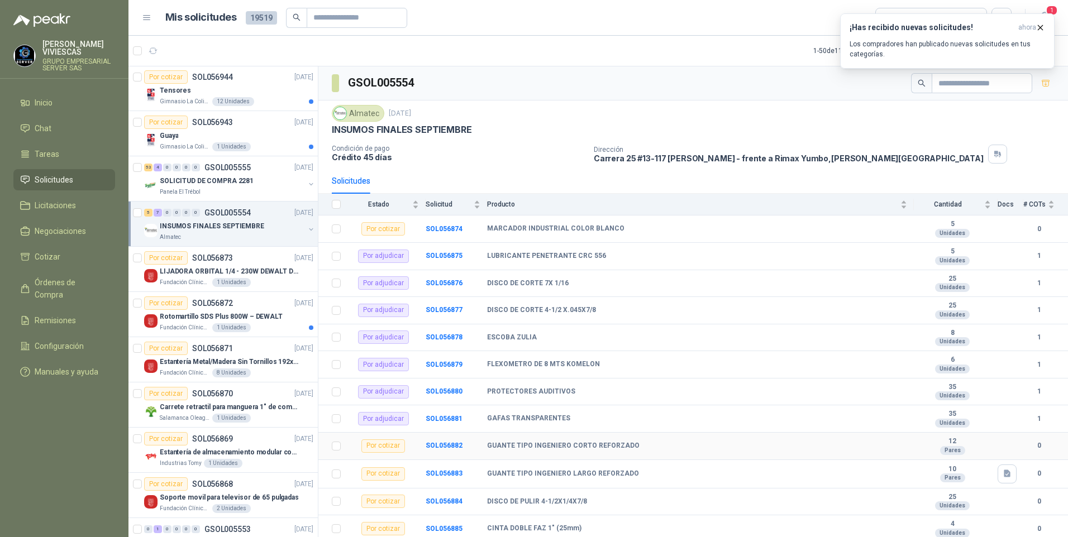
drag, startPoint x: 533, startPoint y: 442, endPoint x: 485, endPoint y: 447, distance: 48.2
click at [532, 442] on b "GUANTE TIPO INGENIERO CORTO REFORZADO" at bounding box center [563, 446] width 152 height 9
click at [442, 447] on b "SOL056882" at bounding box center [444, 446] width 37 height 8
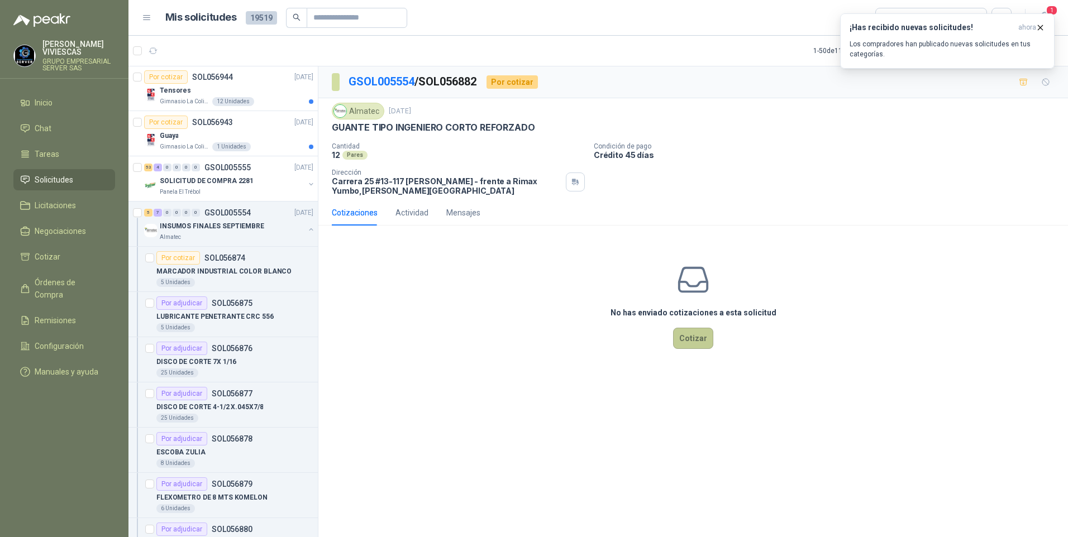
click at [688, 335] on button "Cotizar" at bounding box center [693, 338] width 40 height 21
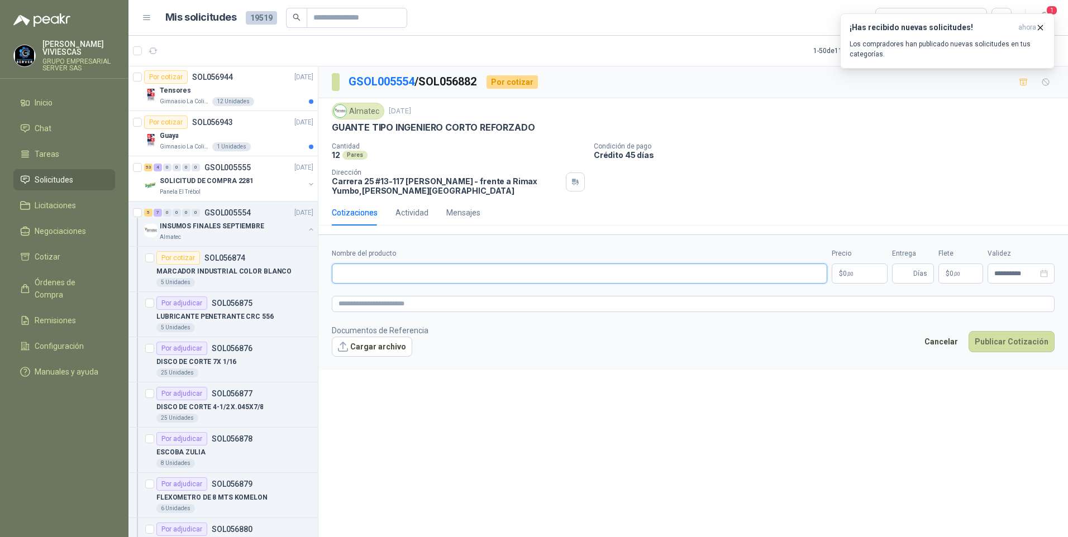
click at [366, 270] on input "Nombre del producto" at bounding box center [579, 274] width 495 height 20
paste input "**********"
click at [596, 268] on input "**********" at bounding box center [579, 274] width 495 height 20
type input "**********"
click at [371, 302] on textarea at bounding box center [693, 304] width 723 height 16
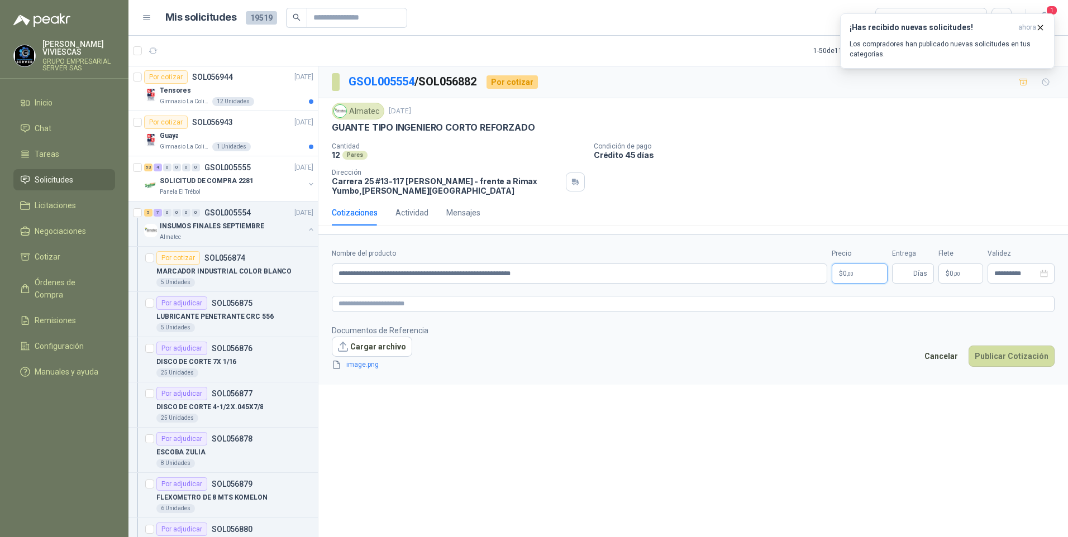
click at [865, 268] on p "$ 0 ,00" at bounding box center [860, 274] width 56 height 20
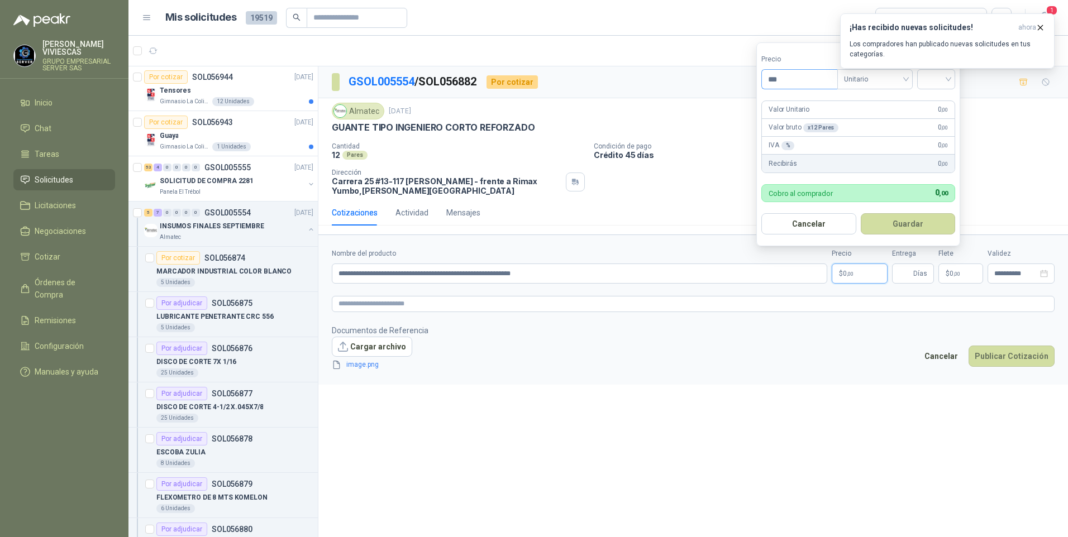
click at [781, 77] on input "***" at bounding box center [799, 79] width 75 height 19
type input "*******"
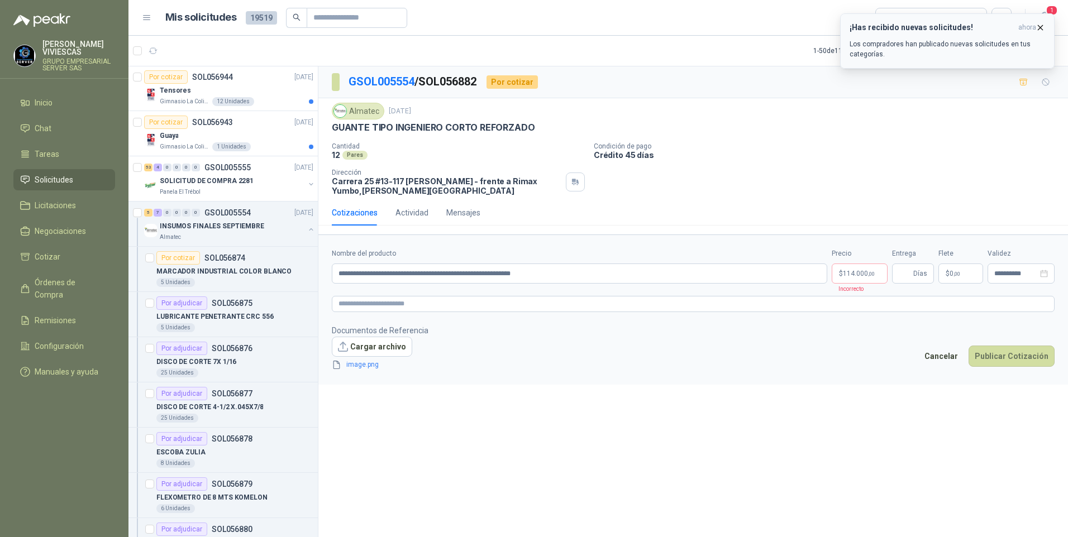
click at [947, 67] on button "¡Has recibido nuevas solicitudes! ahora Los compradores han publicado nuevas so…" at bounding box center [947, 40] width 214 height 55
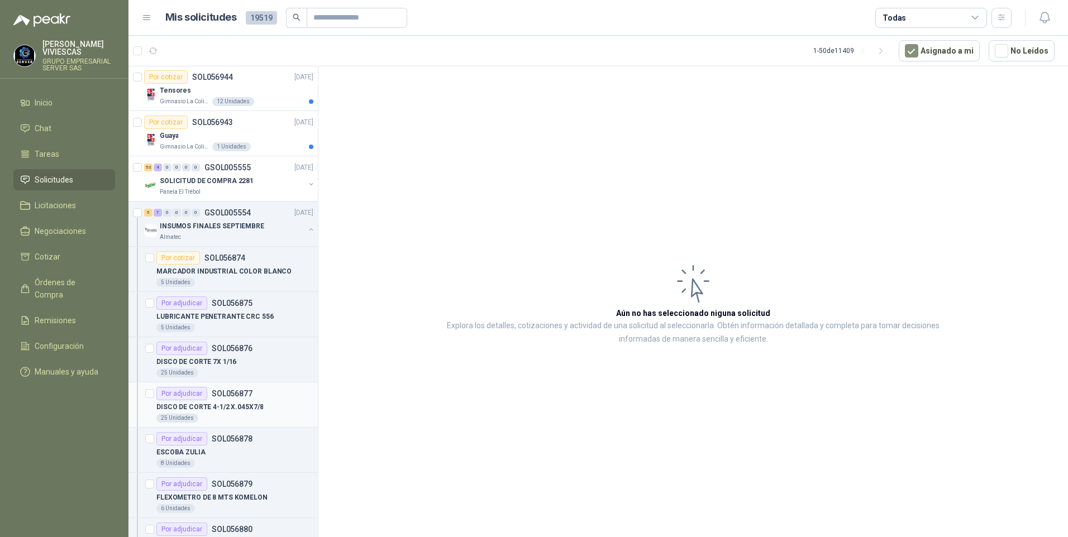
scroll to position [360, 0]
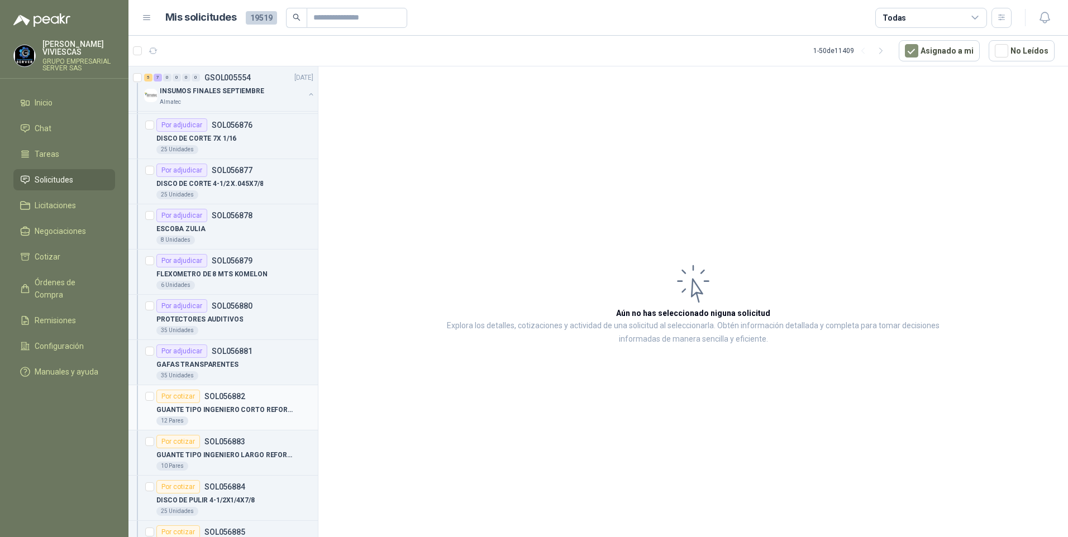
click at [212, 409] on p "GUANTE TIPO INGENIERO CORTO REFORZADO" at bounding box center [225, 410] width 139 height 11
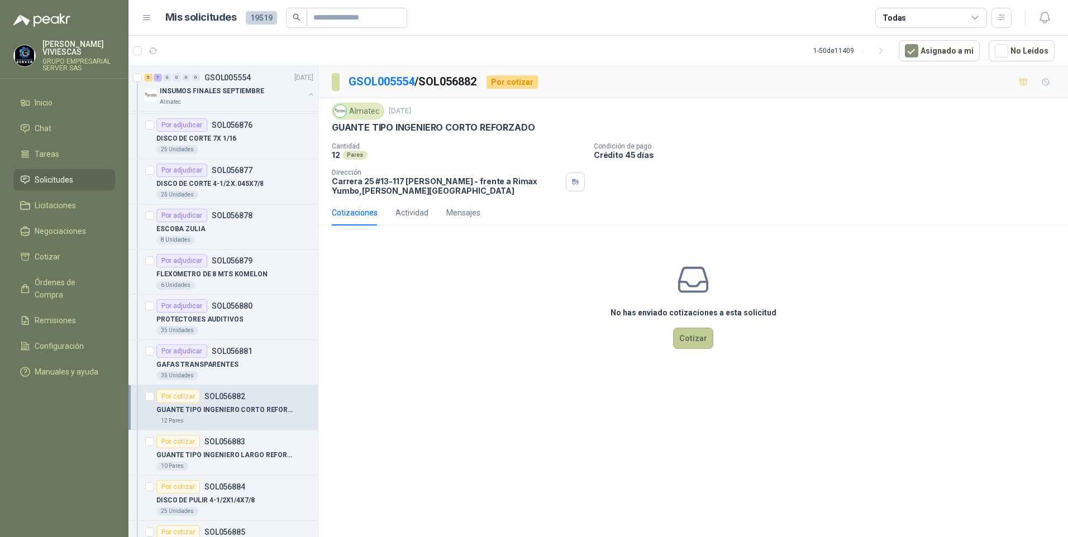
click at [694, 346] on button "Cotizar" at bounding box center [693, 338] width 40 height 21
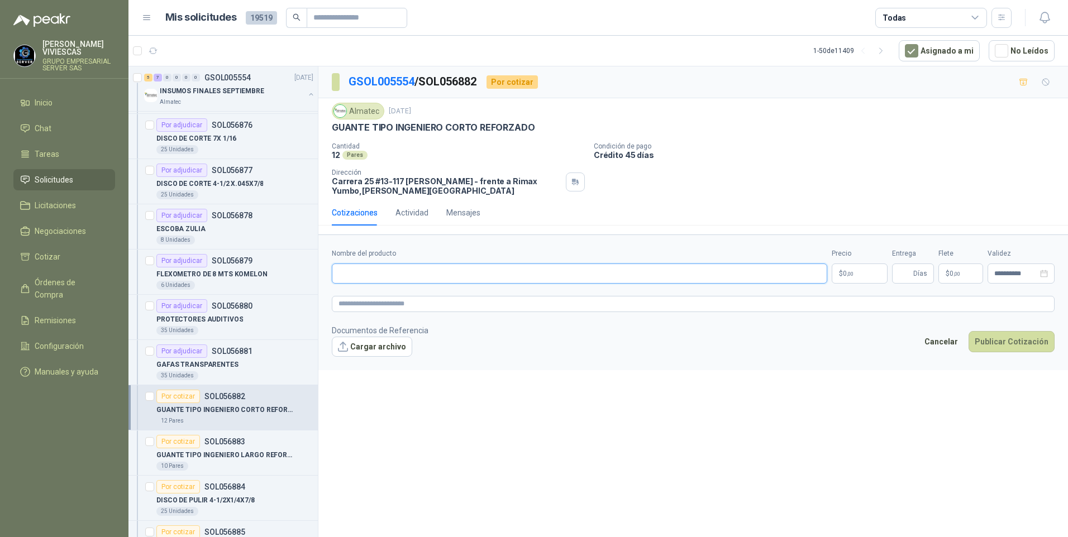
click at [356, 278] on input "Nombre del producto" at bounding box center [579, 274] width 495 height 20
click at [355, 308] on textarea at bounding box center [693, 304] width 723 height 16
click at [369, 365] on span "image.png" at bounding box center [379, 365] width 74 height 11
click at [369, 365] on link "image.png" at bounding box center [379, 365] width 74 height 11
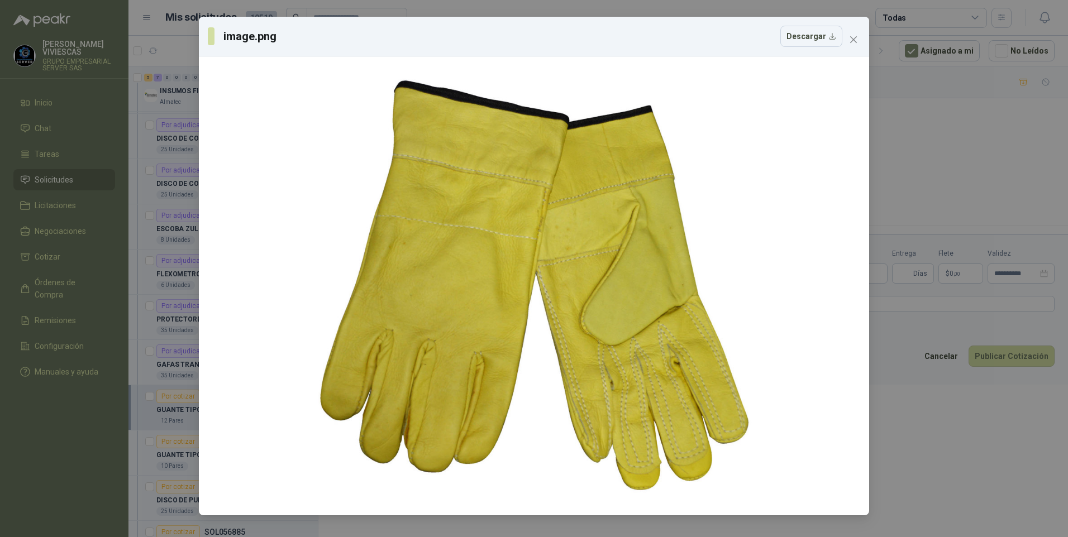
drag, startPoint x: 913, startPoint y: 451, endPoint x: 908, endPoint y: 445, distance: 7.9
click at [910, 447] on div "image.png Descargar" at bounding box center [534, 268] width 1068 height 537
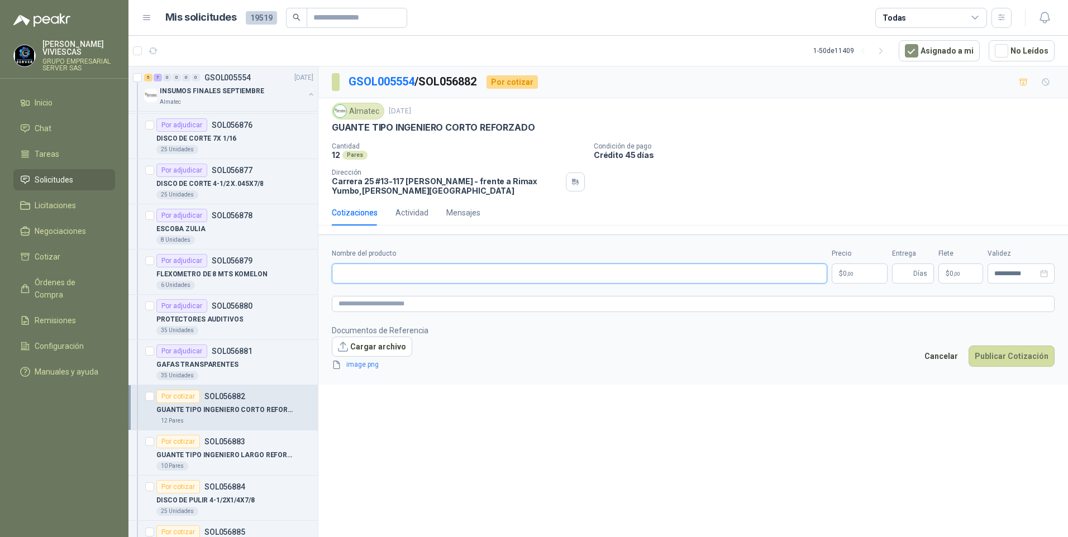
click at [354, 273] on input "Nombre del producto" at bounding box center [579, 274] width 495 height 20
paste input "**********"
type input "**********"
drag, startPoint x: 842, startPoint y: 272, endPoint x: 826, endPoint y: 268, distance: 16.1
click at [842, 272] on p "$ 0 ,00" at bounding box center [860, 274] width 56 height 20
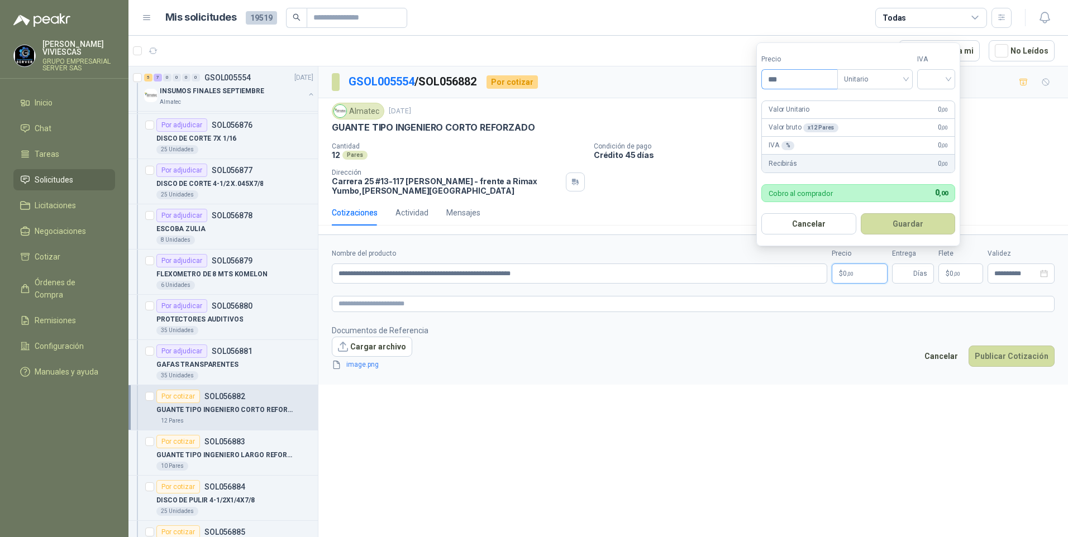
click at [794, 73] on input "***" at bounding box center [799, 79] width 75 height 19
click at [939, 87] on span at bounding box center [936, 79] width 25 height 19
type input "*******"
click at [940, 102] on div "19%" at bounding box center [938, 102] width 21 height 12
click at [910, 223] on button "Guardar" at bounding box center [910, 223] width 96 height 21
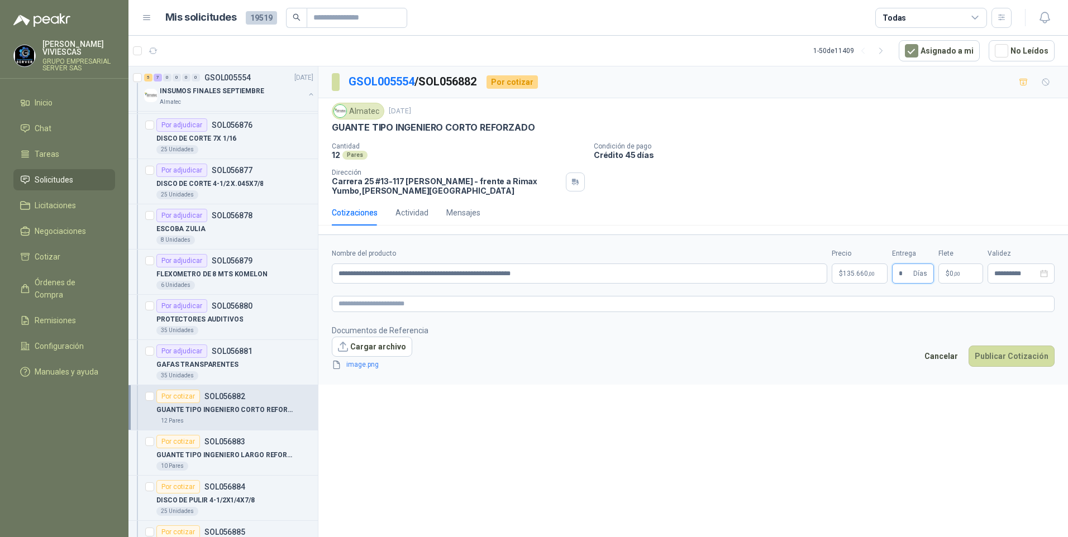
type input "*"
click at [591, 424] on div "**********" at bounding box center [693, 303] width 750 height 475
click at [1004, 356] on button "Publicar Cotización" at bounding box center [1011, 356] width 86 height 21
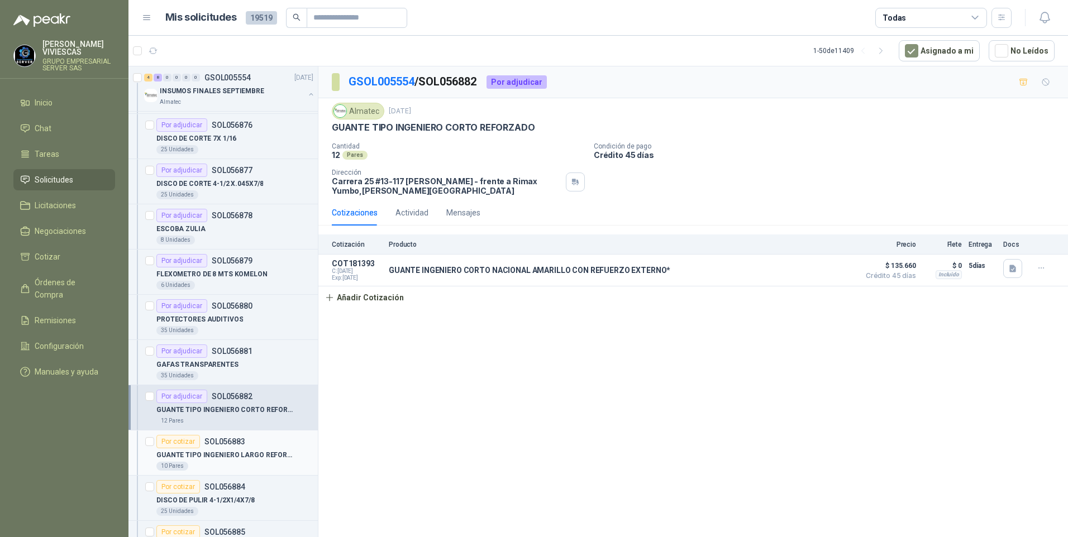
click at [238, 459] on p "GUANTE TIPO INGENIERO LARGO REFORZADO" at bounding box center [225, 455] width 139 height 11
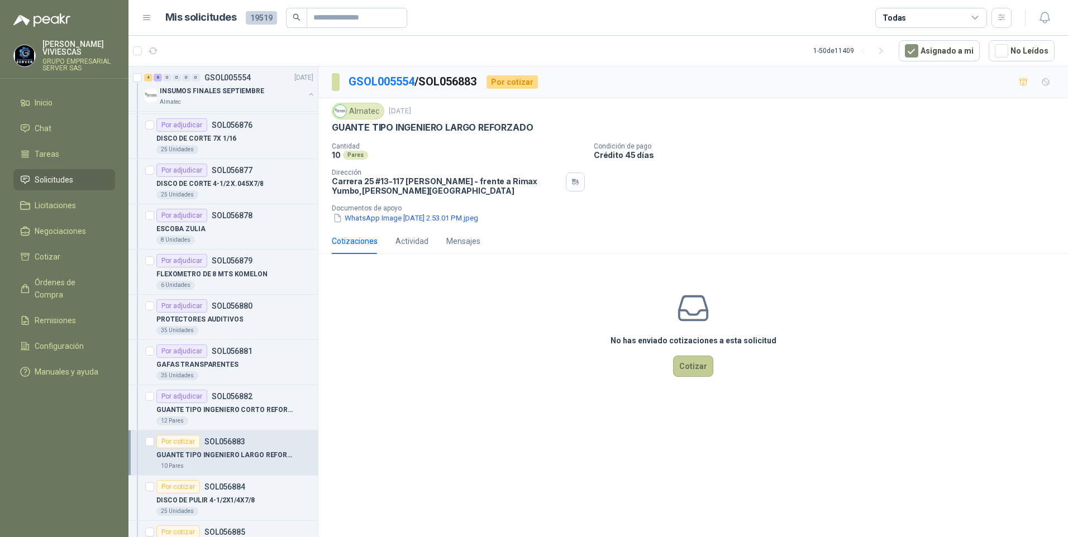
click at [685, 373] on button "Cotizar" at bounding box center [693, 366] width 40 height 21
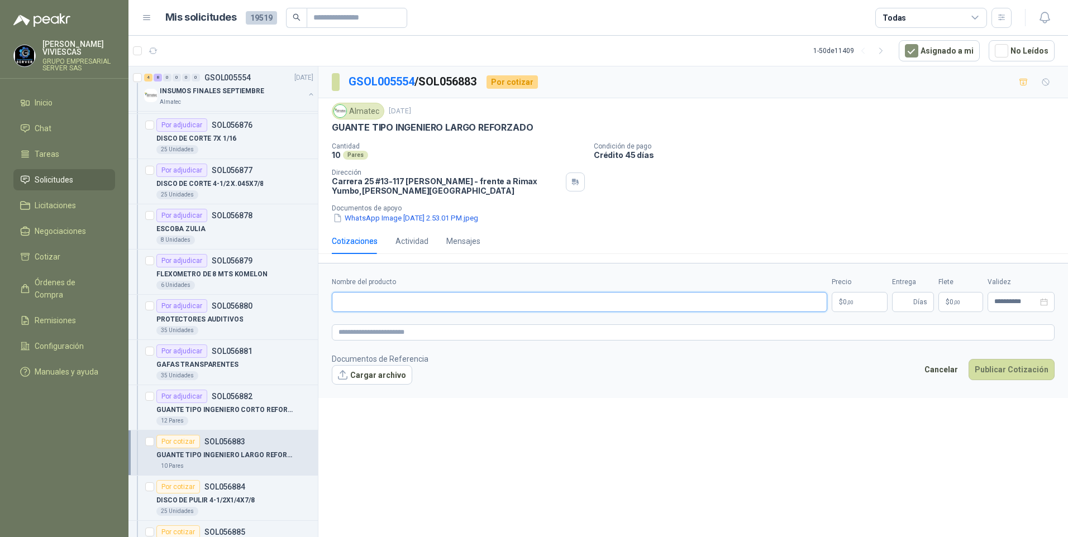
drag, startPoint x: 374, startPoint y: 302, endPoint x: 370, endPoint y: 295, distance: 8.2
click at [373, 300] on input "Nombre del producto" at bounding box center [579, 302] width 495 height 20
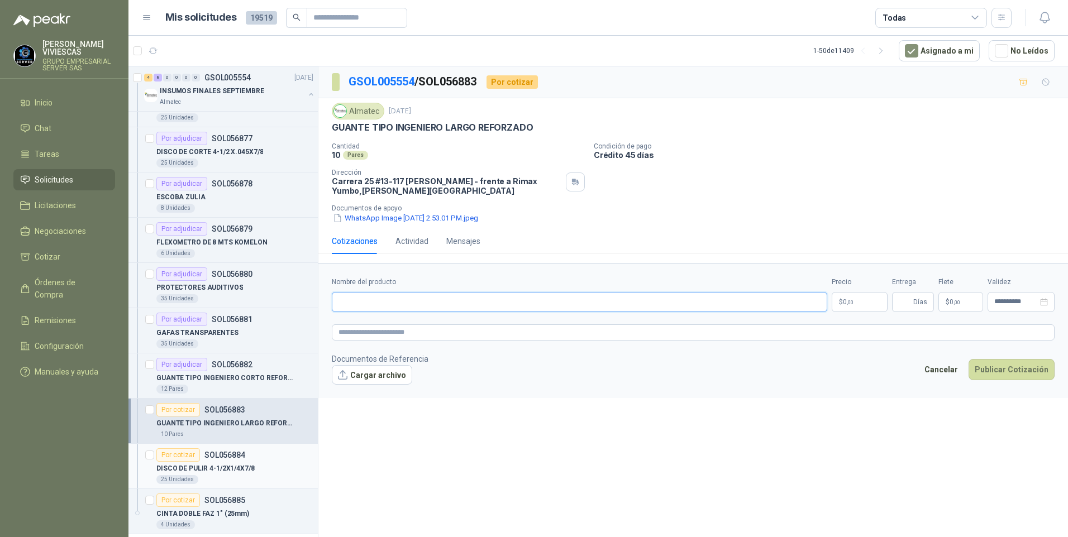
scroll to position [416, 0]
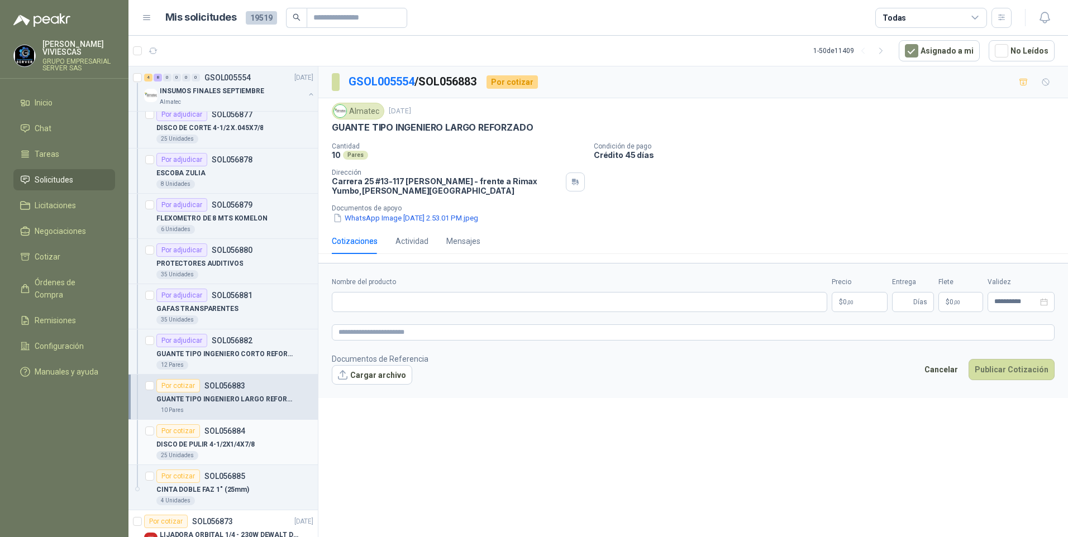
click at [201, 446] on p "DISCO DE PULIR 4-1/2X1/4X7/8" at bounding box center [205, 445] width 98 height 11
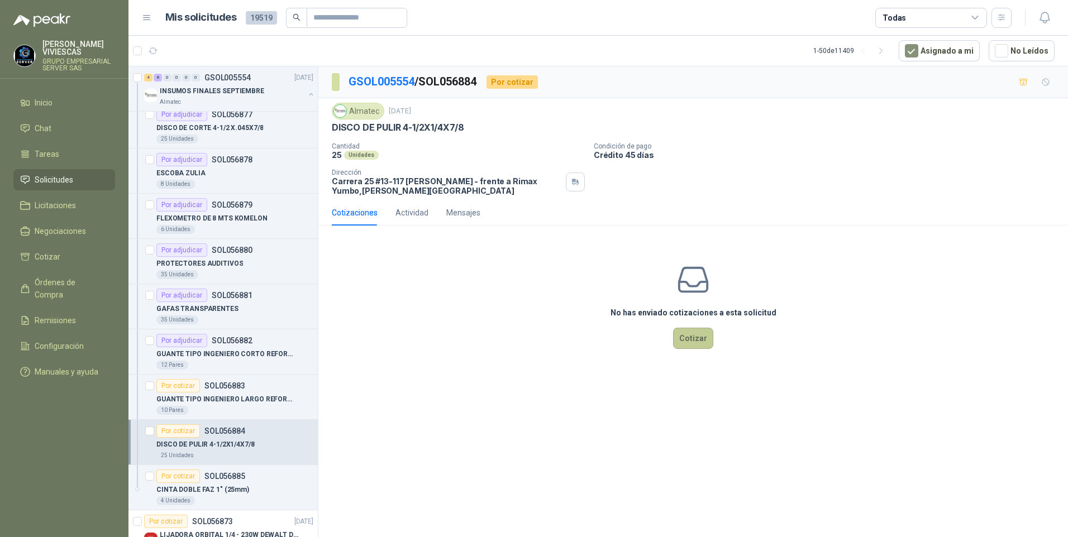
click at [688, 345] on button "Cotizar" at bounding box center [693, 338] width 40 height 21
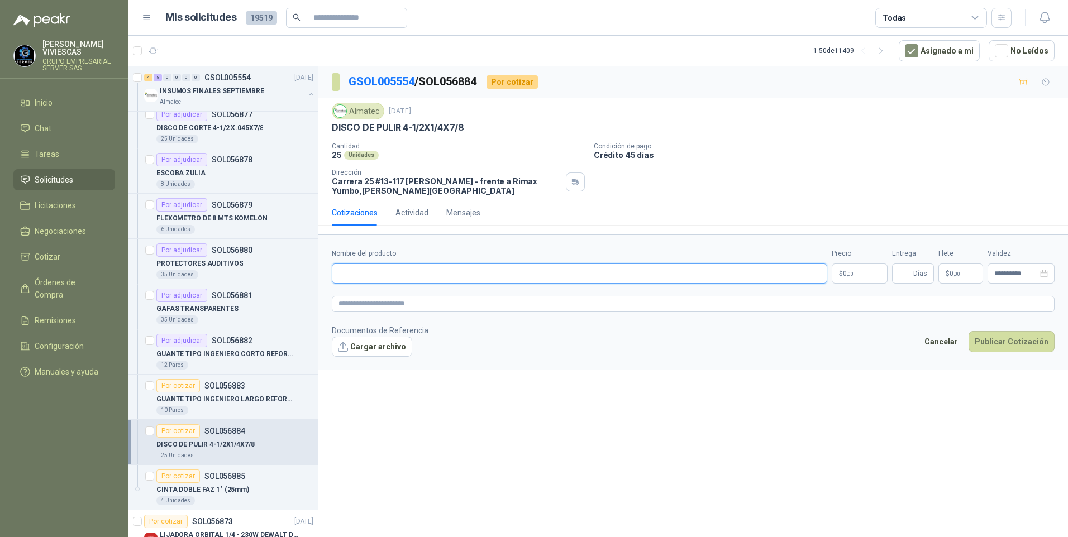
click at [351, 270] on input "Nombre del producto" at bounding box center [579, 274] width 495 height 20
type input "**********"
click at [843, 268] on p "$ 0 ,00" at bounding box center [860, 274] width 56 height 20
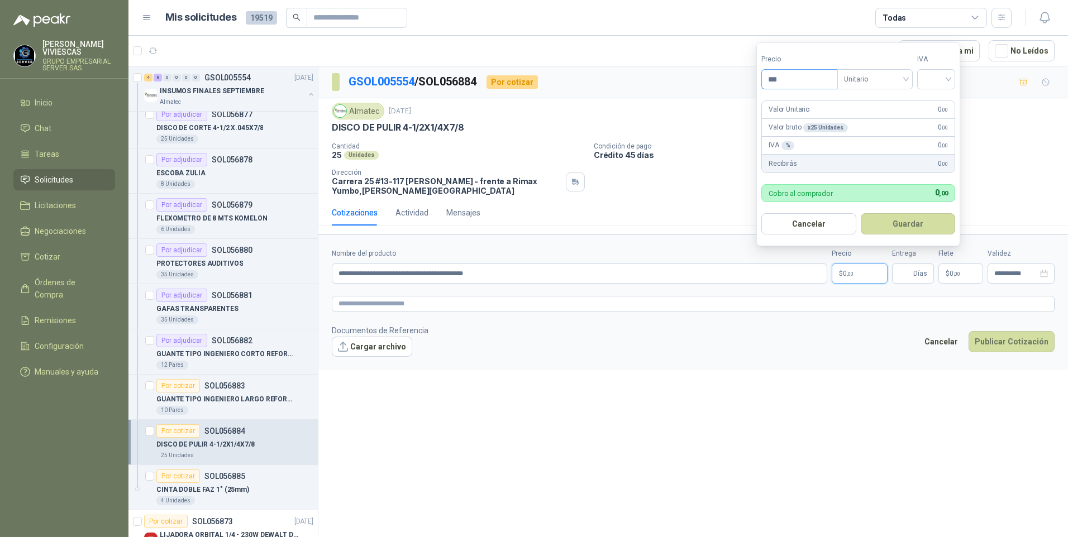
click at [808, 76] on input "***" at bounding box center [799, 79] width 75 height 19
type input "*******"
click at [948, 79] on input "search" at bounding box center [936, 78] width 25 height 17
click at [930, 99] on div "19%" at bounding box center [938, 102] width 21 height 12
click at [896, 228] on button "Guardar" at bounding box center [910, 223] width 96 height 21
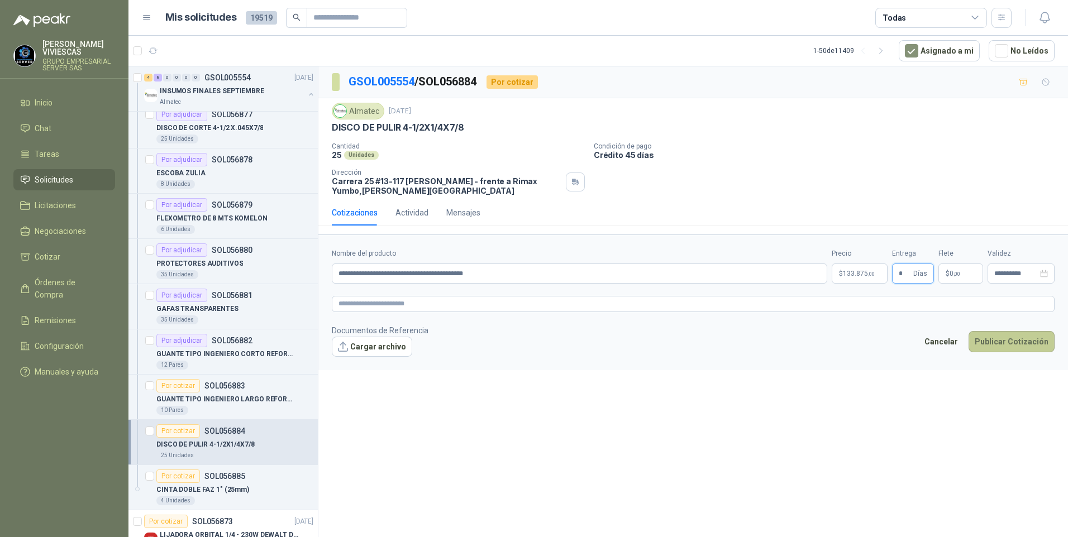
type input "*"
click at [1018, 342] on button "Publicar Cotización" at bounding box center [1011, 341] width 86 height 21
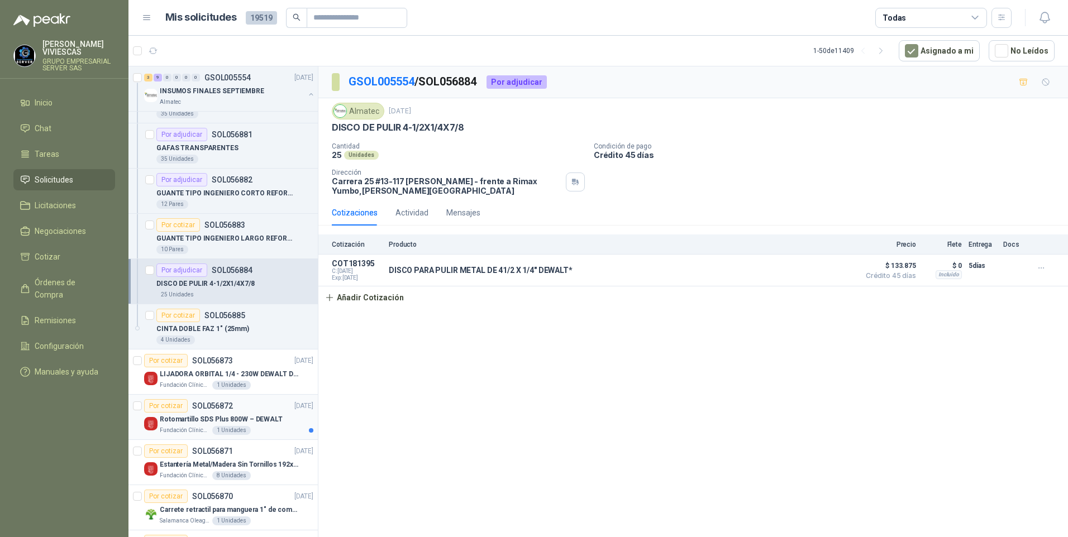
scroll to position [583, 0]
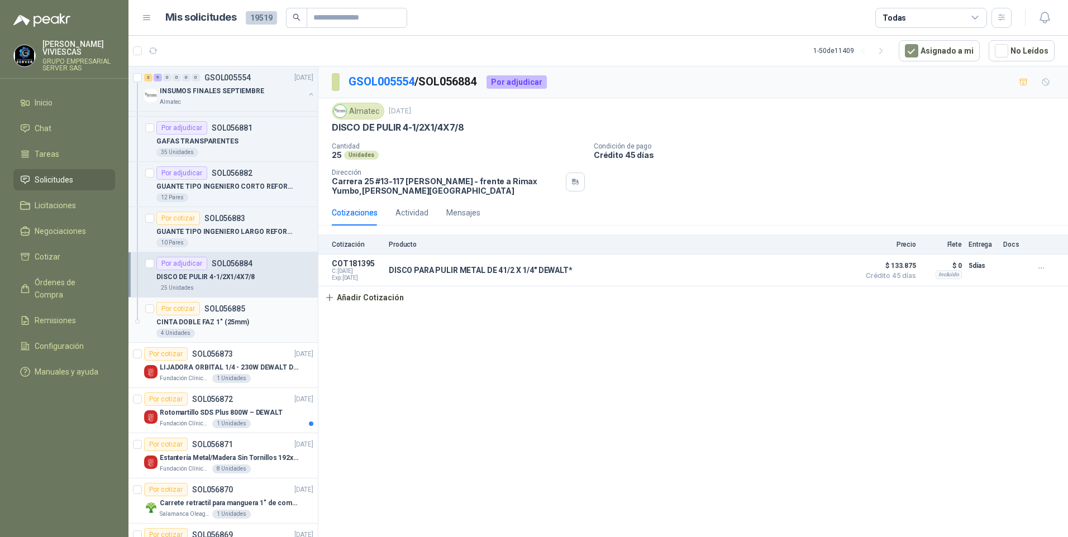
click at [214, 327] on p "CINTA DOBLE FAZ 1" (25mm)" at bounding box center [202, 322] width 93 height 11
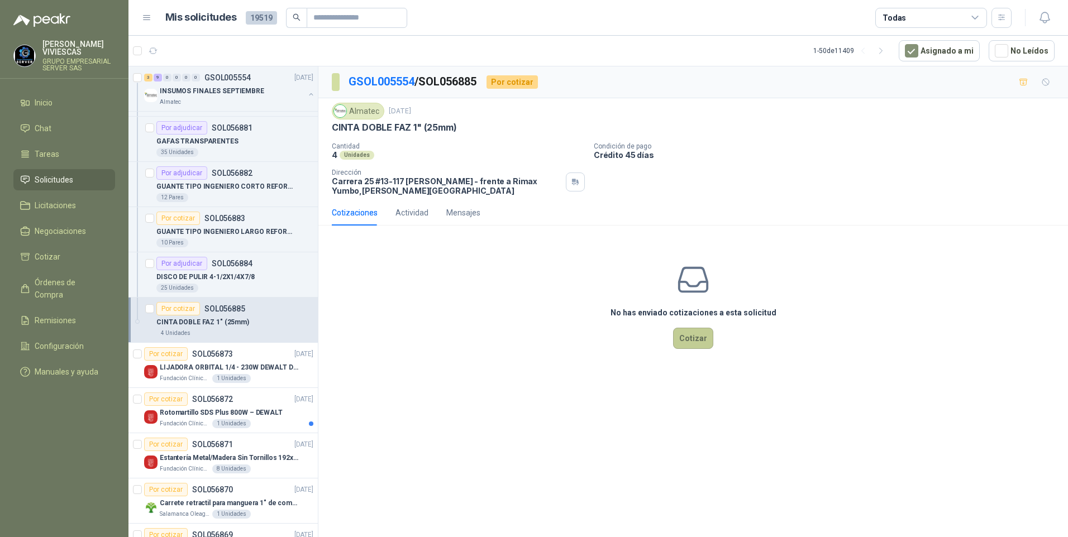
click at [699, 340] on button "Cotizar" at bounding box center [693, 338] width 40 height 21
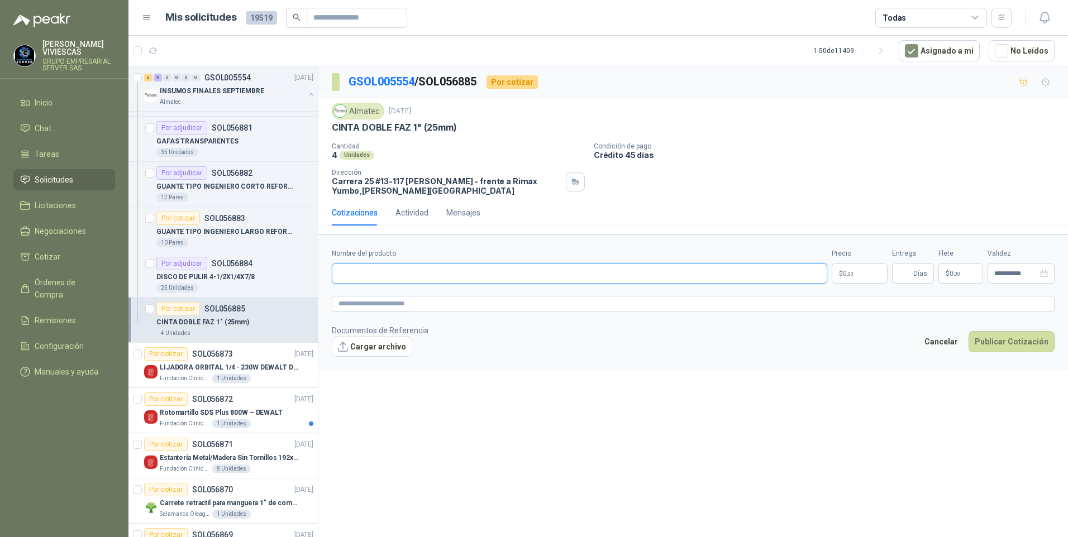
click at [371, 275] on input "Nombre del producto" at bounding box center [579, 274] width 495 height 20
type input "**********"
click at [848, 271] on span ",00" at bounding box center [850, 274] width 7 height 6
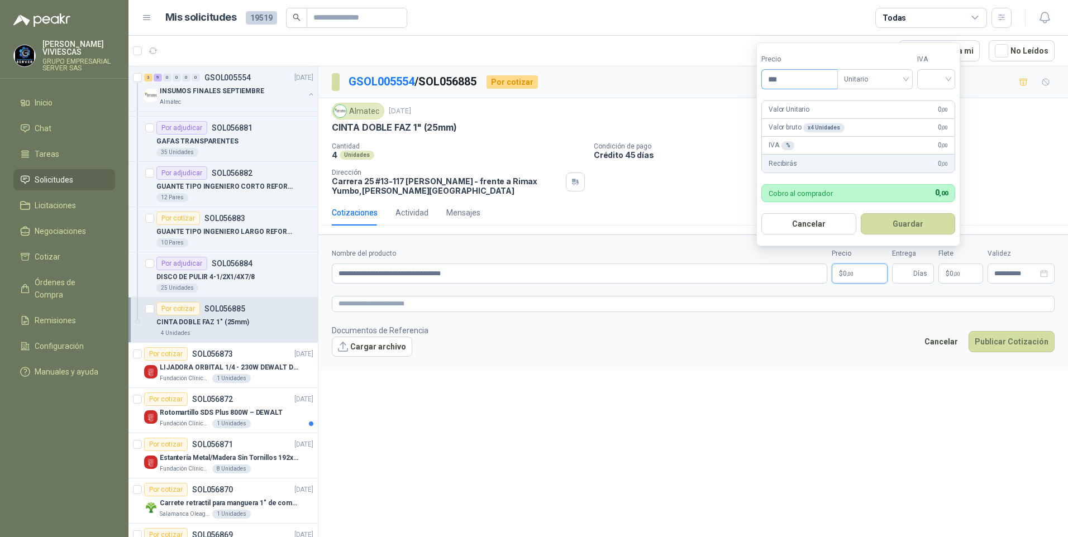
click at [803, 77] on input "***" at bounding box center [799, 79] width 75 height 19
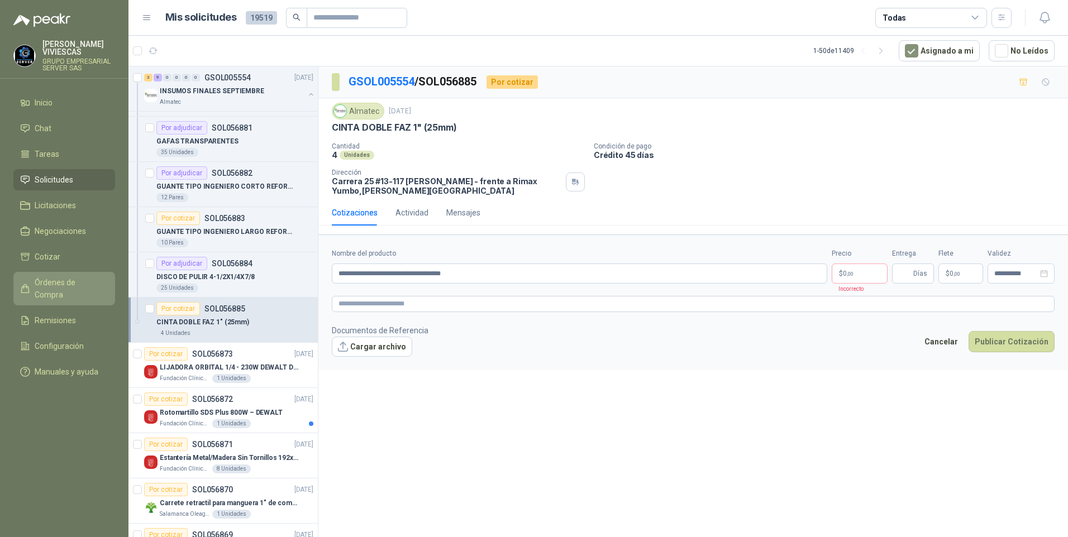
click at [56, 280] on span "Órdenes de Compra" at bounding box center [70, 288] width 70 height 25
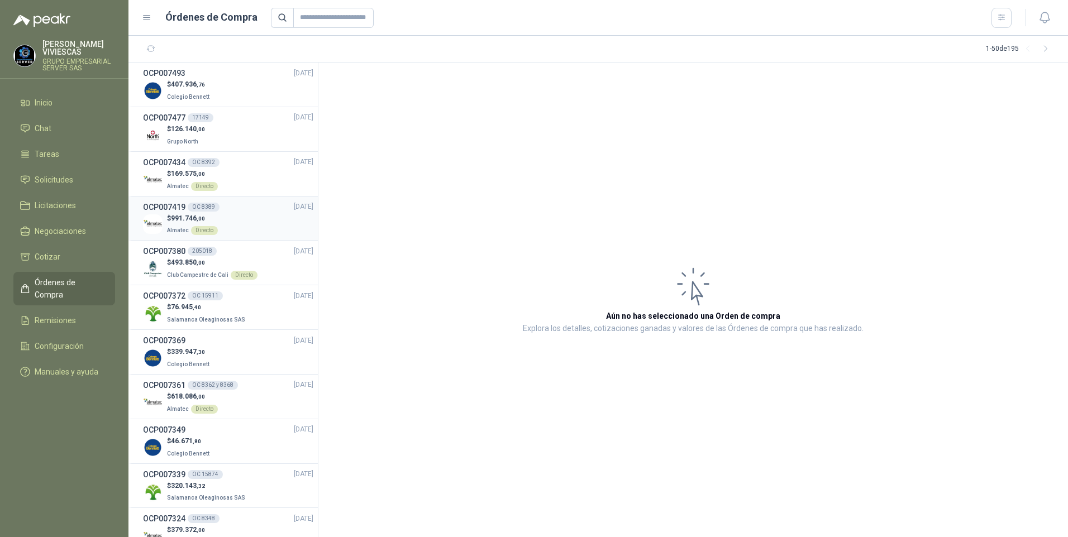
click at [164, 219] on div "$ 991.746 ,00 Almatec Directo" at bounding box center [228, 224] width 170 height 23
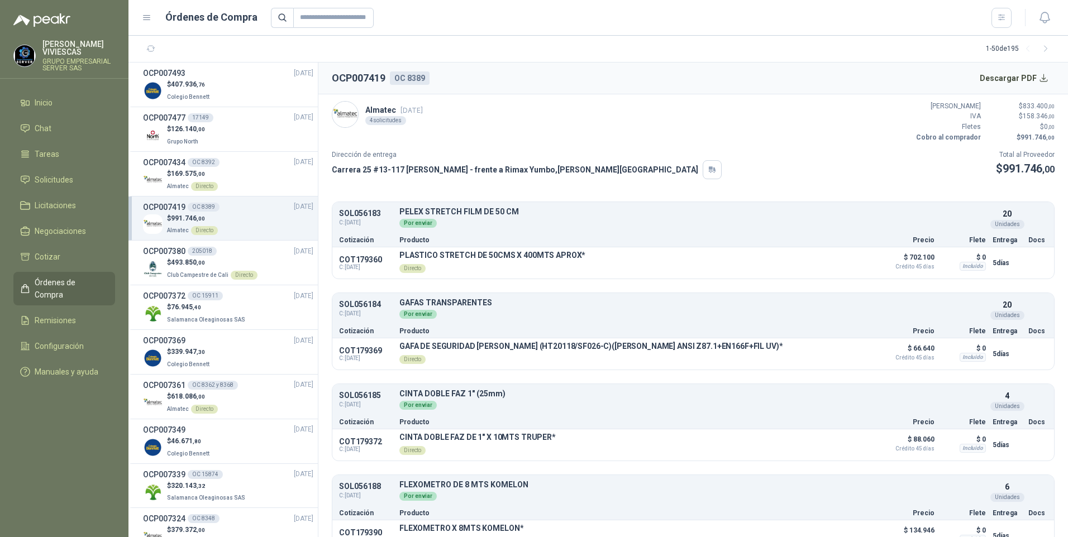
scroll to position [23, 0]
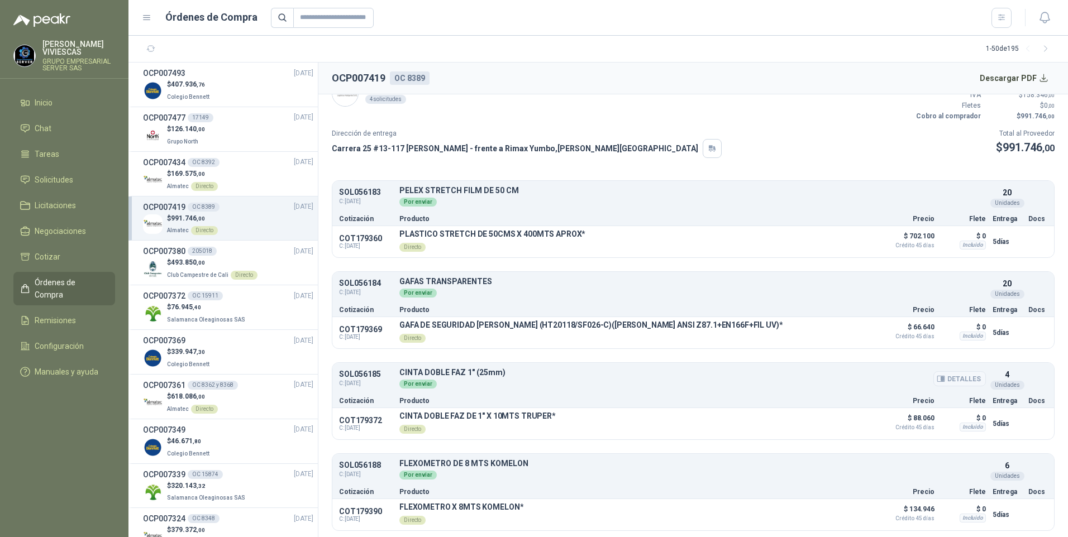
click at [946, 380] on button "Detalles" at bounding box center [959, 378] width 53 height 15
click at [835, 426] on button "Detalles" at bounding box center [845, 423] width 53 height 15
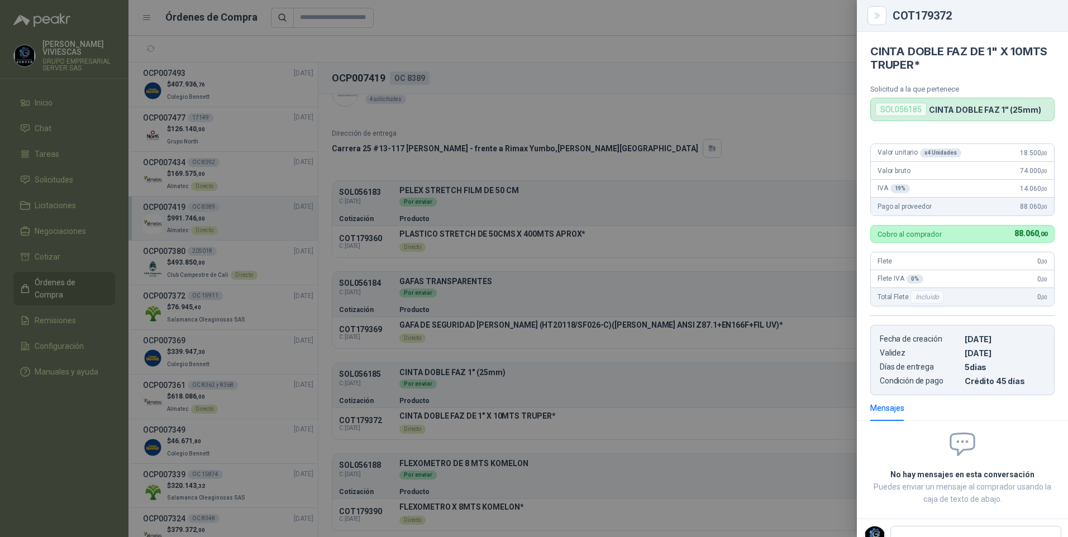
scroll to position [0, 0]
click at [660, 471] on div at bounding box center [534, 268] width 1068 height 537
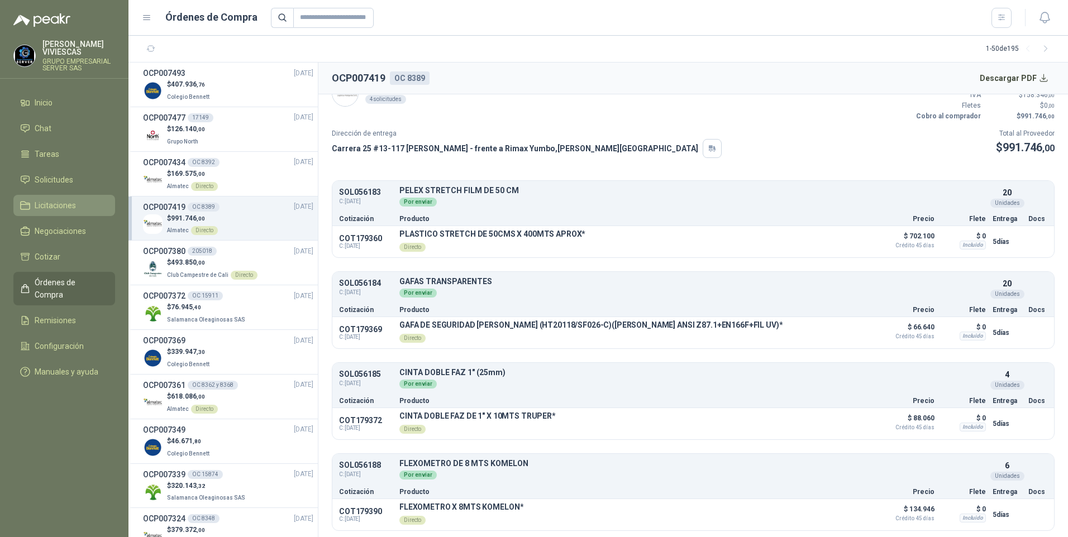
click at [60, 201] on span "Licitaciones" at bounding box center [55, 205] width 41 height 12
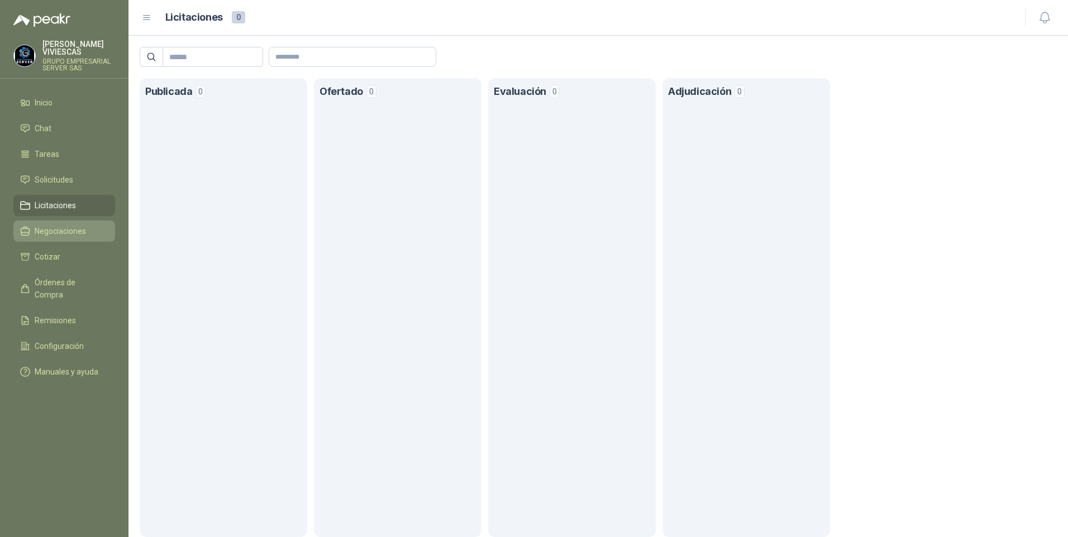
click at [63, 228] on span "Negociaciones" at bounding box center [60, 231] width 51 height 12
click at [65, 182] on span "Solicitudes" at bounding box center [54, 180] width 39 height 12
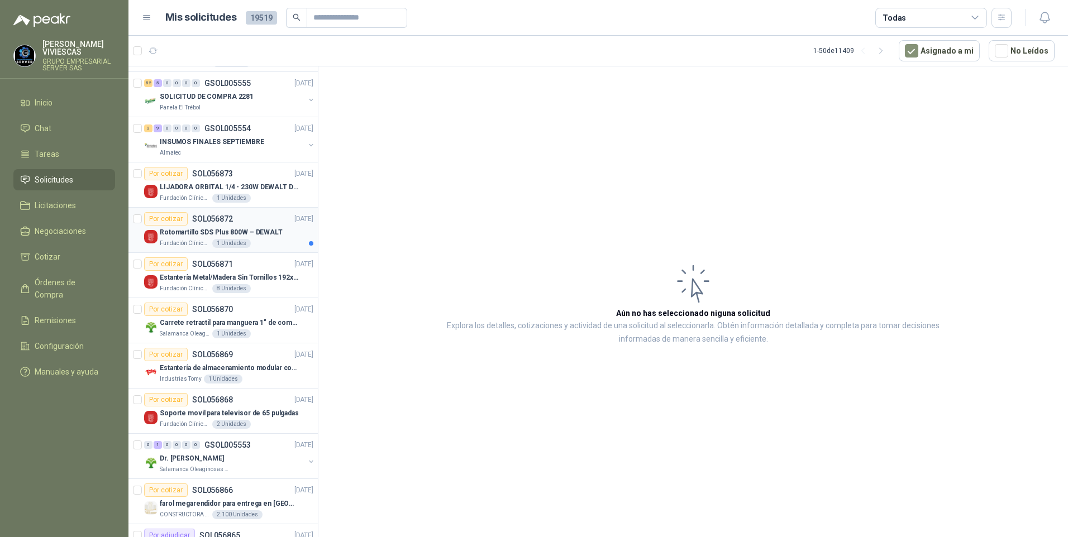
scroll to position [223, 0]
click at [206, 132] on div "INSUMOS FINALES SEPTIEMBRE" at bounding box center [232, 138] width 145 height 13
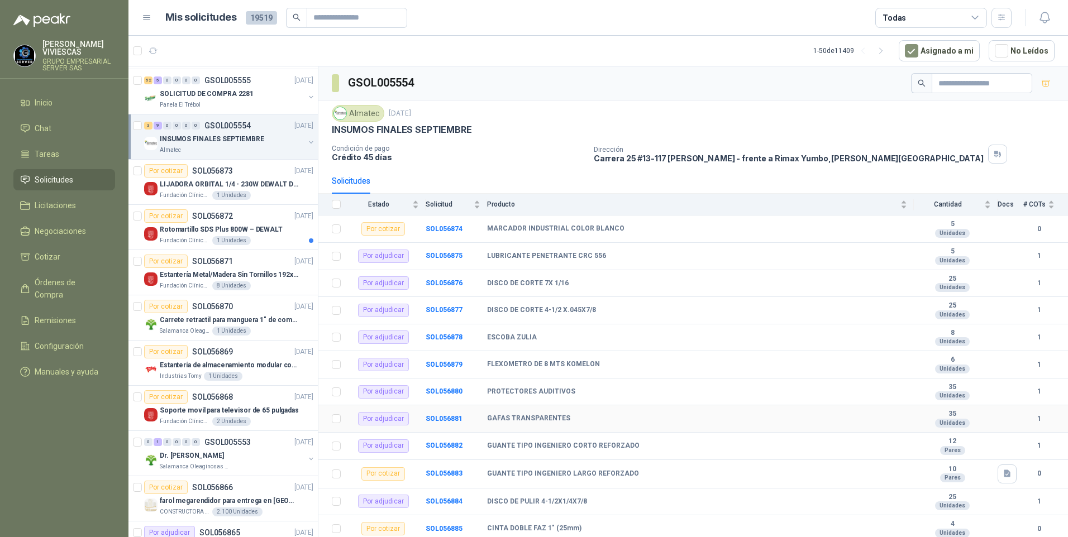
scroll to position [2, 0]
click at [437, 523] on b "SOL056885" at bounding box center [444, 527] width 37 height 8
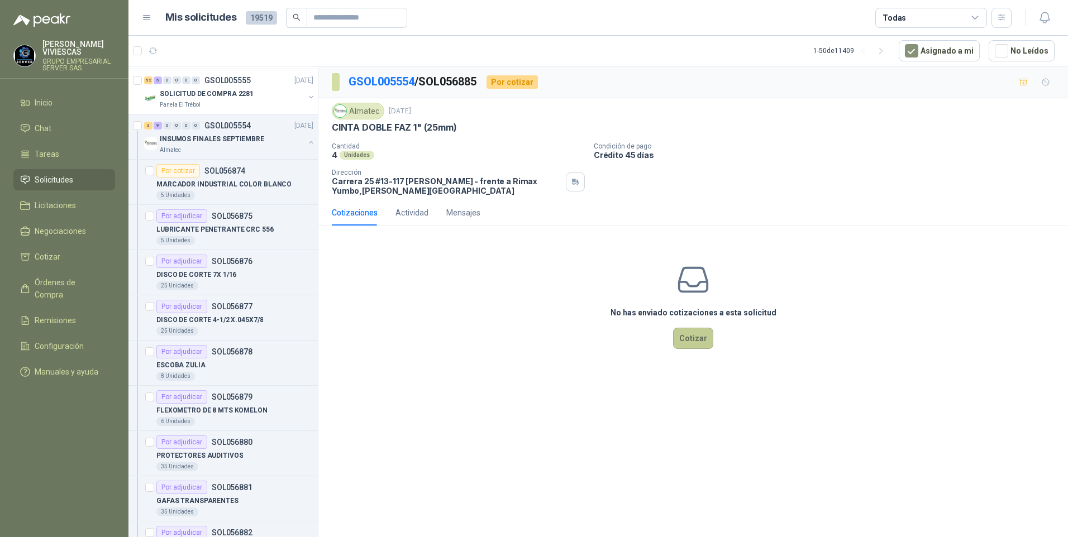
click at [706, 342] on button "Cotizar" at bounding box center [693, 338] width 40 height 21
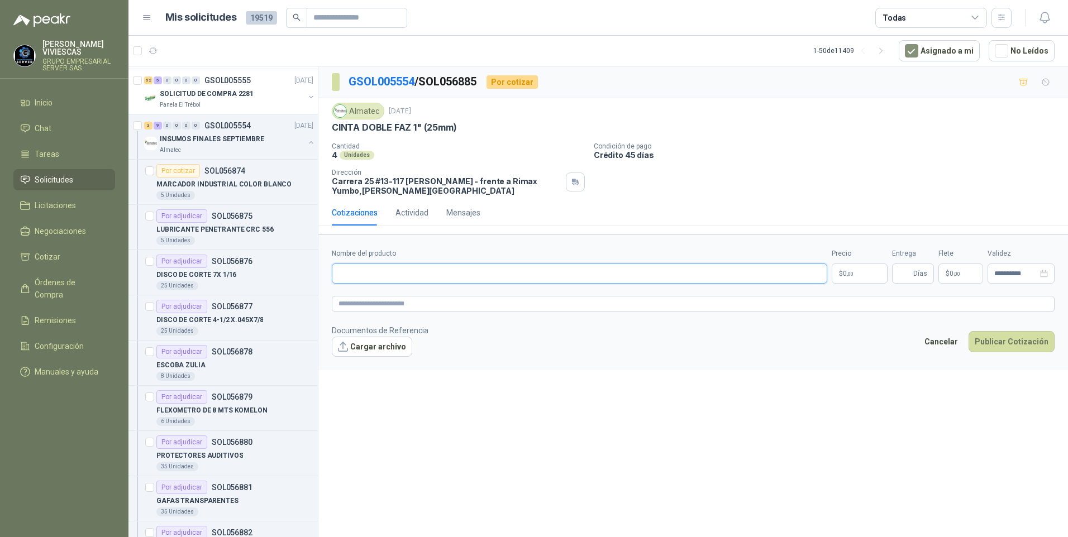
click at [354, 274] on input "Nombre del producto" at bounding box center [579, 274] width 495 height 20
click at [408, 275] on input "**********" at bounding box center [579, 274] width 495 height 20
type input "**********"
click at [841, 266] on p "$ 0 ,00" at bounding box center [860, 274] width 56 height 20
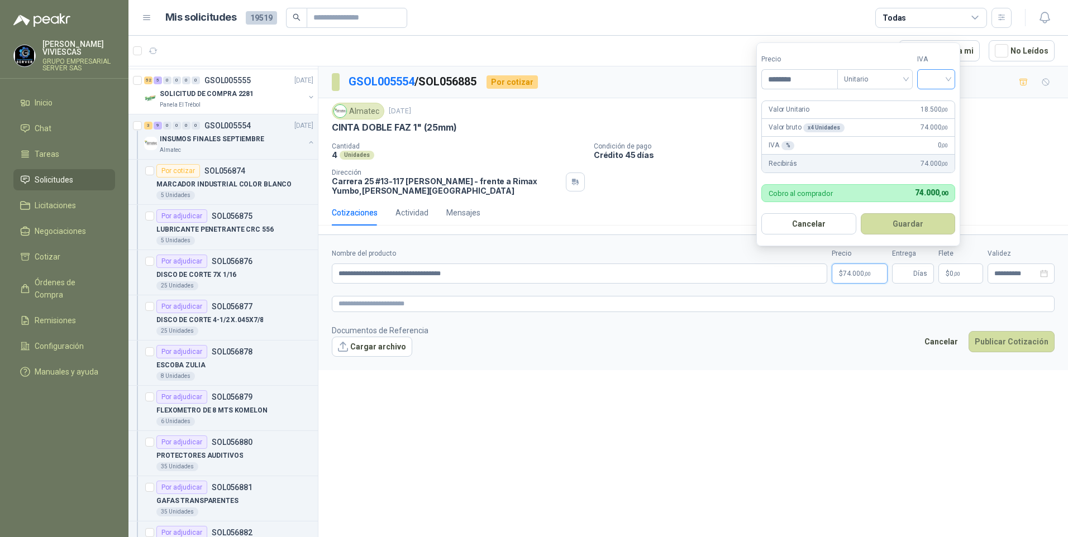
type input "********"
click at [943, 78] on input "search" at bounding box center [936, 78] width 25 height 17
click at [933, 100] on div "19%" at bounding box center [938, 102] width 21 height 12
click at [928, 221] on button "Guardar" at bounding box center [910, 223] width 96 height 21
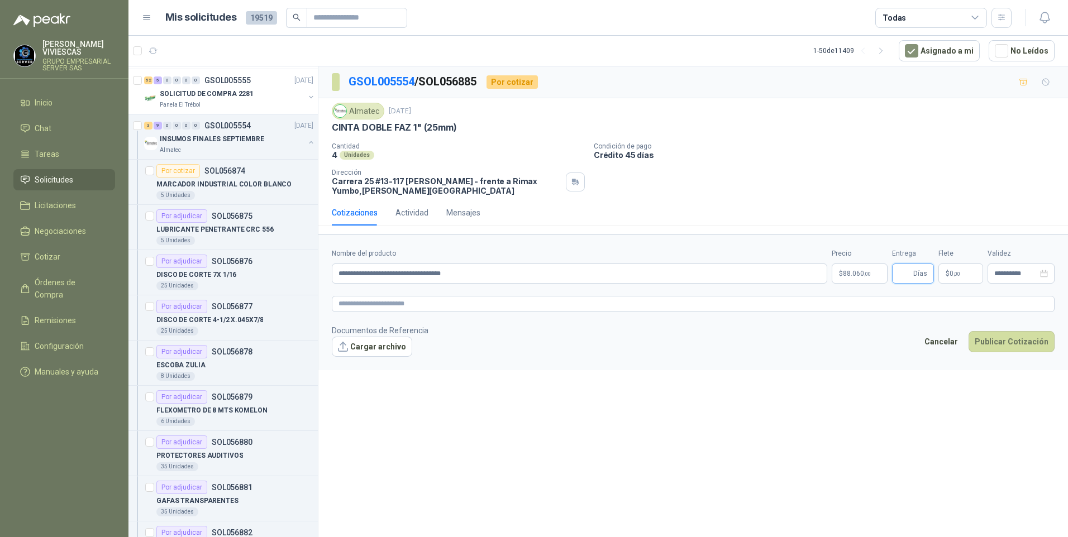
click at [903, 274] on input "Entrega" at bounding box center [905, 273] width 12 height 19
type input "*"
click at [1004, 339] on button "Publicar Cotización" at bounding box center [1011, 341] width 86 height 21
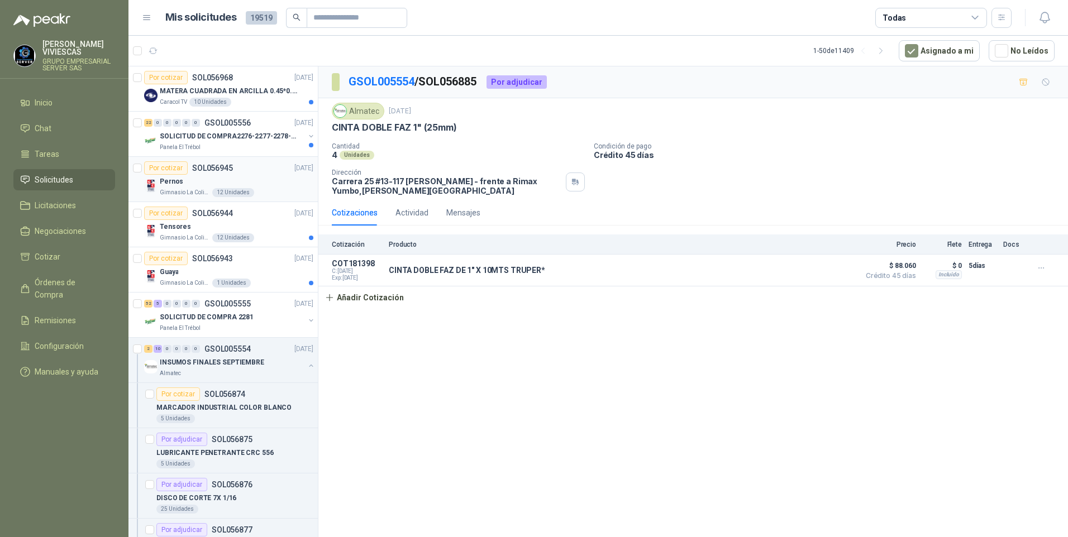
click at [171, 181] on p "Pernos" at bounding box center [171, 181] width 23 height 11
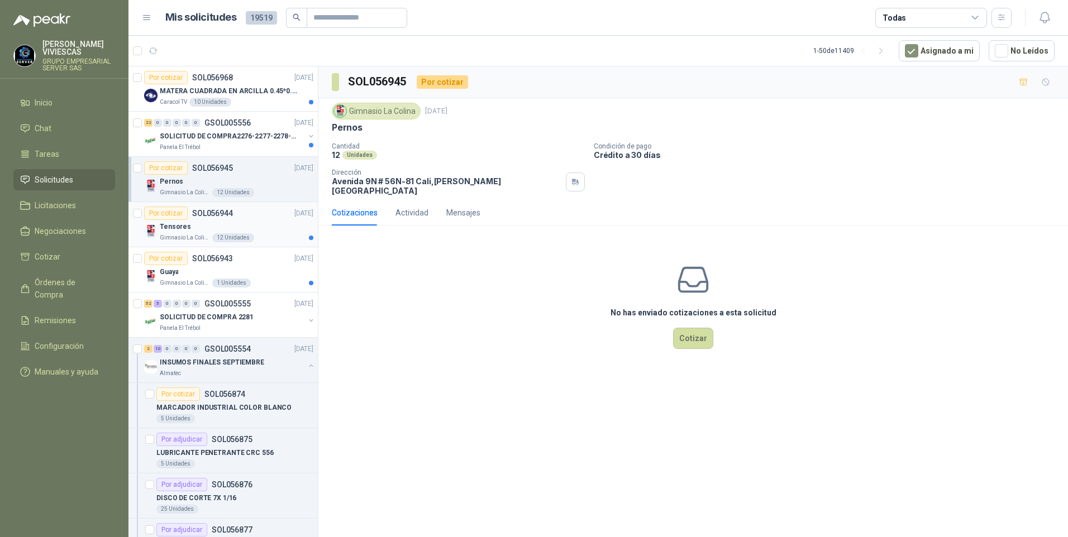
click at [174, 230] on p "Tensores" at bounding box center [175, 227] width 31 height 11
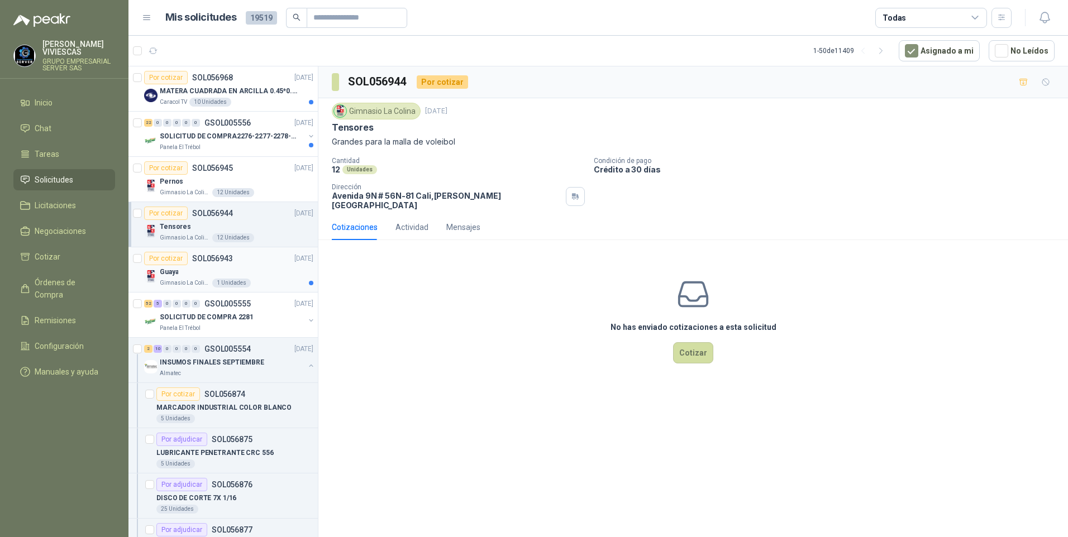
click at [165, 287] on p "Gimnasio La Colina" at bounding box center [185, 283] width 50 height 9
click at [207, 137] on p "SOLICITUD DE COMPRA2276-2277-2278-2284-2285-" at bounding box center [229, 136] width 139 height 11
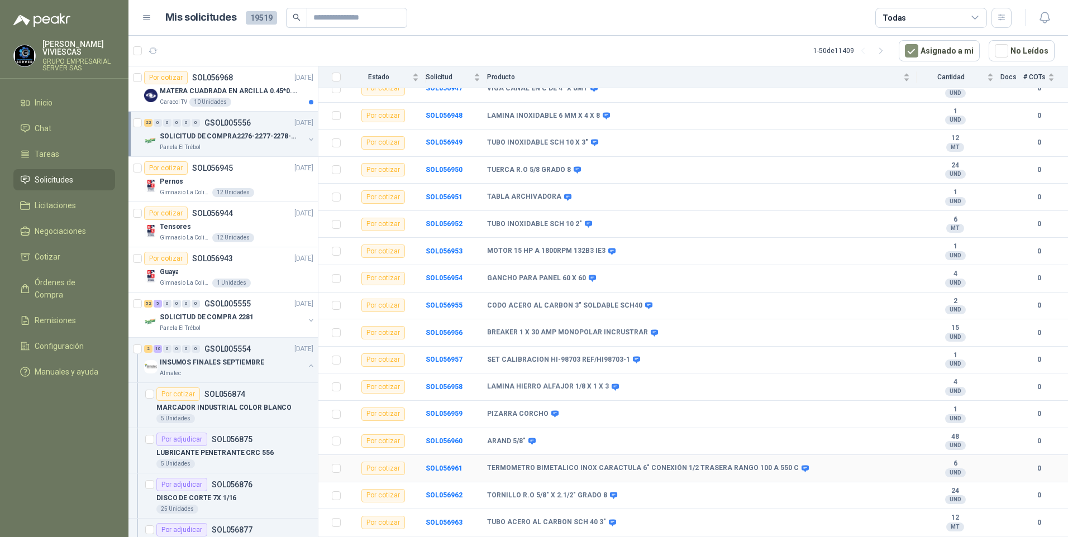
scroll to position [271, 0]
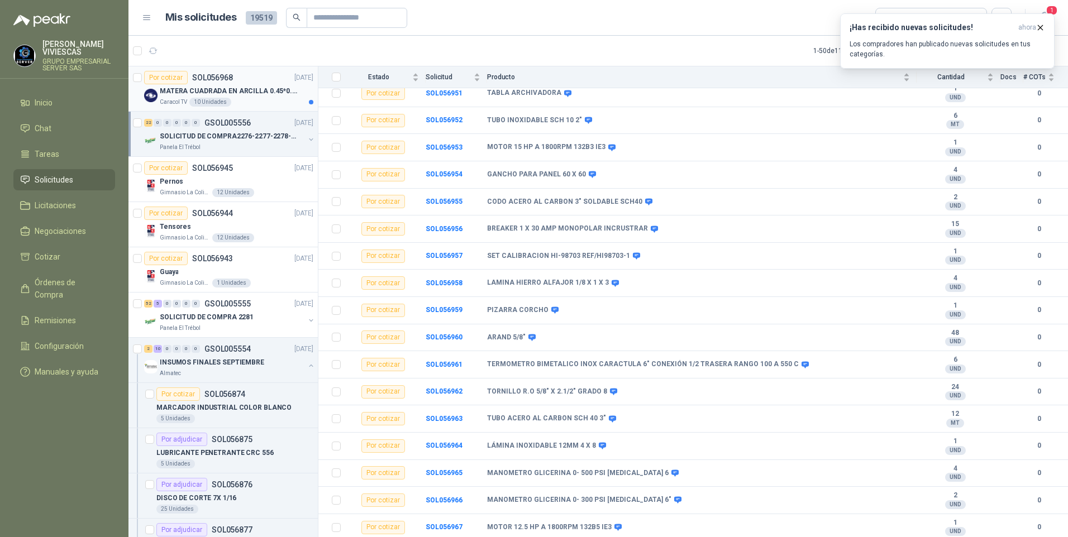
click at [238, 93] on p "MATERA CUADRADA EN ARCILLA 0.45*0.45*0.40" at bounding box center [229, 91] width 139 height 11
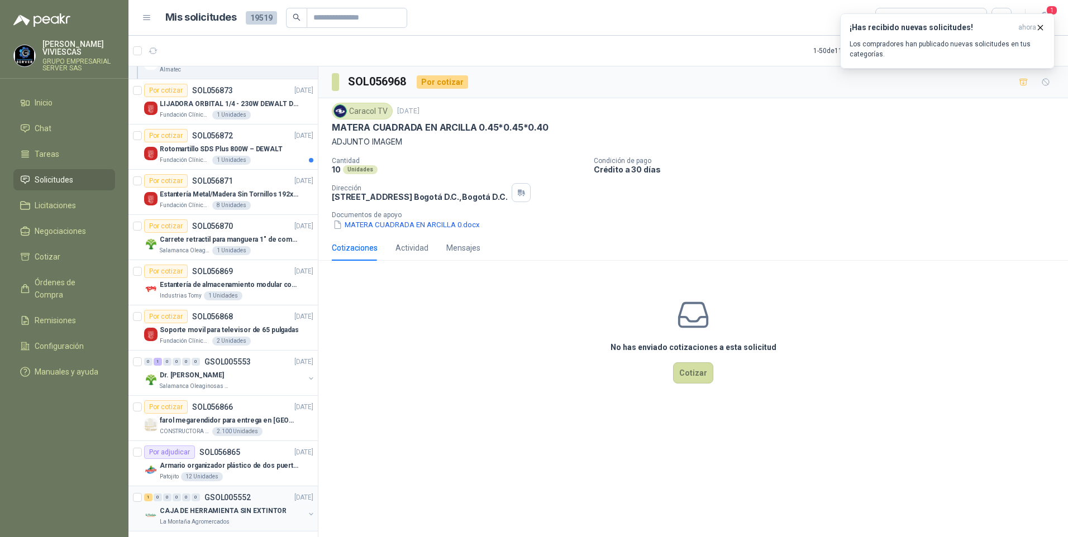
scroll to position [949, 0]
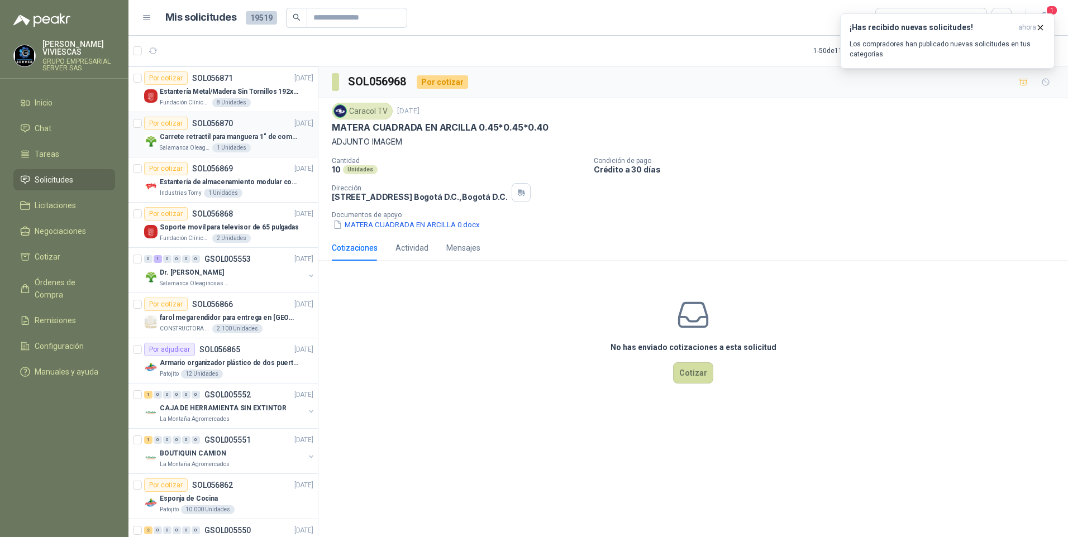
click at [171, 135] on p "Carrete retractil para manguera 1" de combustible" at bounding box center [229, 137] width 139 height 11
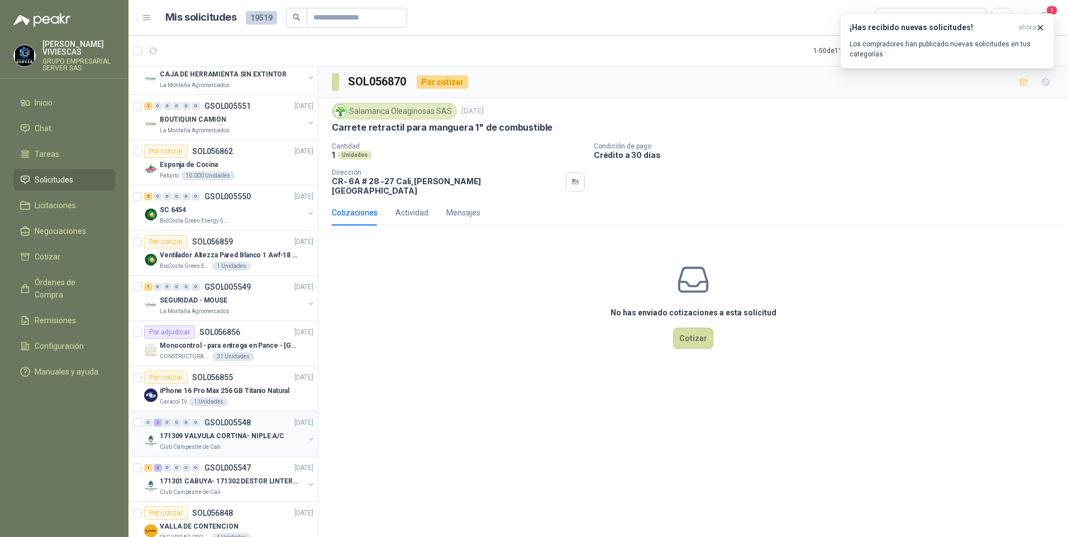
scroll to position [1285, 0]
click at [192, 295] on p "SEGURIDAD - MOUSE" at bounding box center [194, 299] width 68 height 11
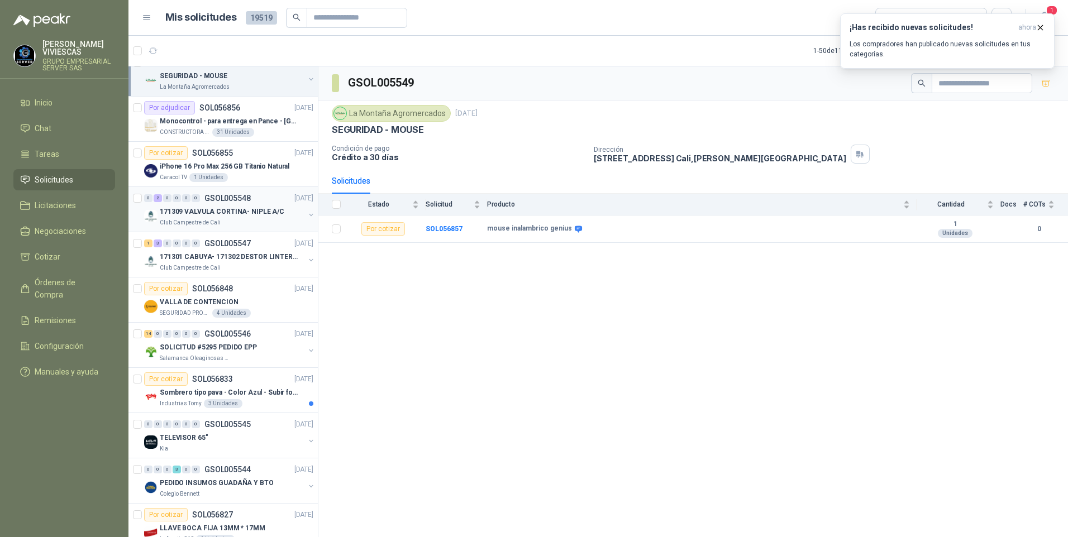
scroll to position [1676, 0]
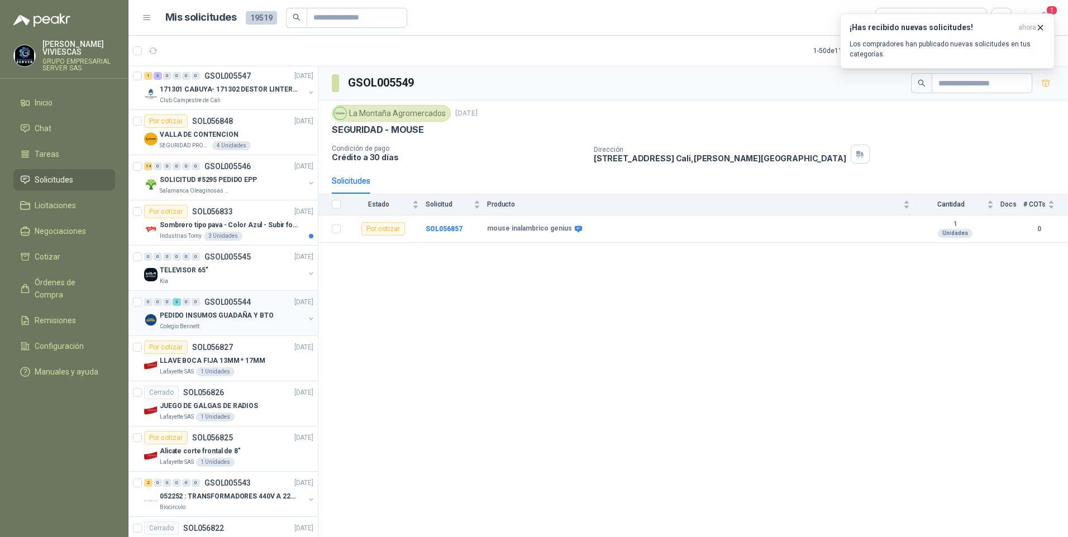
click at [184, 317] on p "PEDIDO INSUMOS GUADAÑA Y BTO" at bounding box center [217, 316] width 114 height 11
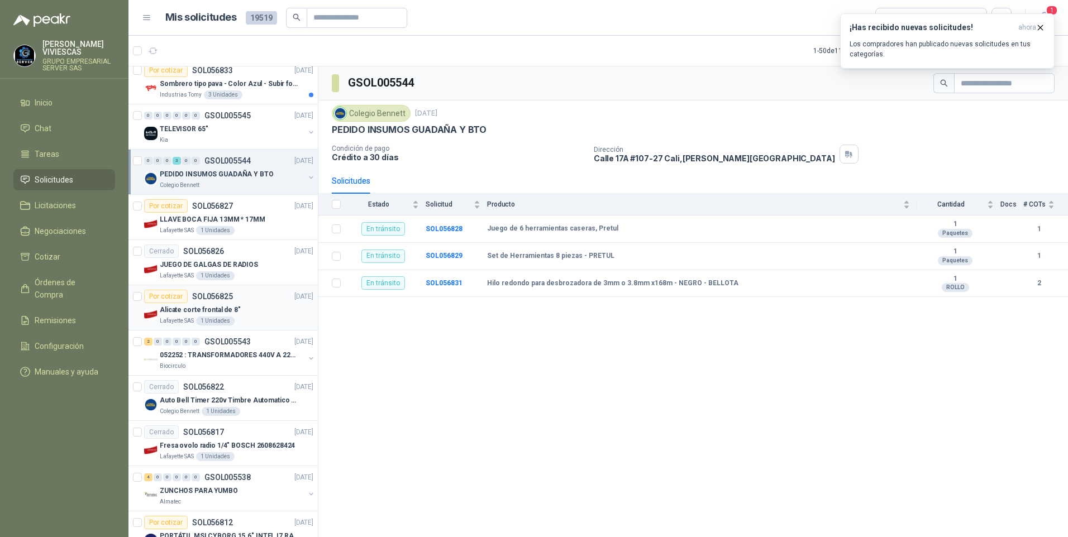
scroll to position [1843, 0]
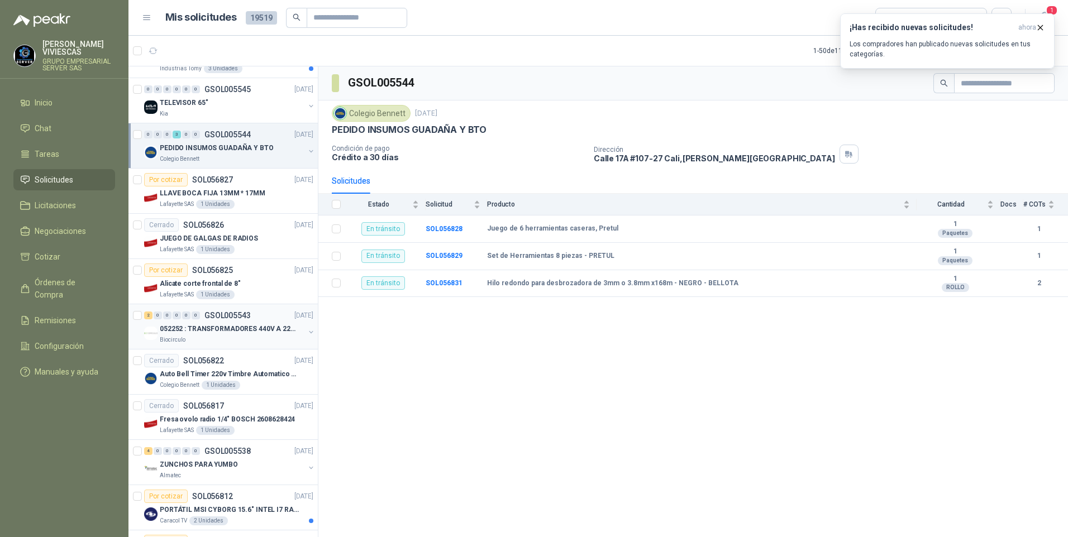
click at [181, 324] on p "052252 : TRANSFORMADORES 440V A 220 V" at bounding box center [229, 329] width 139 height 11
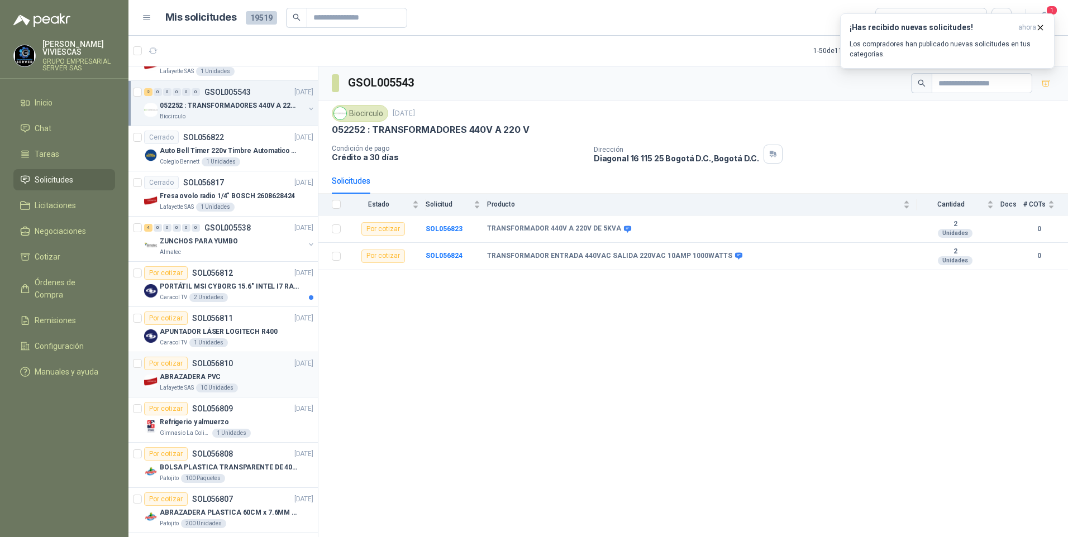
scroll to position [2234, 0]
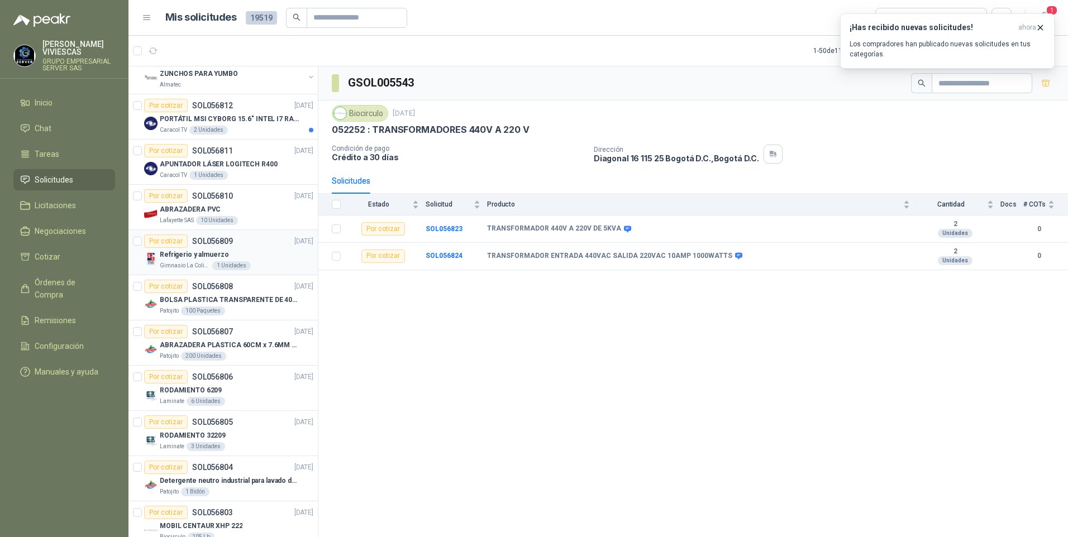
click at [202, 259] on p "Refrigerio y almuerzo" at bounding box center [194, 255] width 69 height 11
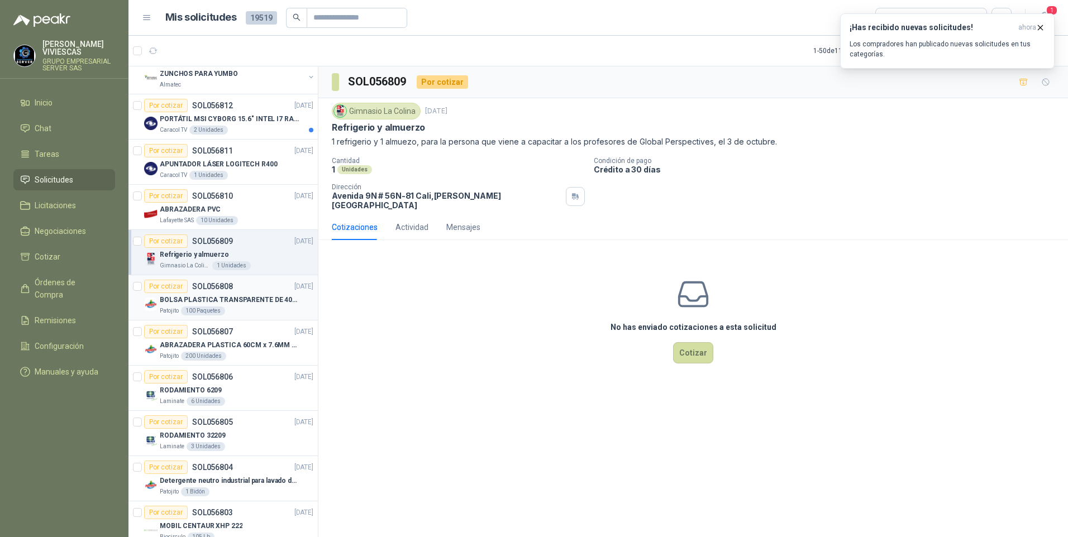
click at [216, 302] on p "BOLSA PLASTICA TRANSPARENTE DE 40*60 CMS" at bounding box center [229, 300] width 139 height 11
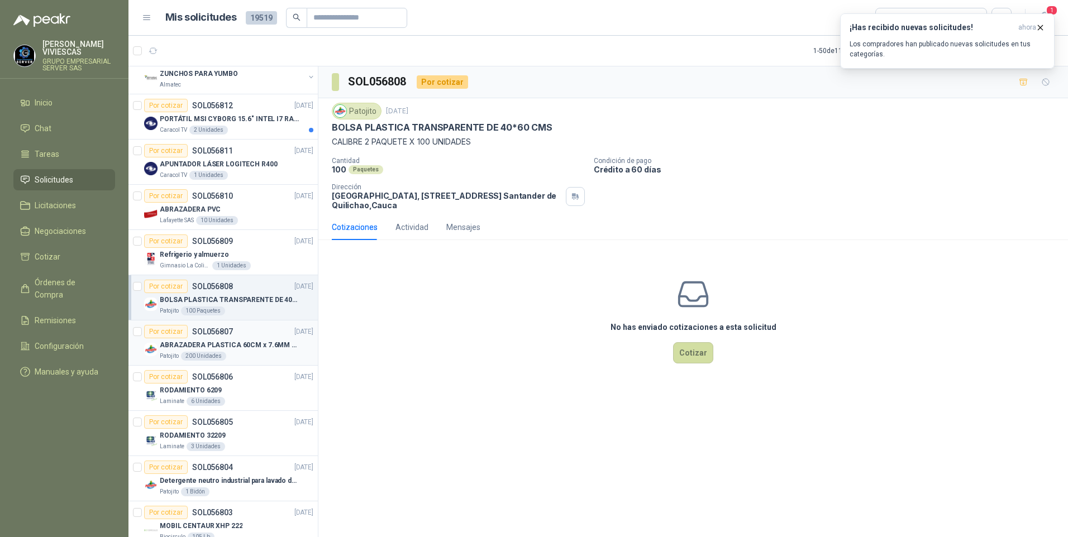
click at [222, 345] on p "ABRAZADERA PLASTICA 60CM x 7.6MM ANCHA" at bounding box center [229, 345] width 139 height 11
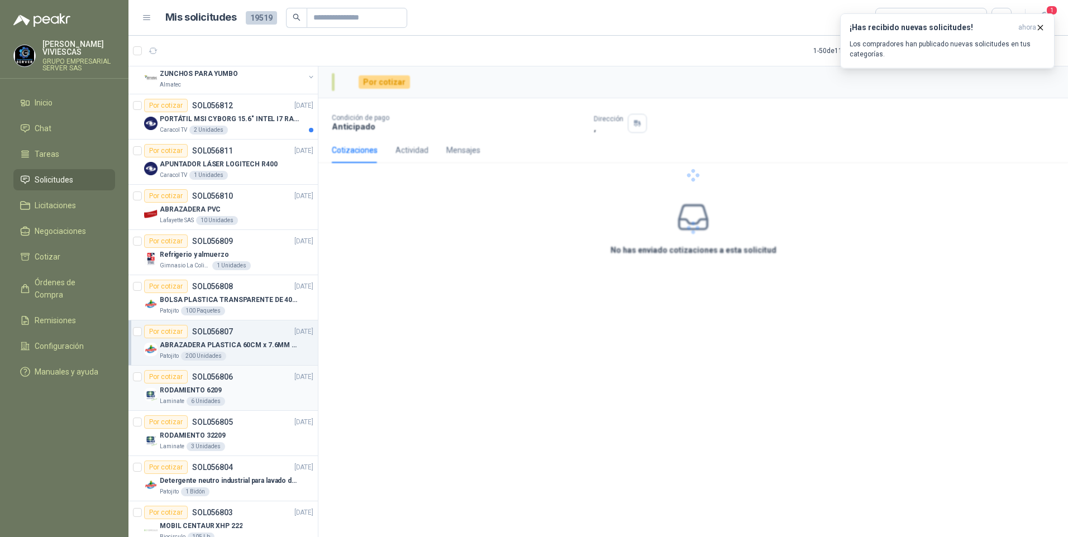
click at [199, 391] on p "RODAMIENTO 6209" at bounding box center [191, 390] width 62 height 11
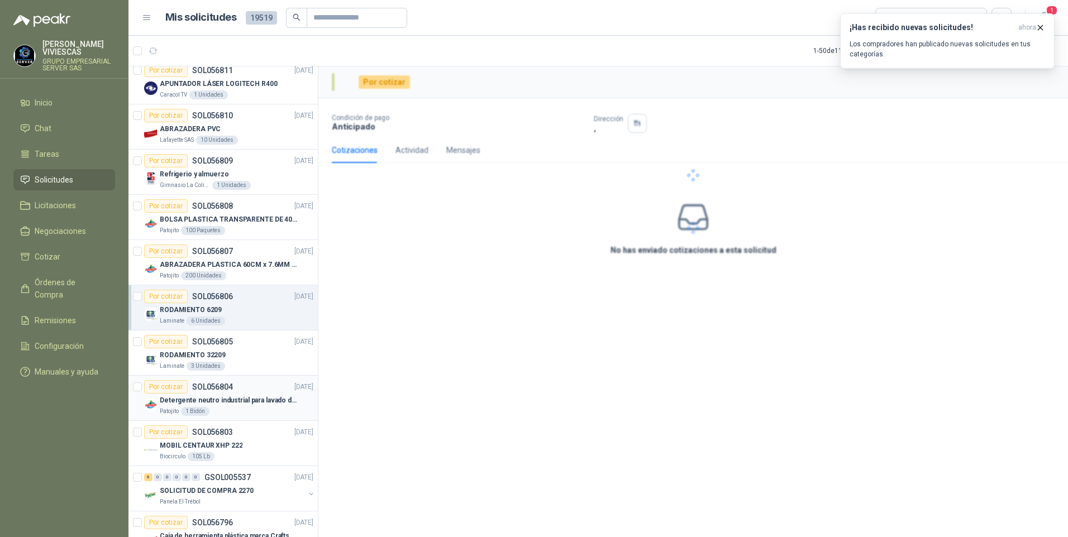
scroll to position [2355, 0]
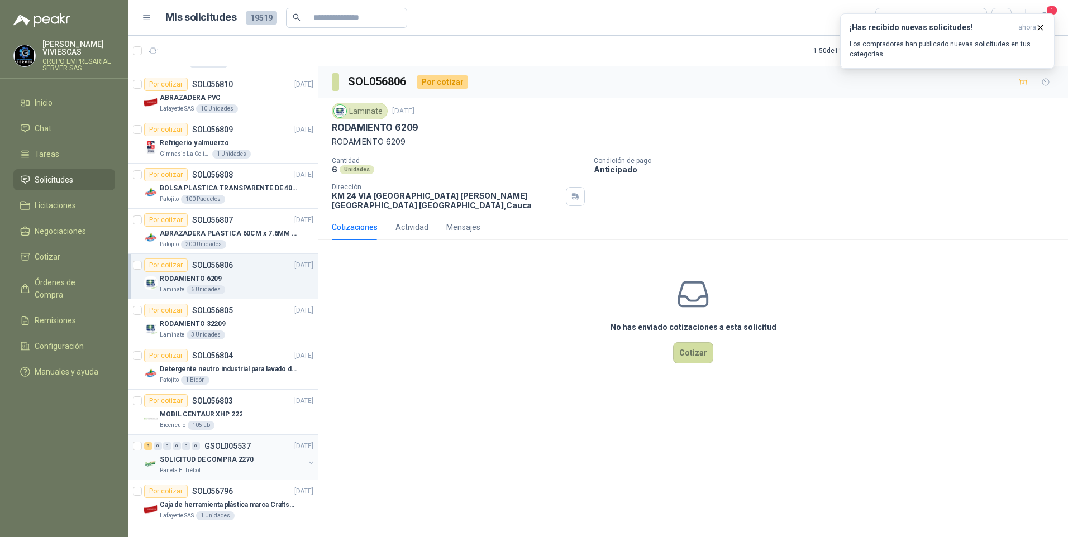
click at [184, 455] on p "SOLICITUD DE COMPRA 2270" at bounding box center [207, 460] width 94 height 11
